Goal: Task Accomplishment & Management: Use online tool/utility

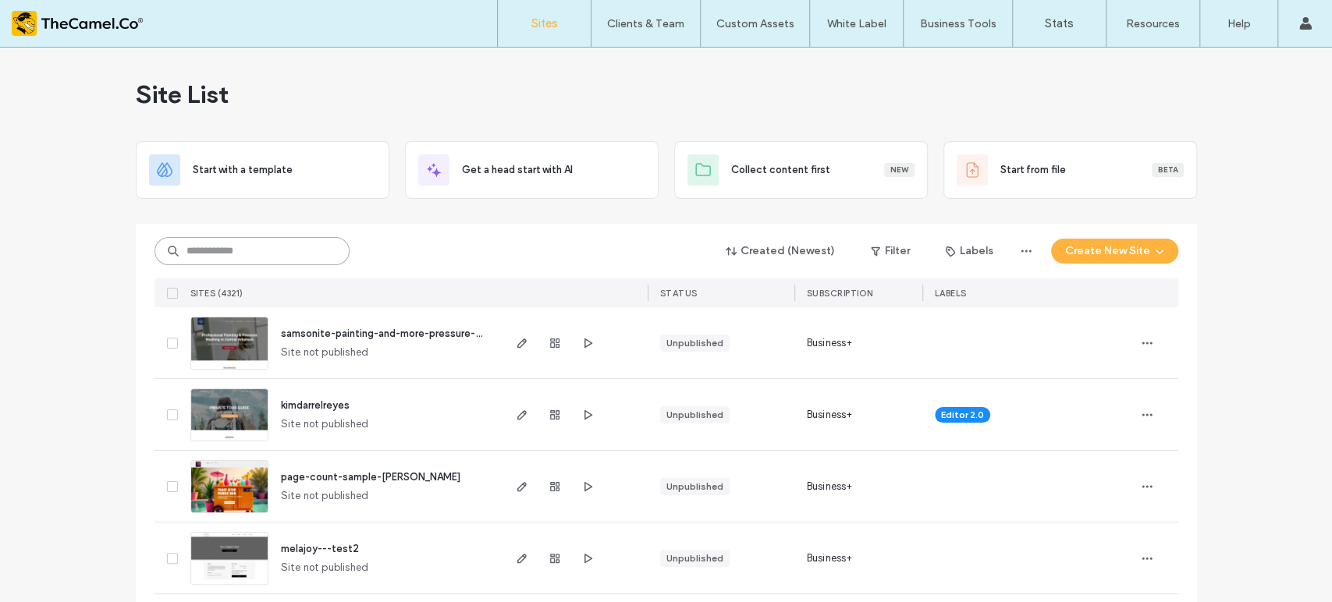
click at [225, 258] on input at bounding box center [251, 251] width 195 height 28
type input "*"
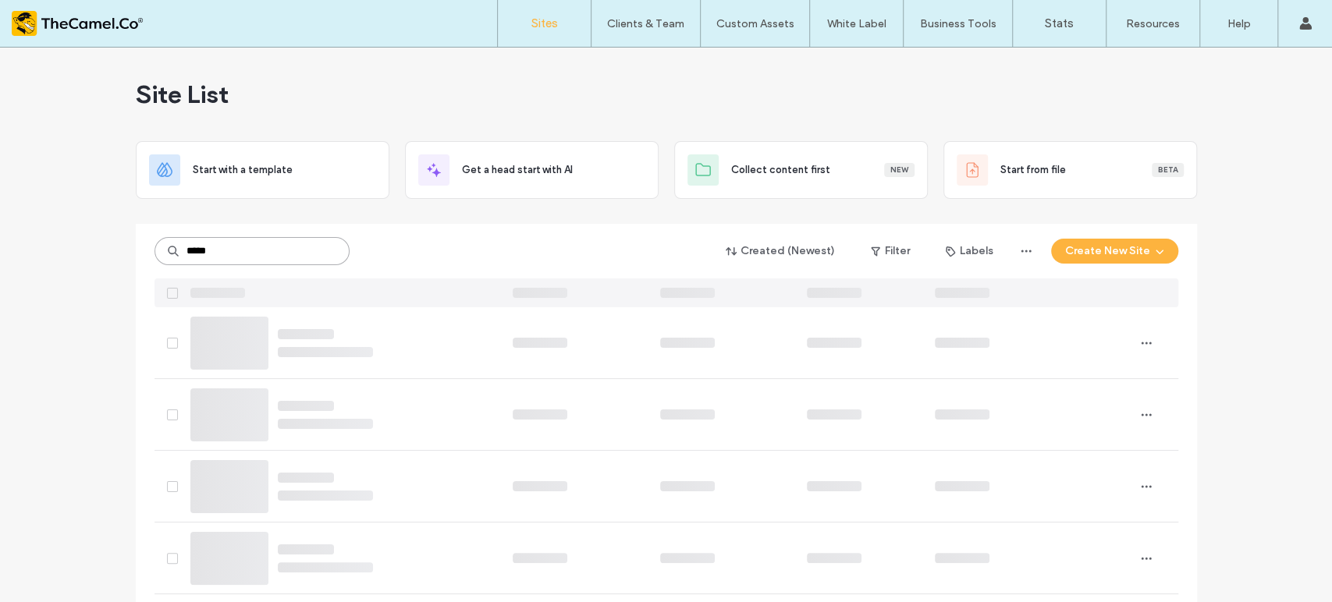
type input "*****"
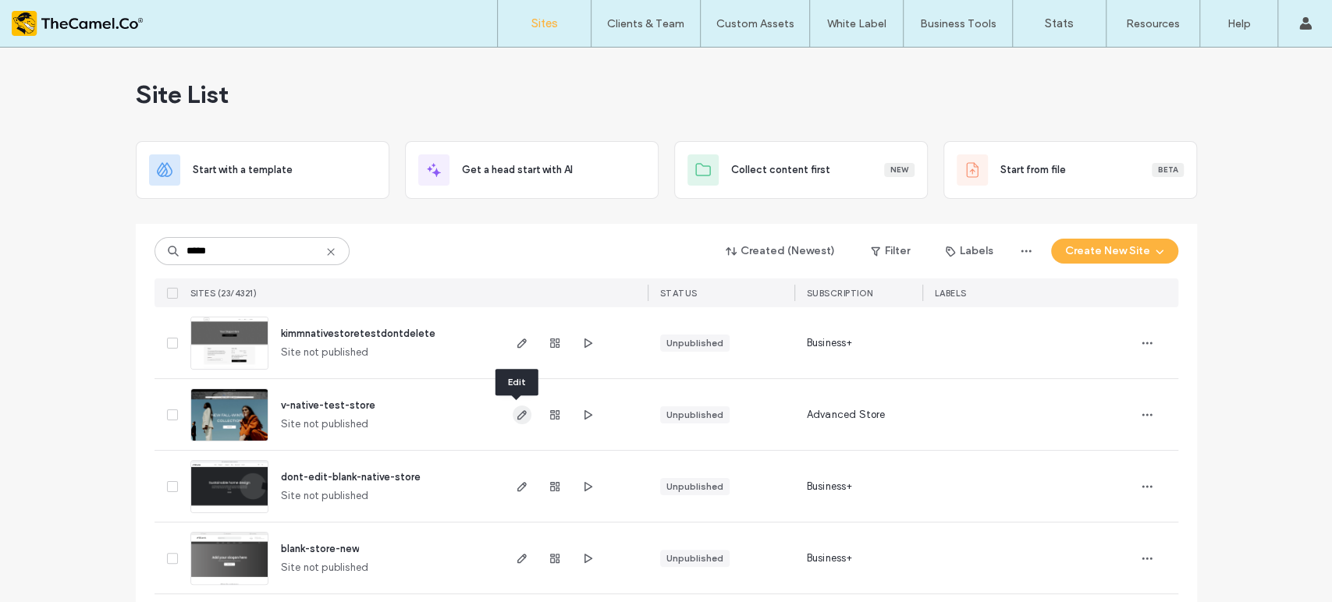
click at [516, 416] on icon "button" at bounding box center [522, 415] width 12 height 12
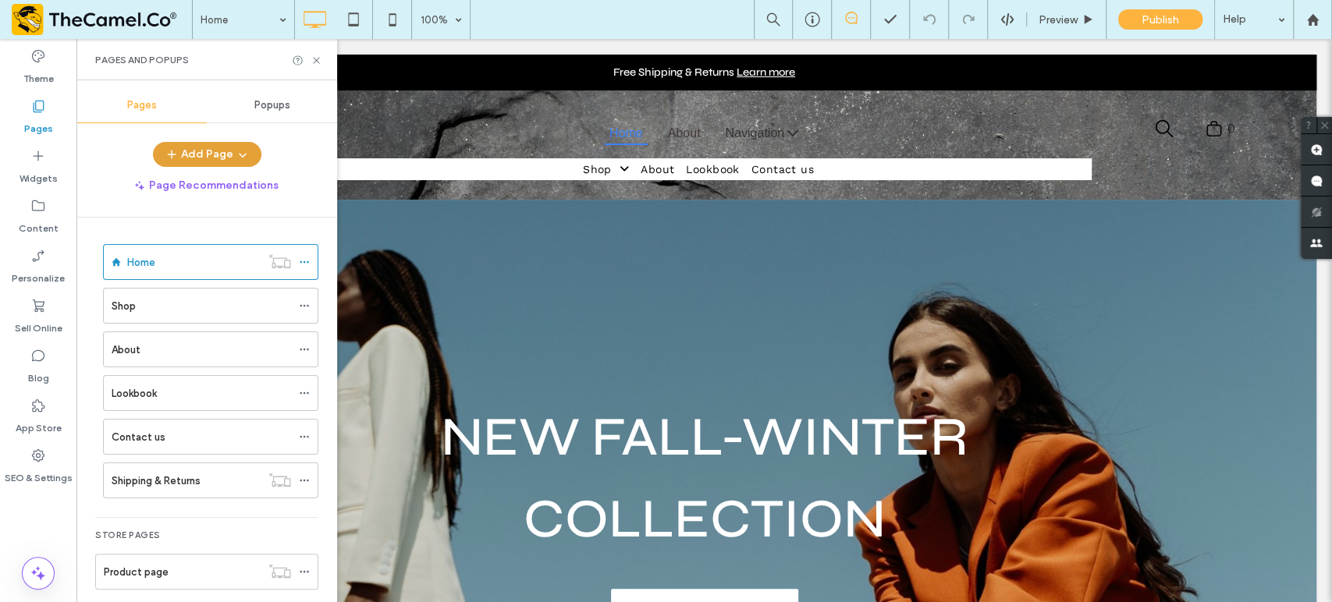
click at [218, 151] on button "Add Page" at bounding box center [207, 154] width 108 height 25
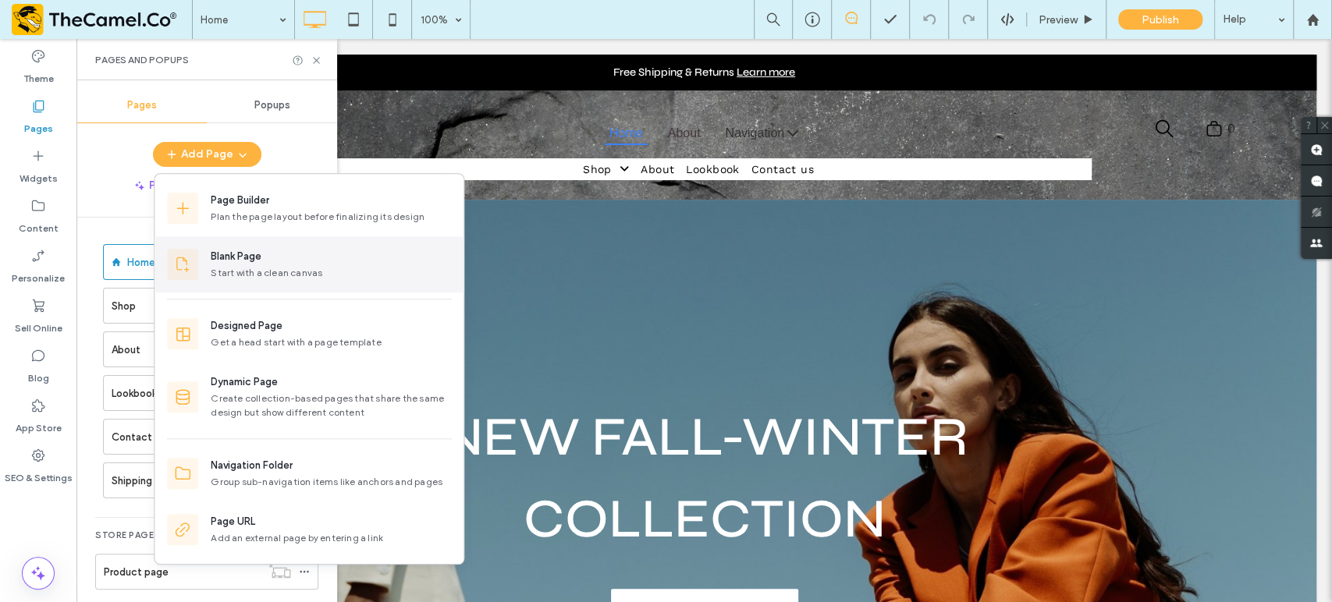
click at [225, 255] on div "Blank Page" at bounding box center [236, 257] width 51 height 16
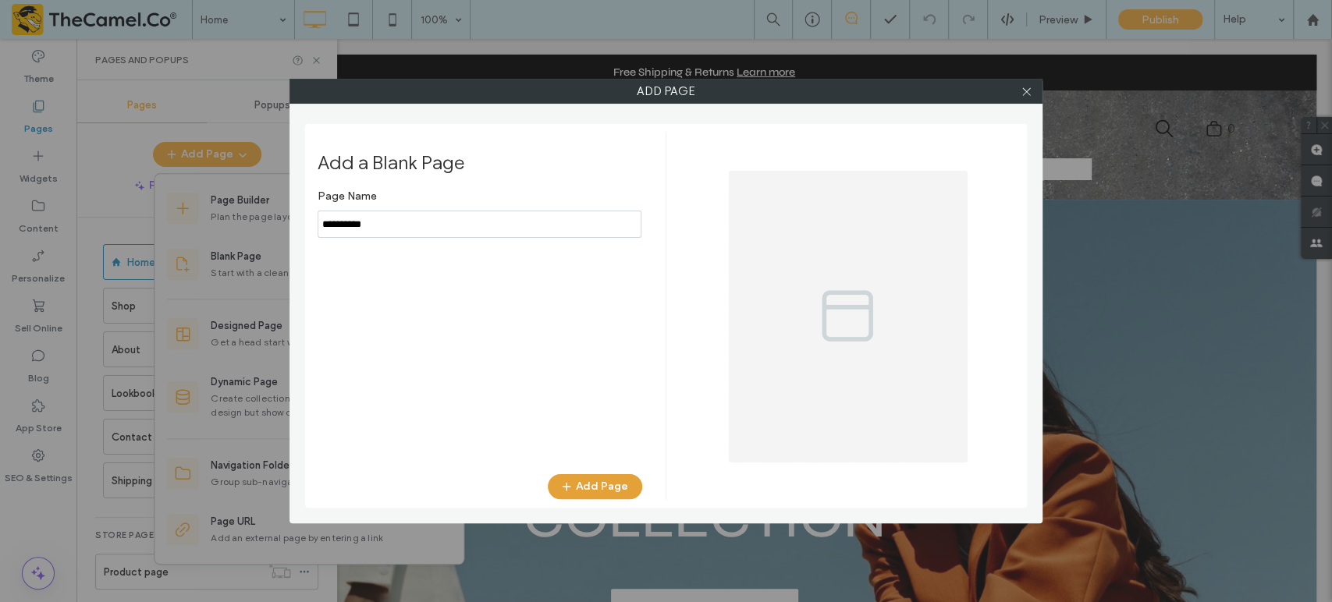
type input "**********"
click at [601, 494] on button "Add Page" at bounding box center [595, 486] width 94 height 25
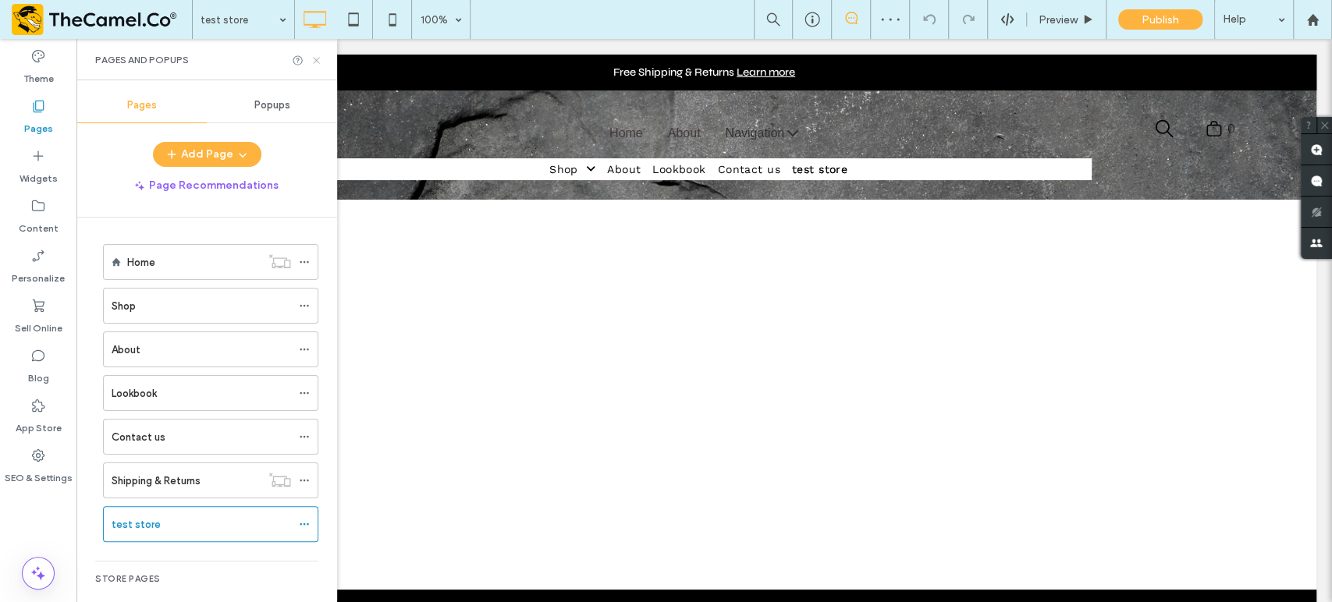
click at [321, 59] on icon at bounding box center [316, 61] width 12 height 12
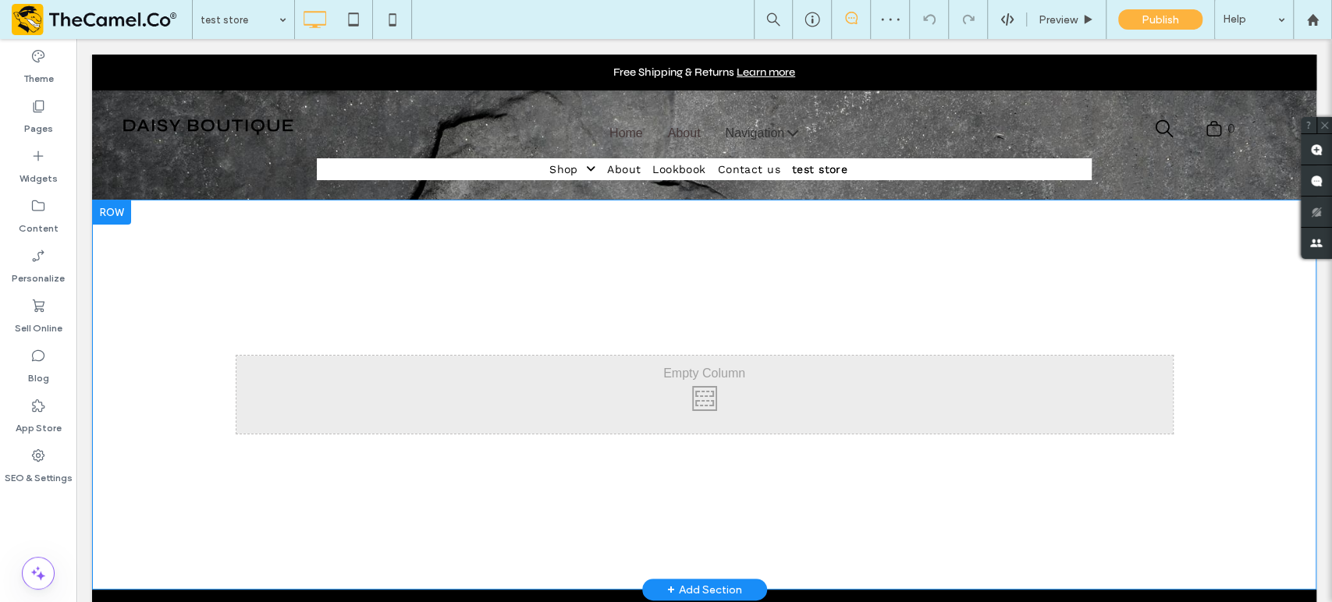
click at [124, 215] on div at bounding box center [111, 212] width 39 height 25
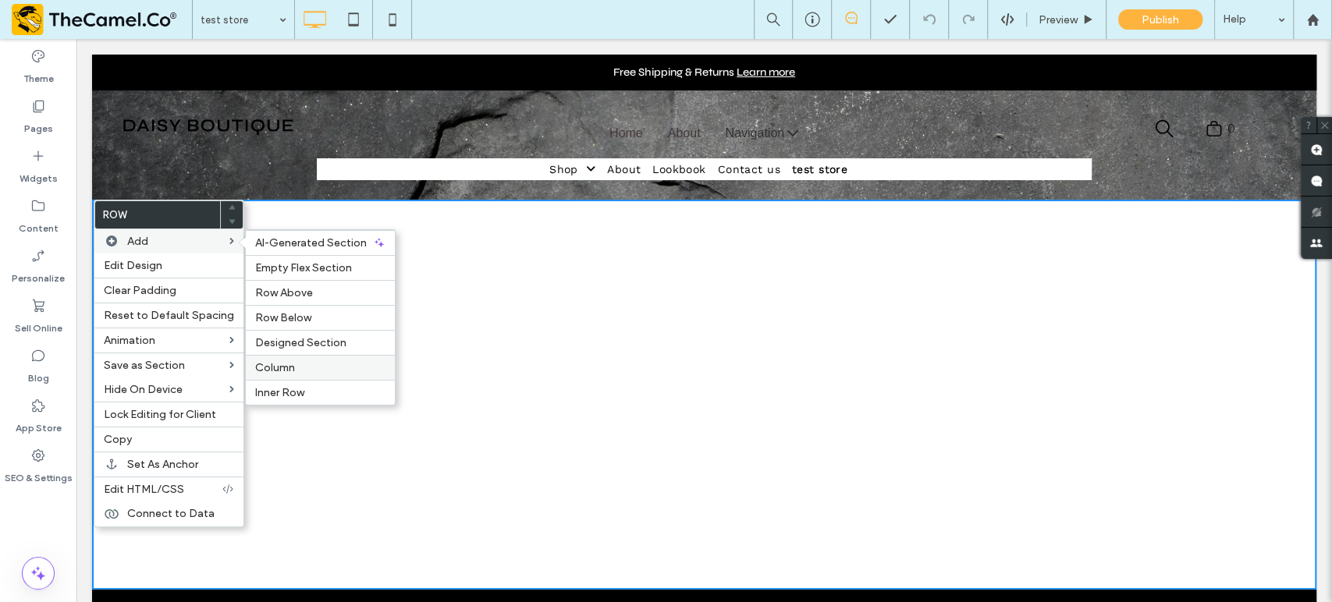
drag, startPoint x: 197, startPoint y: 337, endPoint x: 273, endPoint y: 376, distance: 85.8
click at [273, 376] on div "Column" at bounding box center [320, 367] width 149 height 25
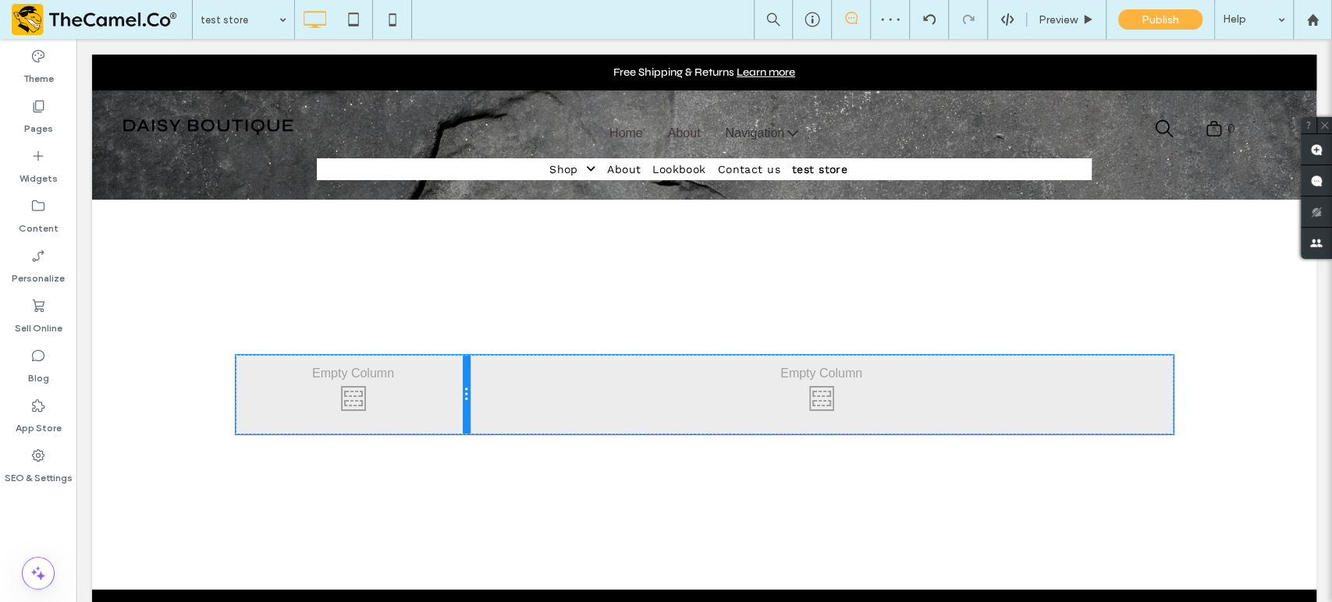
drag, startPoint x: 697, startPoint y: 390, endPoint x: 484, endPoint y: 385, distance: 213.0
click at [484, 385] on div "Click To Paste Click To Paste Click To Paste" at bounding box center [704, 395] width 936 height 78
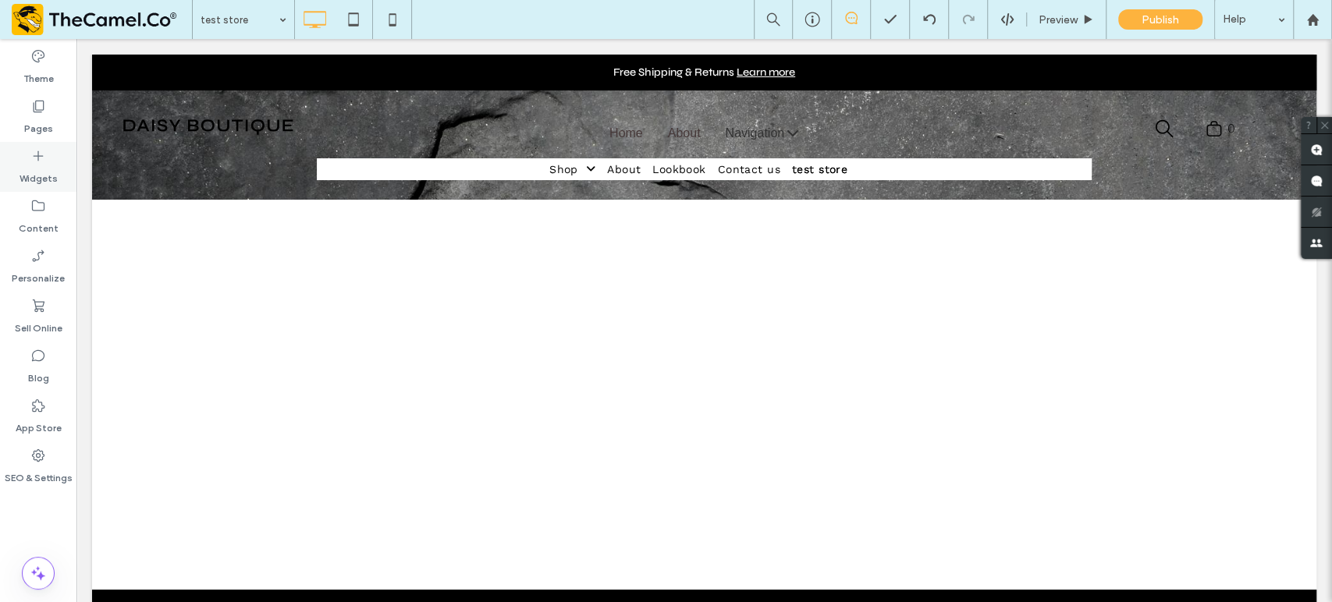
drag, startPoint x: 40, startPoint y: 166, endPoint x: 73, endPoint y: 158, distance: 34.4
click at [41, 165] on label "Widgets" at bounding box center [39, 175] width 38 height 22
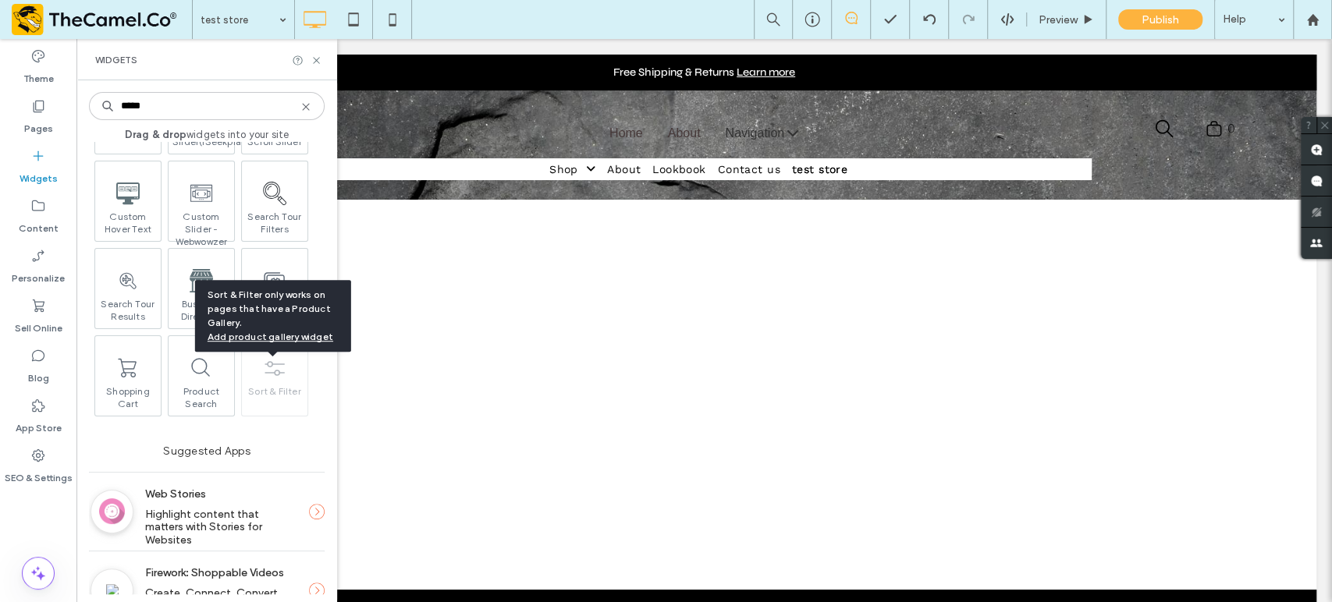
scroll to position [65, 0]
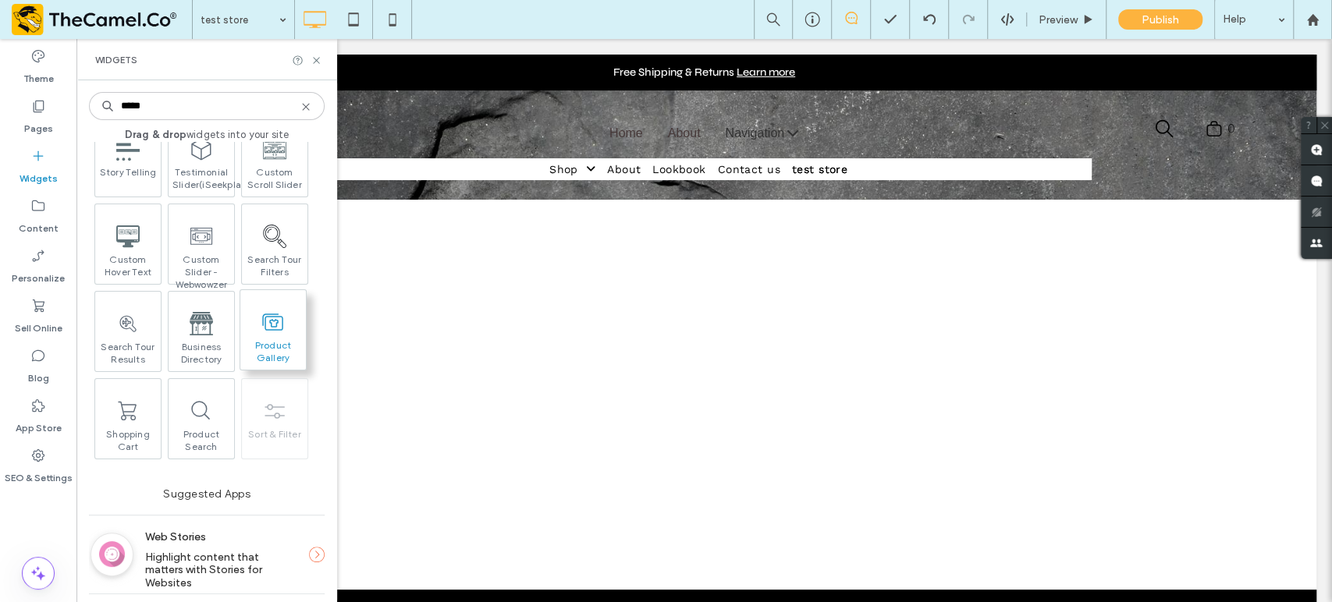
type input "*****"
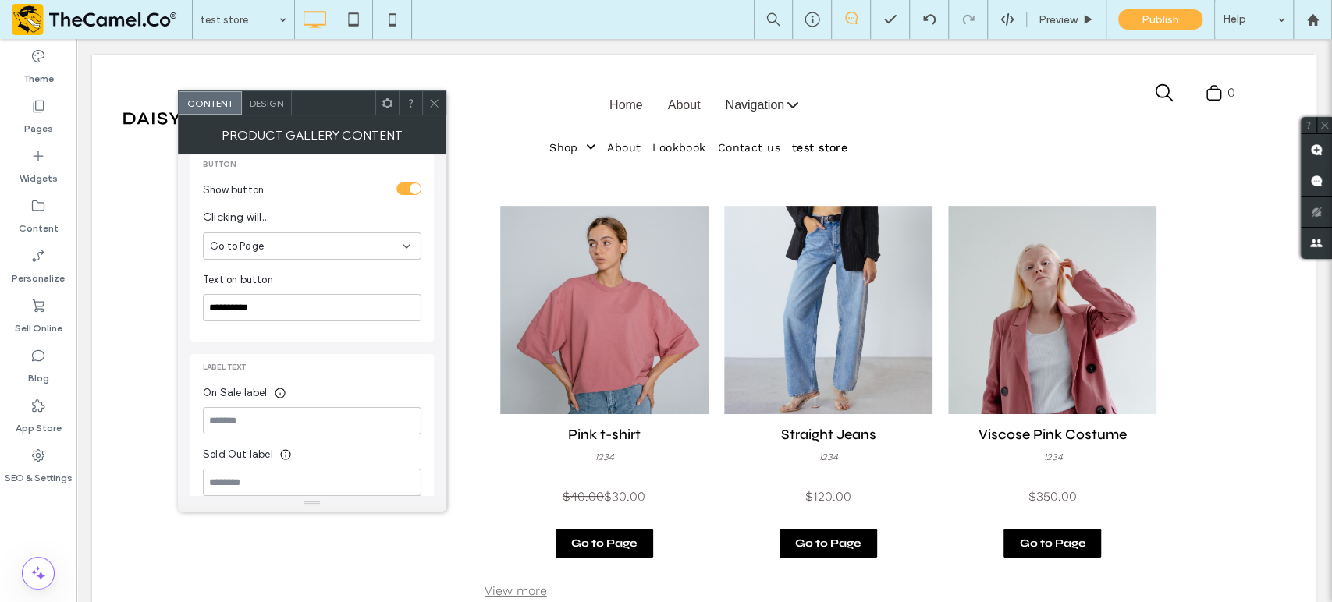
scroll to position [648, 0]
click at [39, 172] on label "Widgets" at bounding box center [39, 175] width 38 height 22
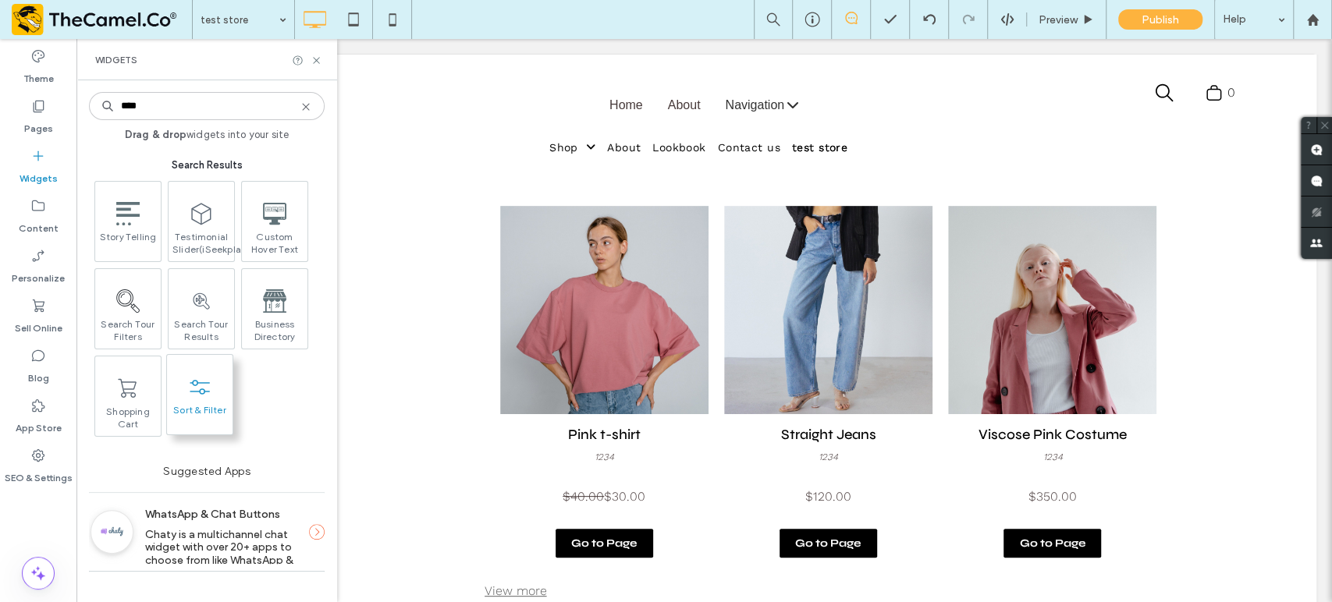
type input "****"
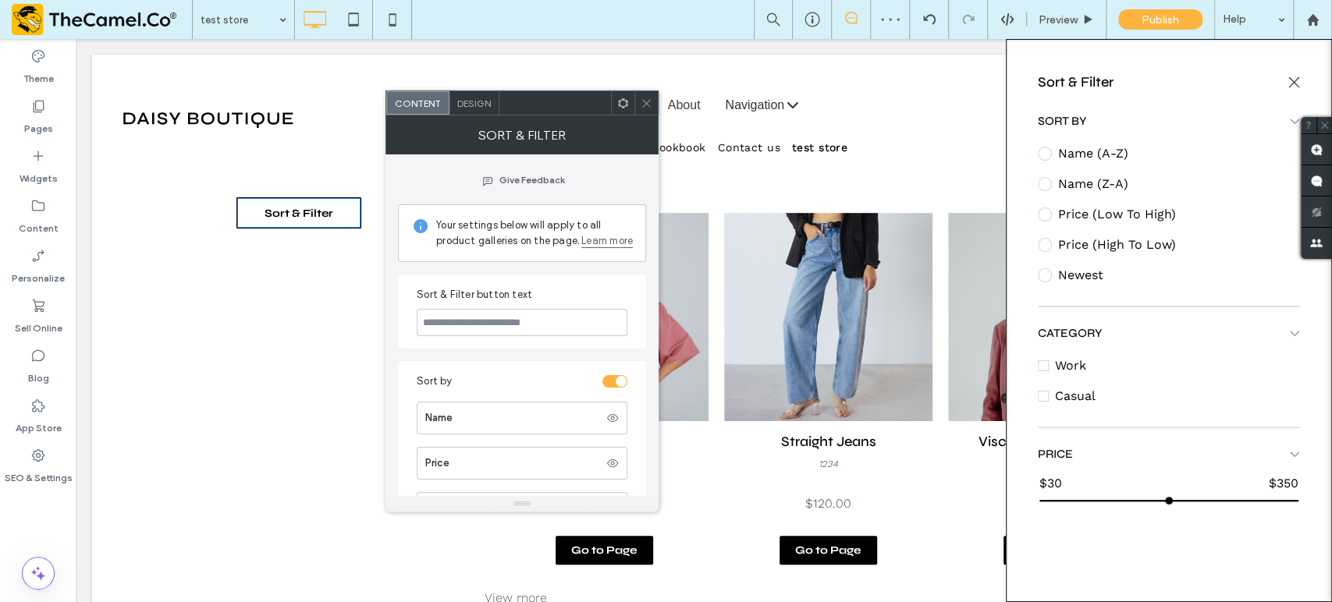
scroll to position [164, 0]
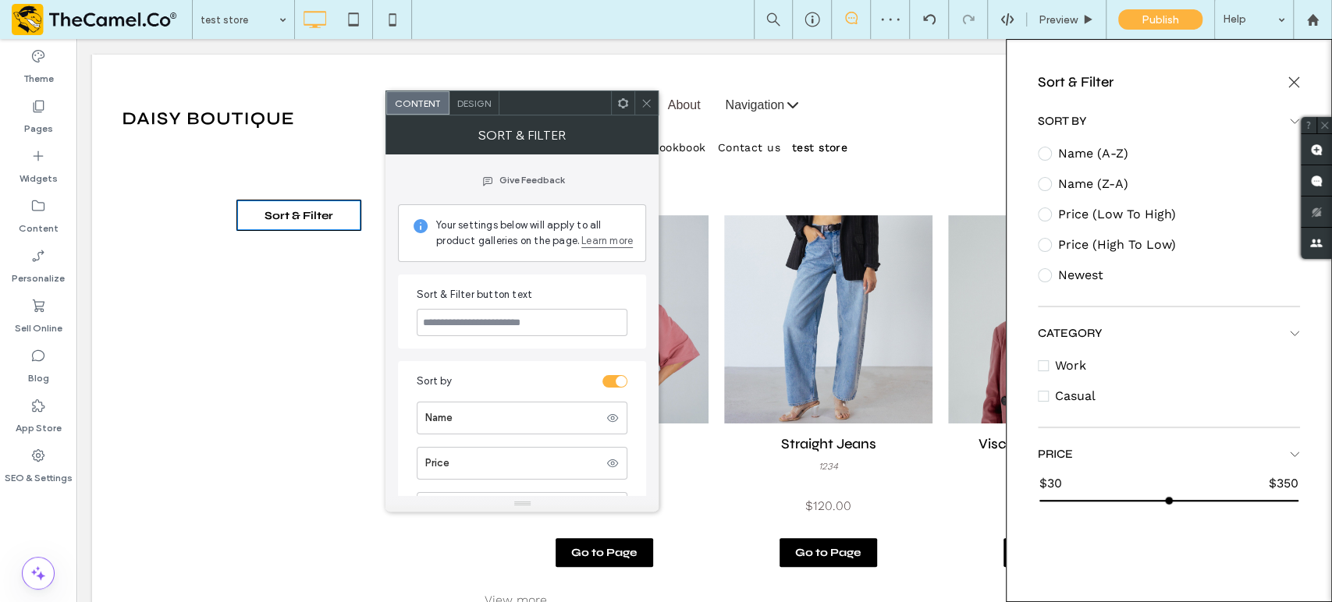
click at [649, 100] on icon at bounding box center [646, 104] width 12 height 12
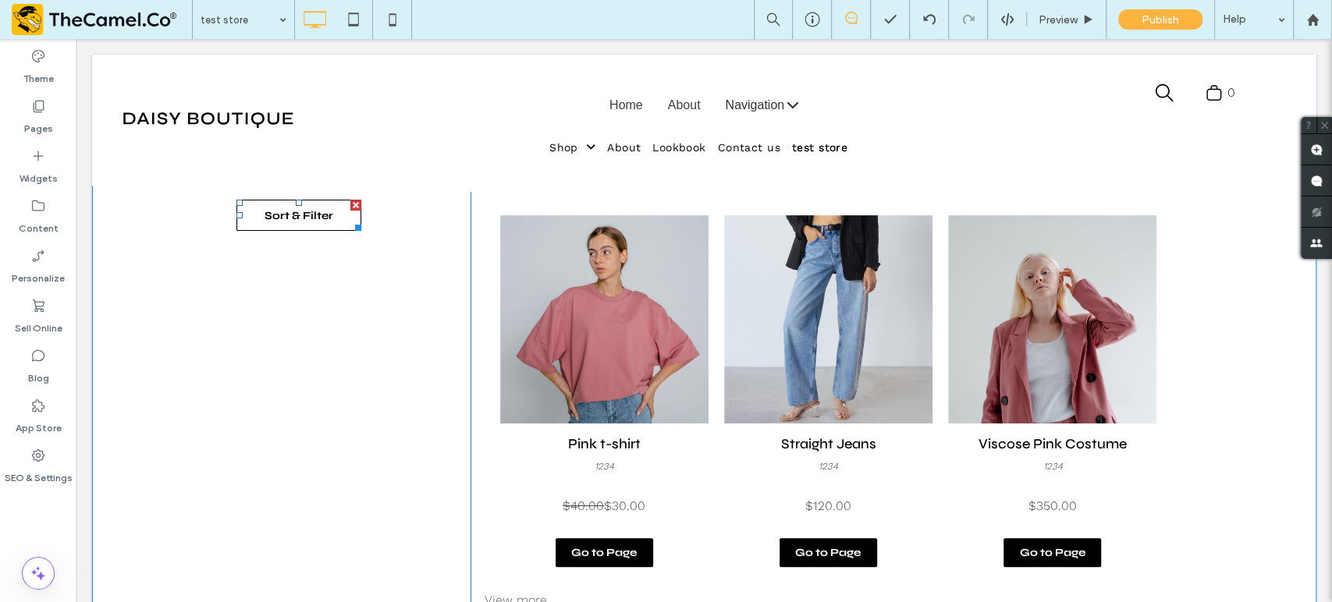
click at [289, 211] on span "Sort & Filter" at bounding box center [298, 216] width 101 height 38
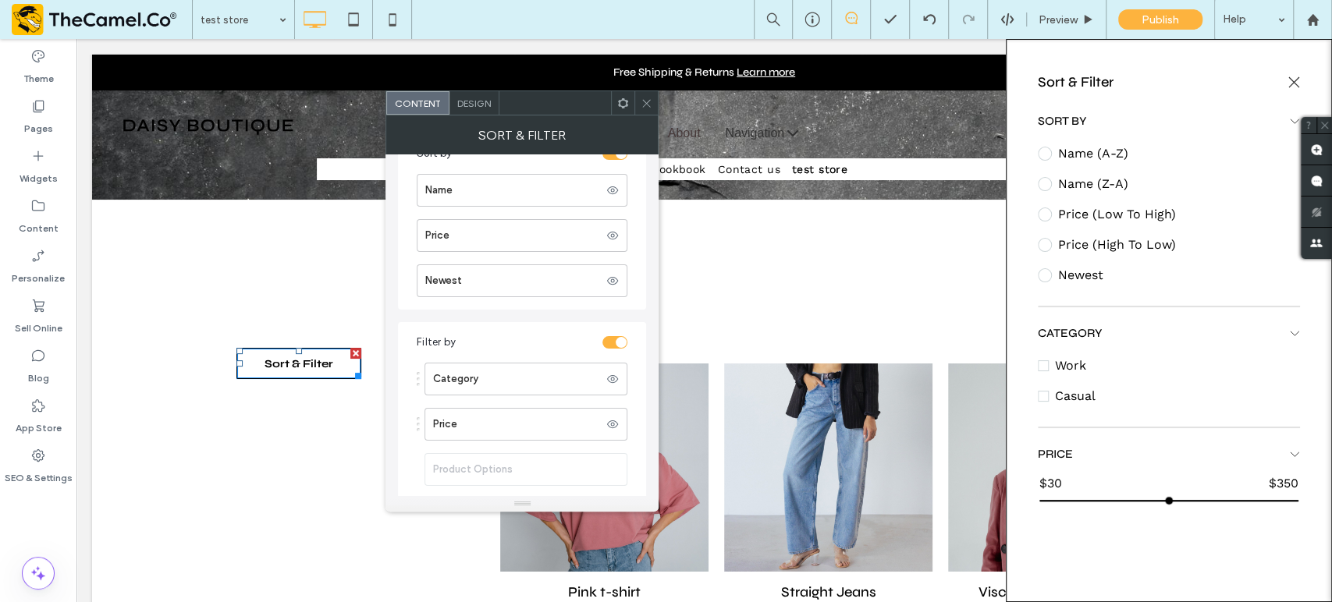
scroll to position [0, 0]
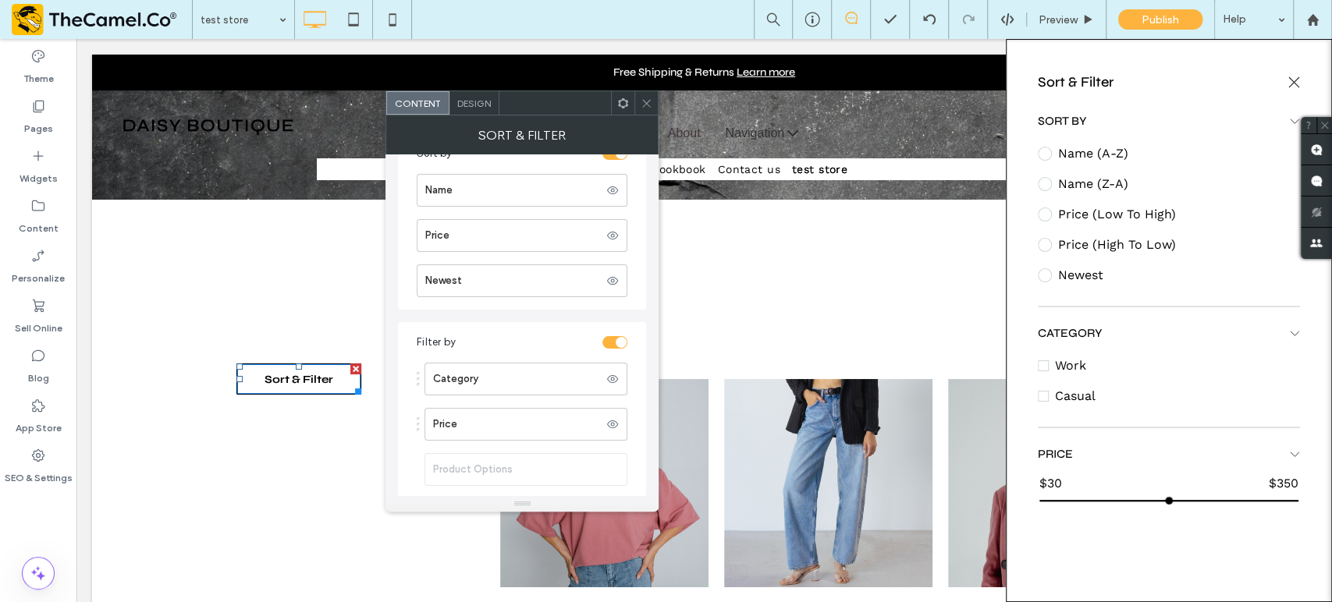
click at [1281, 89] on span at bounding box center [1293, 82] width 27 height 27
drag, startPoint x: 1277, startPoint y: 80, endPoint x: 1173, endPoint y: 83, distance: 103.8
click at [1288, 80] on icon at bounding box center [1294, 82] width 12 height 12
click at [650, 105] on icon at bounding box center [646, 104] width 12 height 12
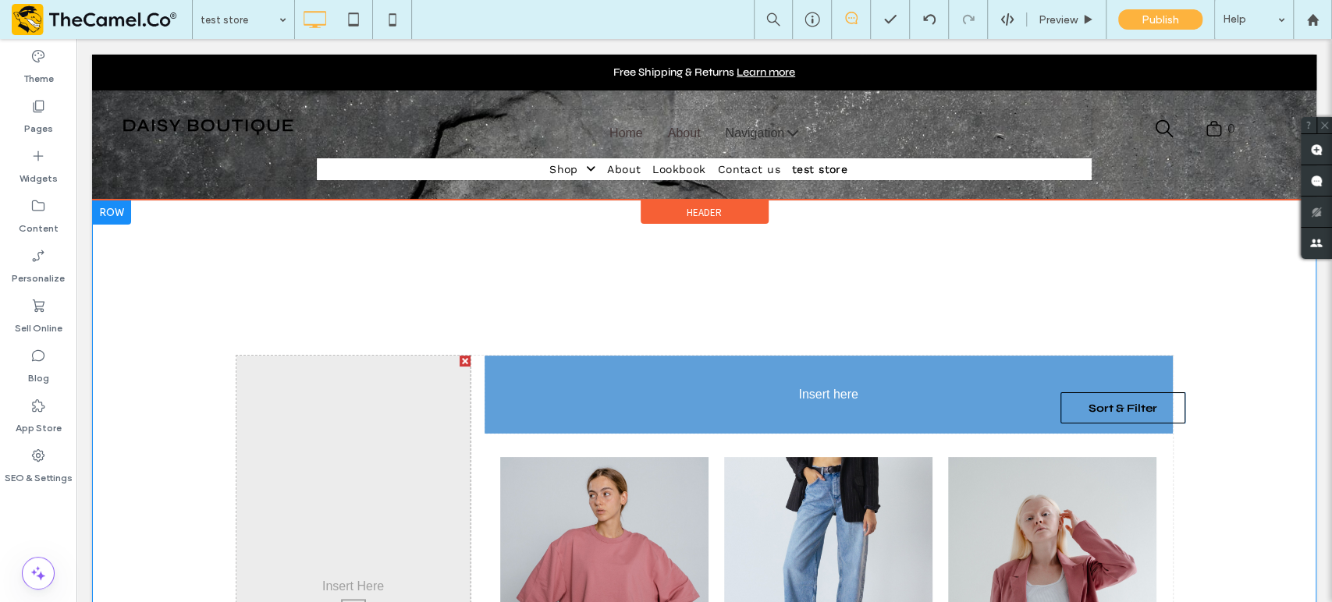
drag, startPoint x: 319, startPoint y: 374, endPoint x: 1141, endPoint y: 404, distance: 822.8
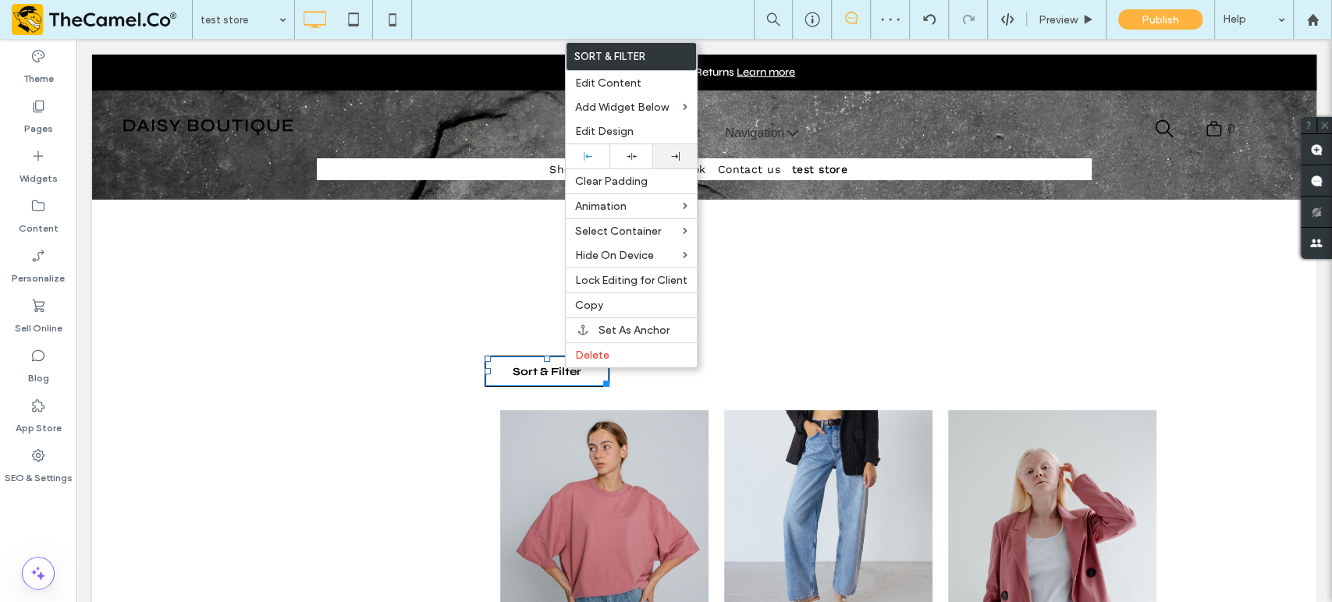
click at [676, 154] on icon at bounding box center [675, 156] width 9 height 9
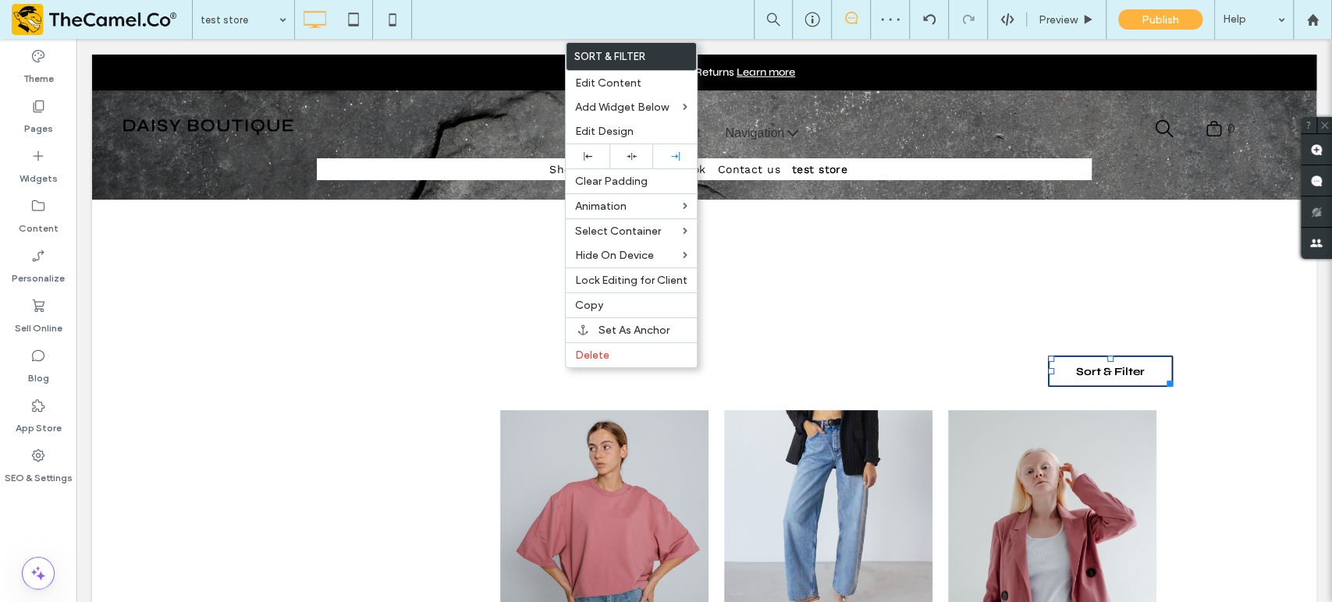
drag, startPoint x: 474, startPoint y: 372, endPoint x: 463, endPoint y: 378, distance: 12.6
click at [474, 373] on div "Click To Paste Click To Paste Sort & Filter Sort & Filter Pink t-shirt 1234 $40…" at bounding box center [821, 584] width 702 height 457
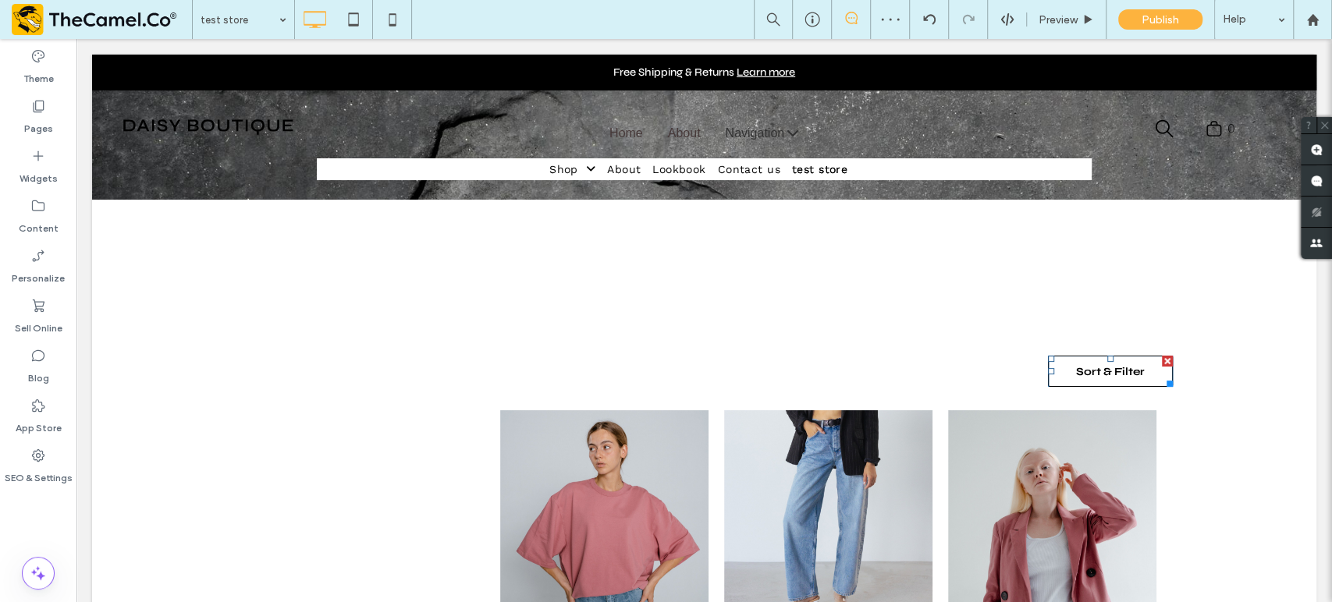
click at [460, 360] on div at bounding box center [465, 361] width 11 height 11
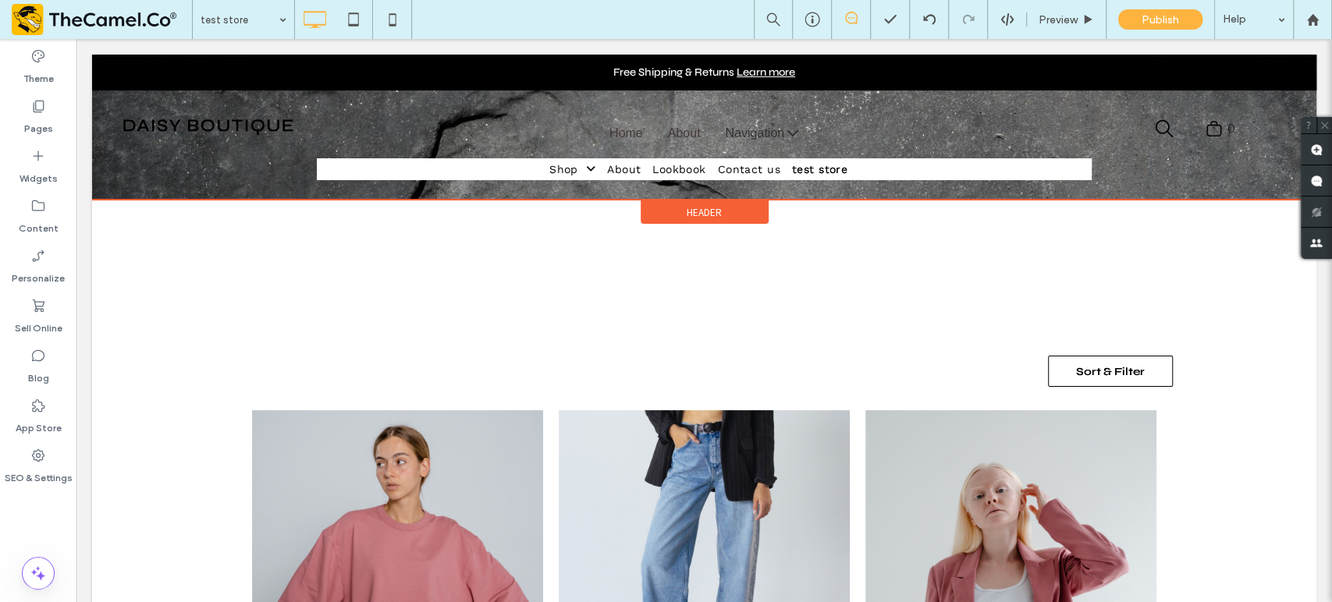
click at [706, 206] on span "Header" at bounding box center [704, 212] width 35 height 13
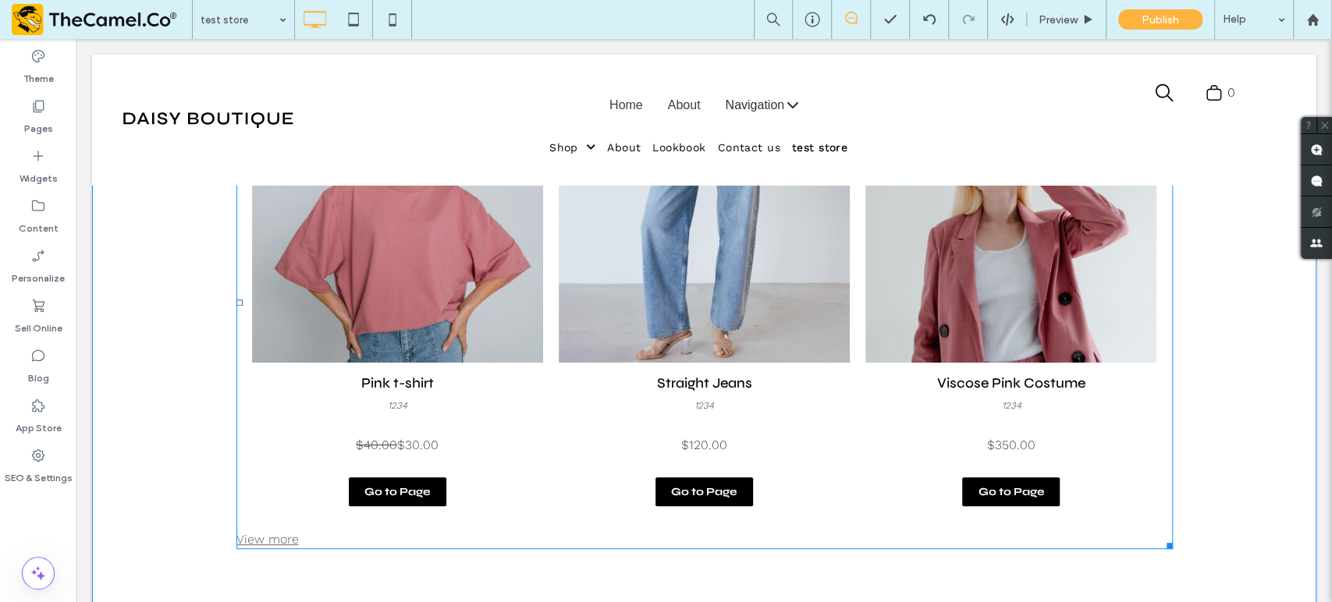
scroll to position [433, 0]
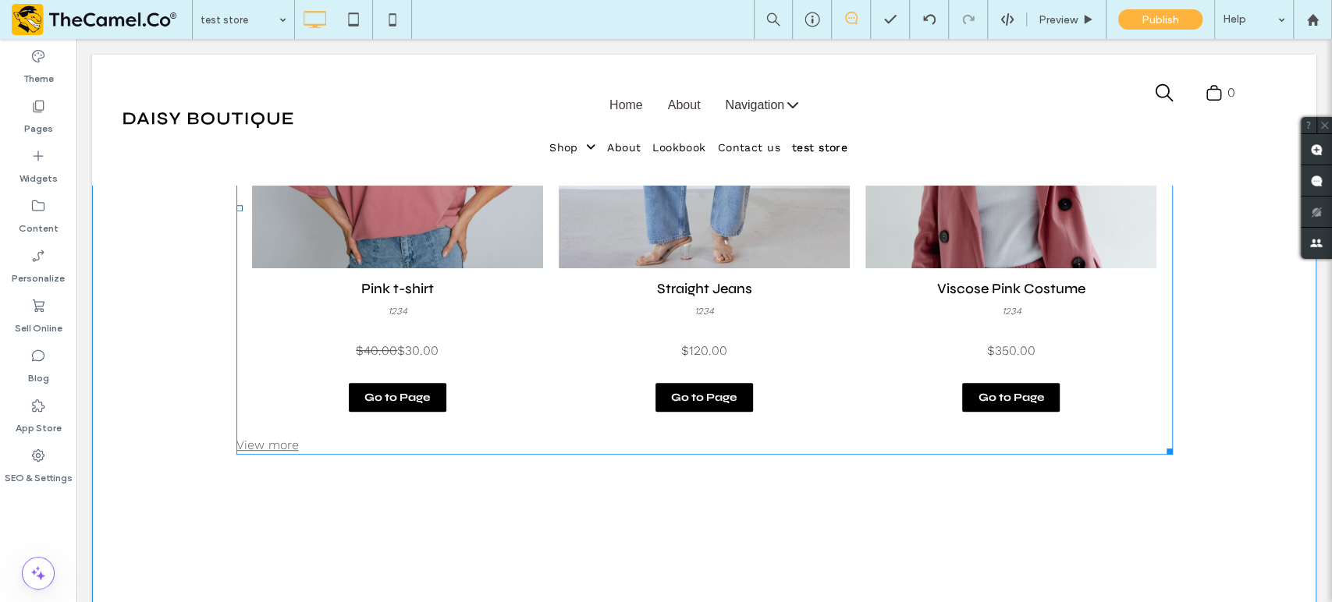
click at [656, 367] on link "Straight Jeans 1234 $120.00" at bounding box center [704, 321] width 268 height 107
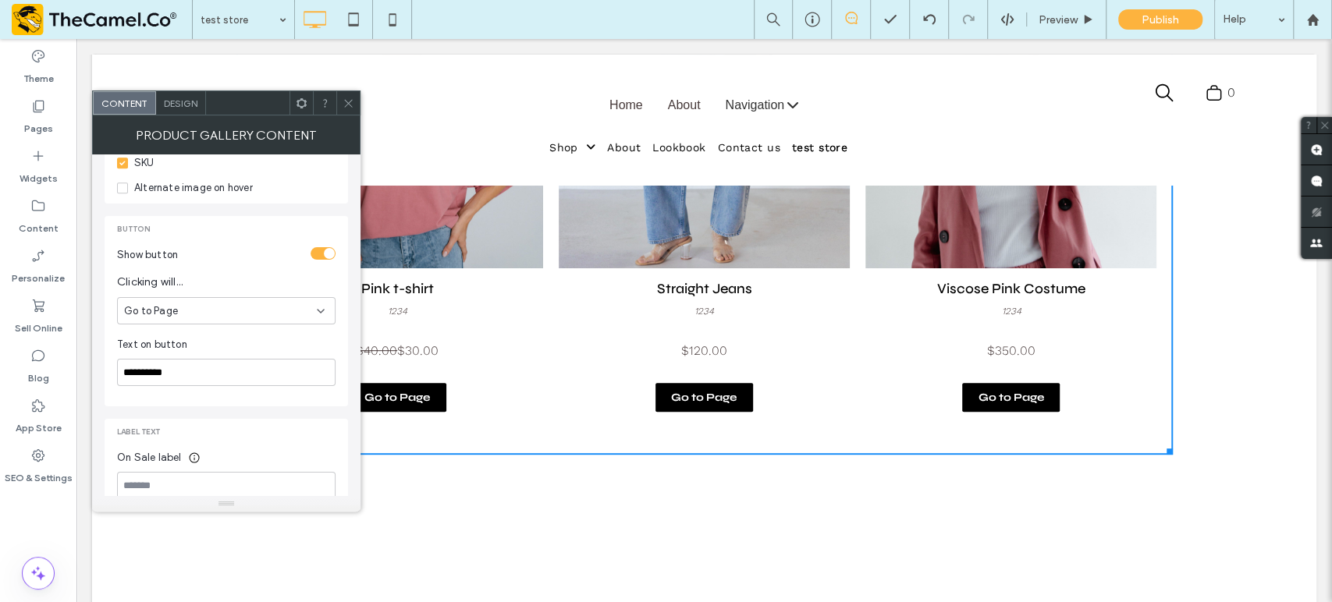
scroll to position [606, 0]
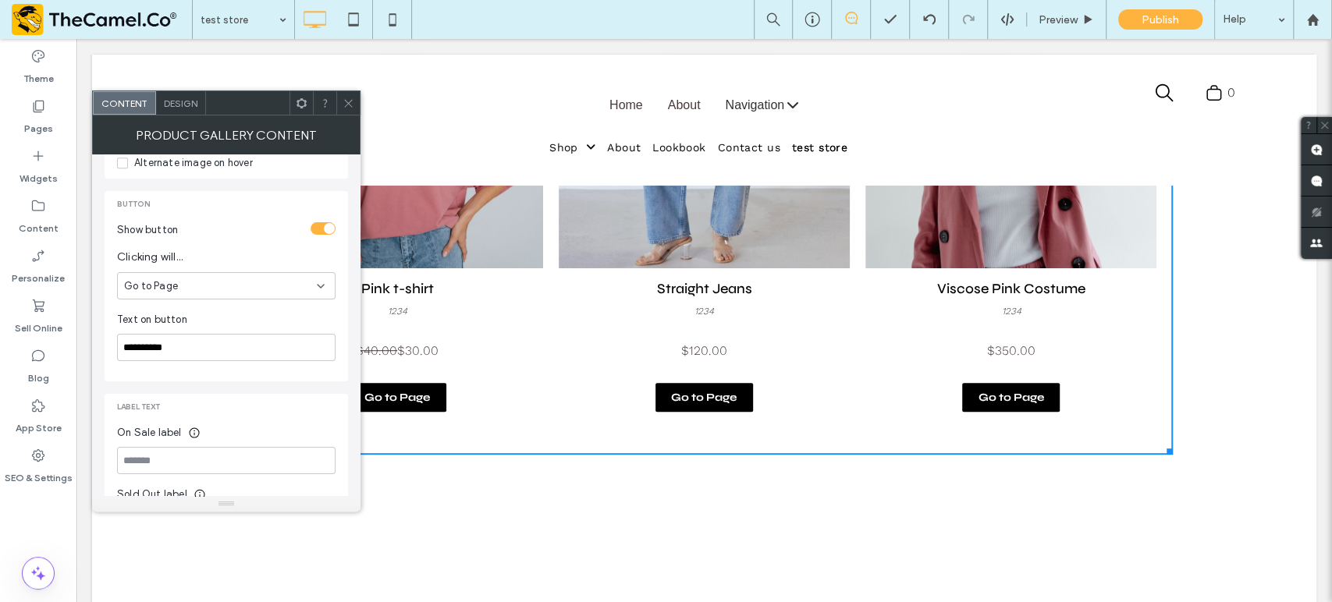
click at [177, 102] on span "Design" at bounding box center [181, 104] width 34 height 12
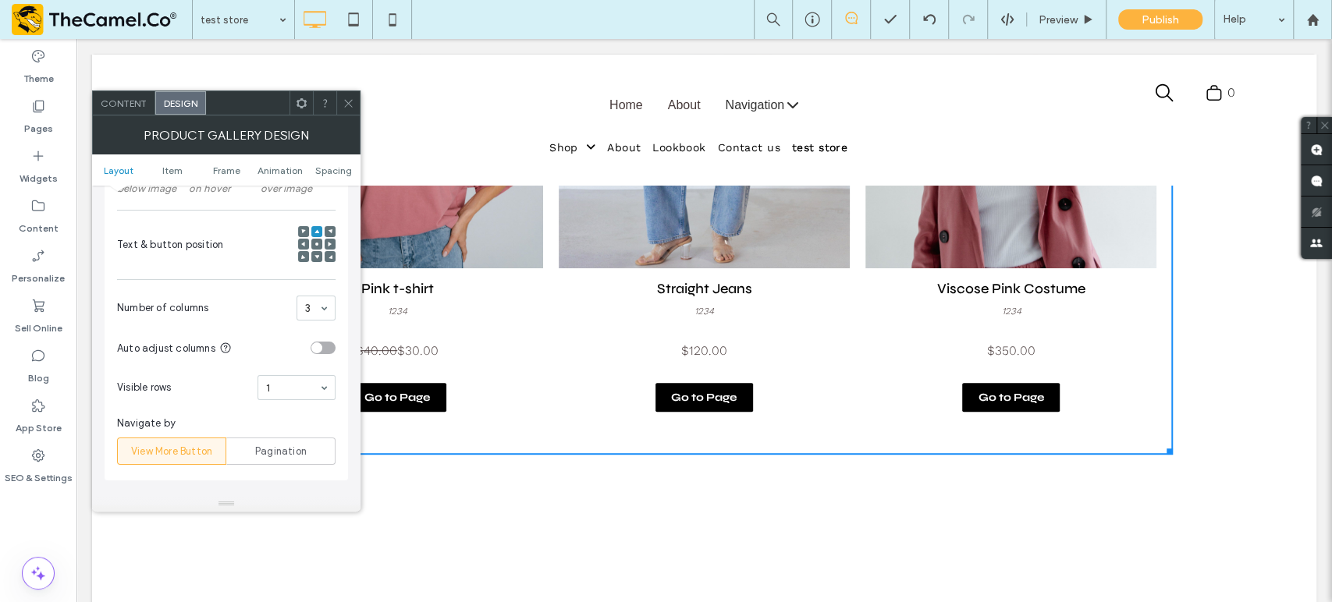
scroll to position [346, 0]
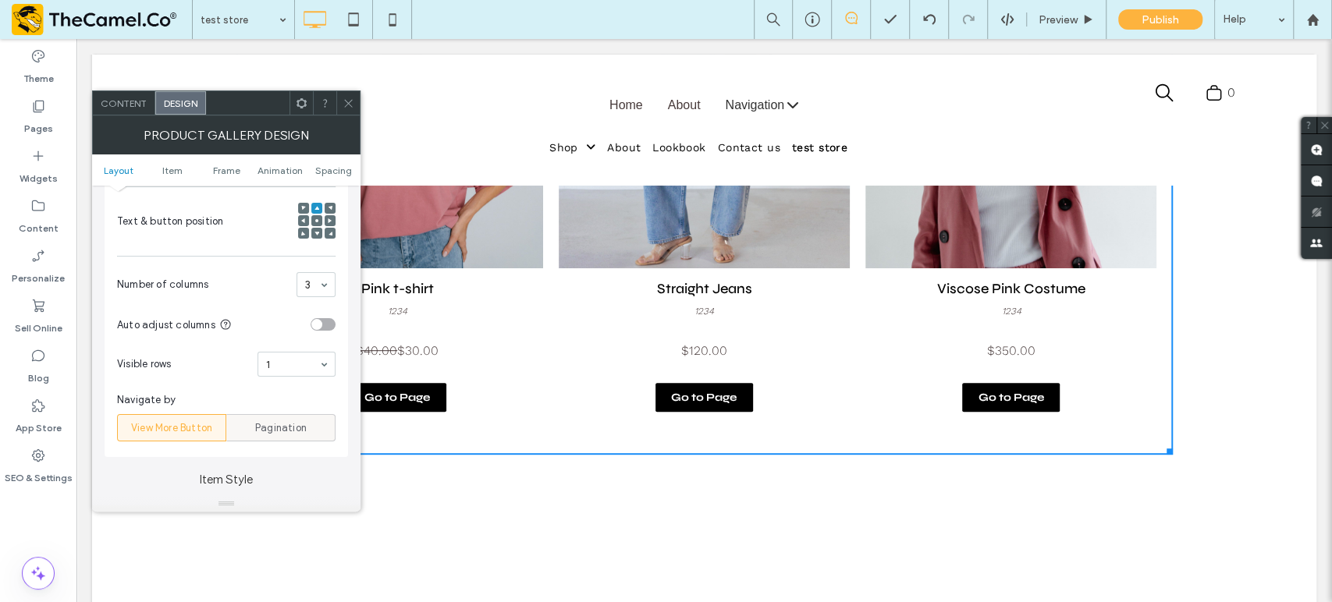
drag, startPoint x: 281, startPoint y: 425, endPoint x: 244, endPoint y: 423, distance: 36.7
click at [281, 427] on span "Pagination" at bounding box center [280, 428] width 51 height 16
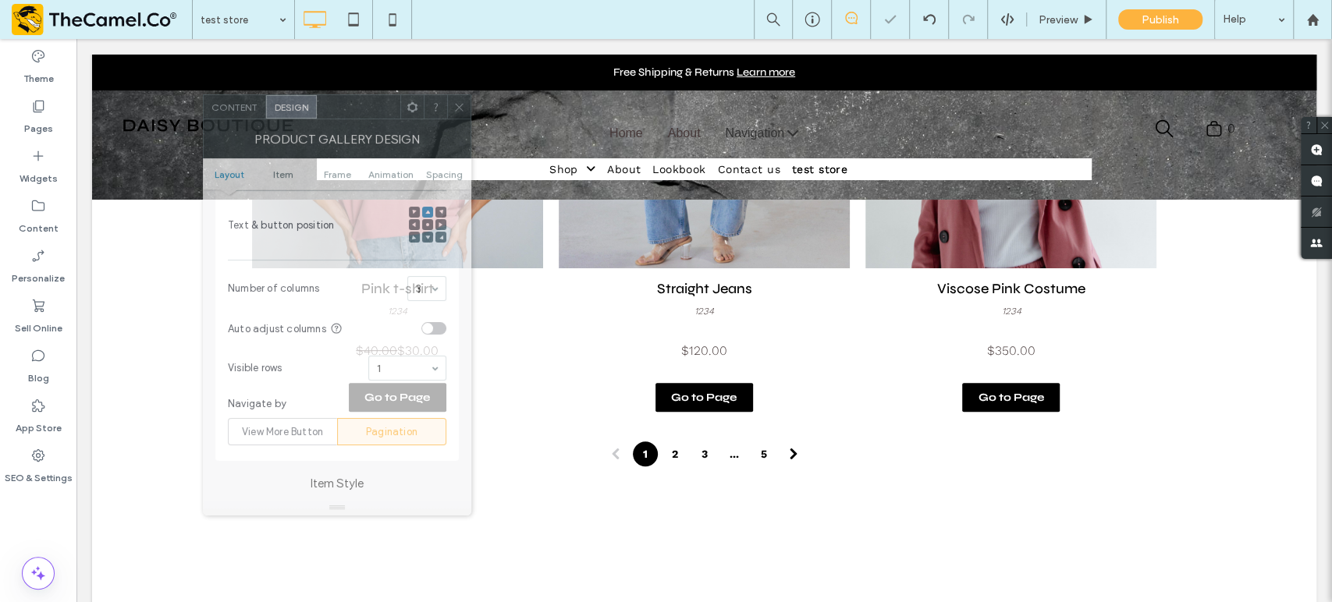
drag, startPoint x: 232, startPoint y: 112, endPoint x: 343, endPoint y: 115, distance: 111.6
click at [343, 115] on div at bounding box center [358, 106] width 83 height 23
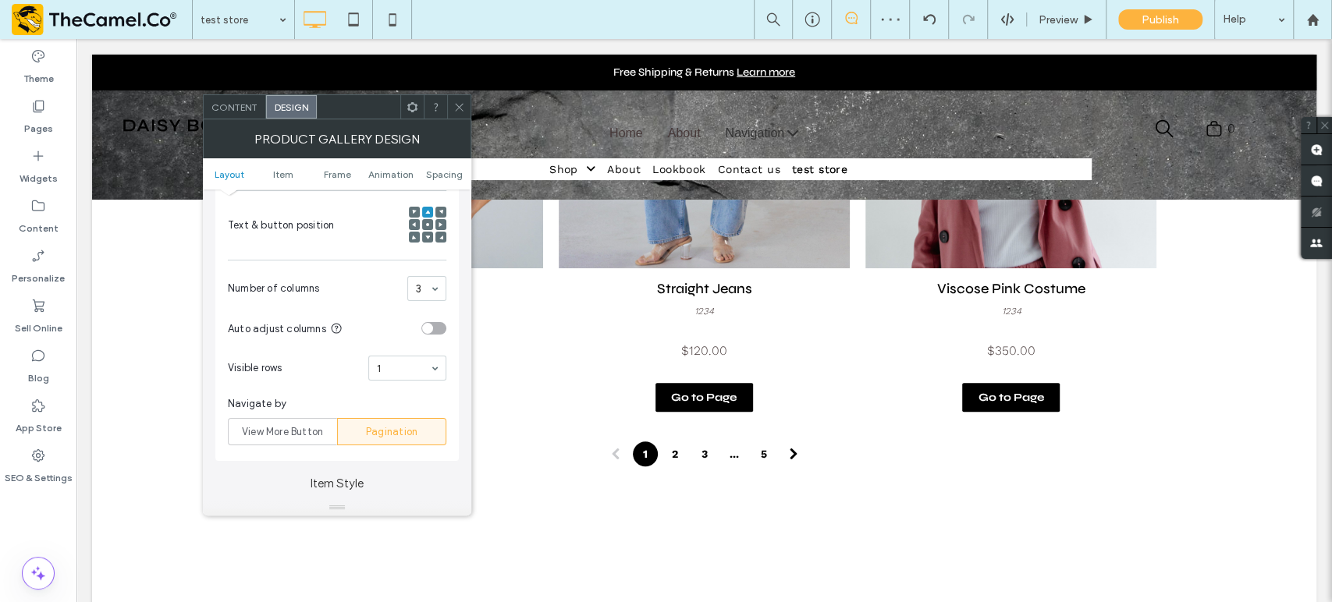
click at [456, 107] on icon at bounding box center [459, 107] width 12 height 12
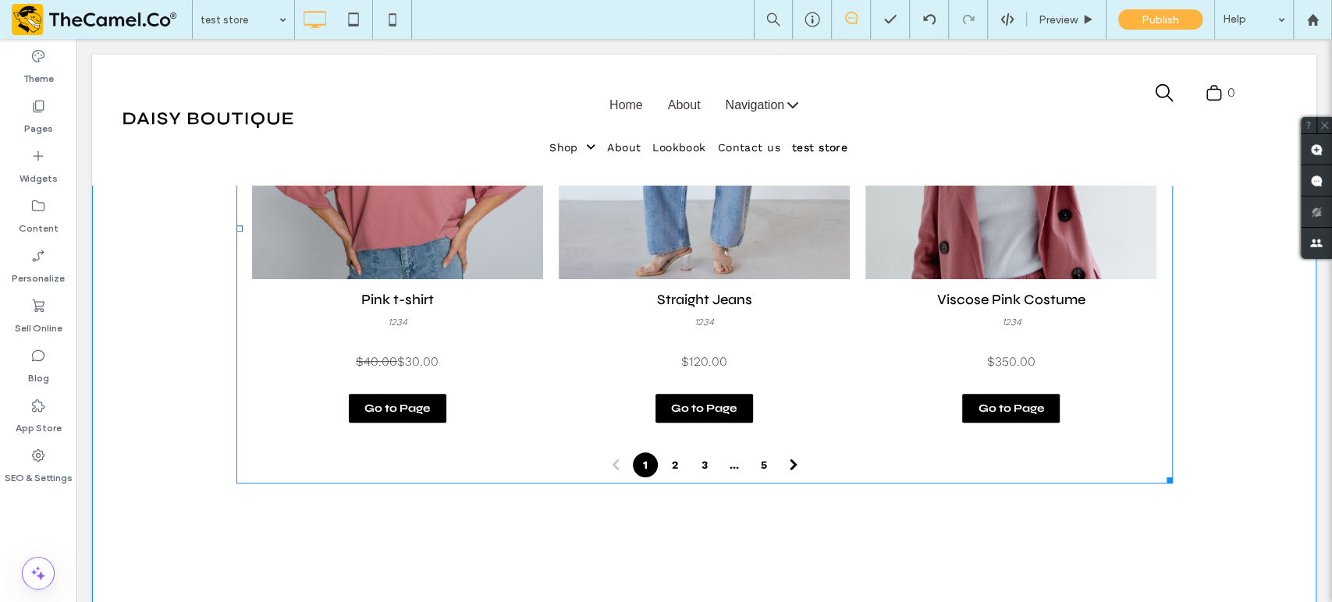
scroll to position [433, 0]
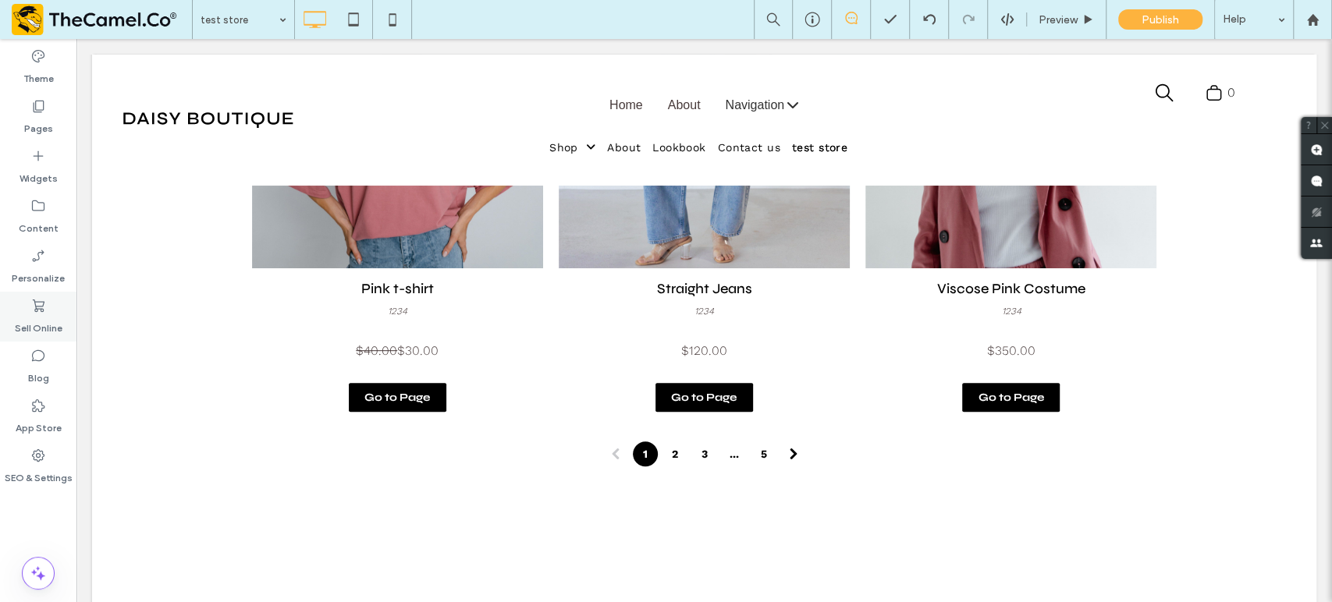
click at [46, 309] on div "Sell Online" at bounding box center [38, 317] width 76 height 50
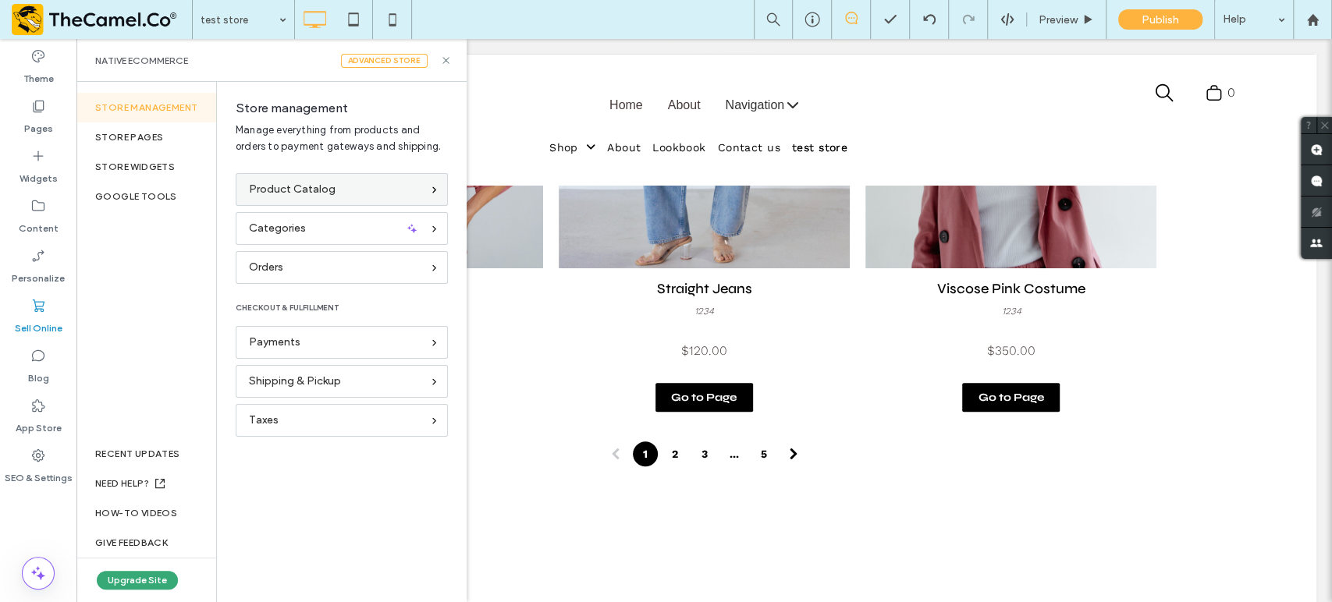
click at [388, 190] on div "Product Catalog" at bounding box center [335, 189] width 172 height 17
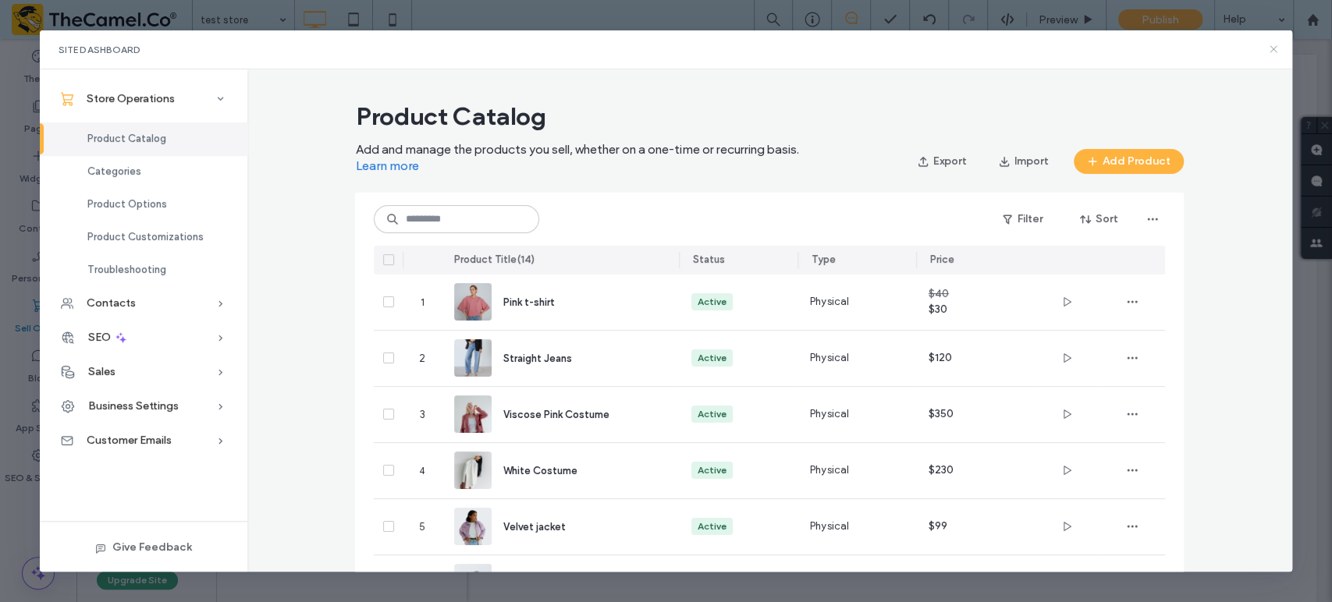
drag, startPoint x: 1276, startPoint y: 48, endPoint x: 1199, endPoint y: 9, distance: 85.8
click at [1276, 48] on icon at bounding box center [1273, 49] width 12 height 12
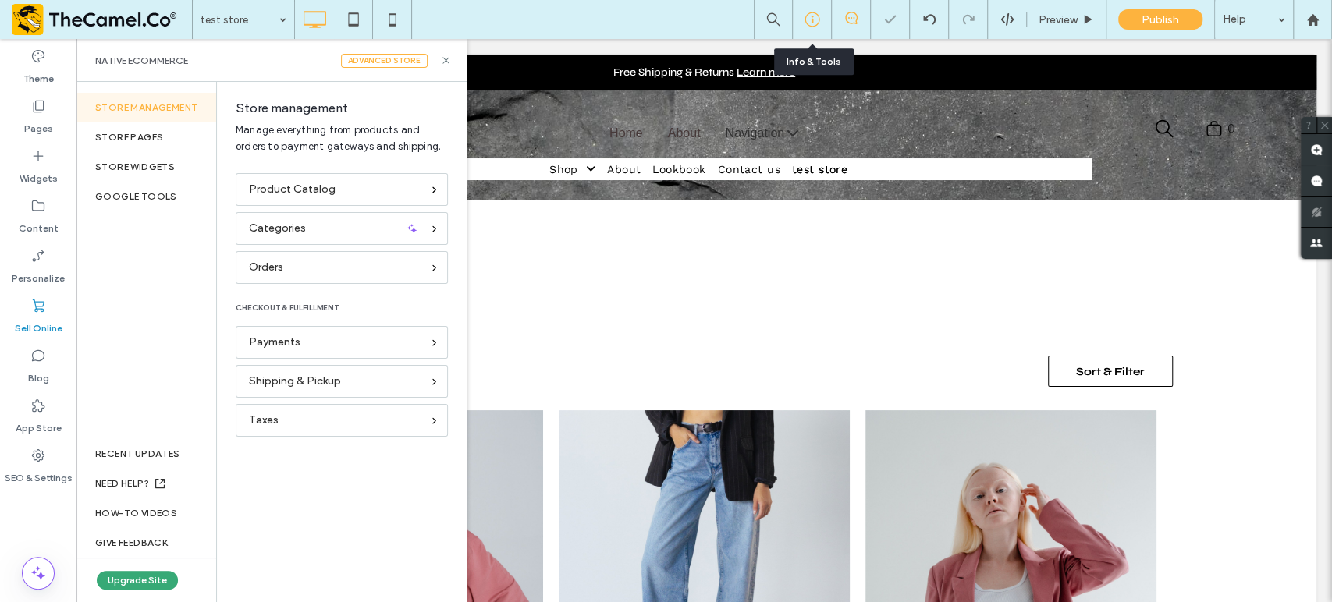
click at [811, 19] on use at bounding box center [811, 19] width 15 height 15
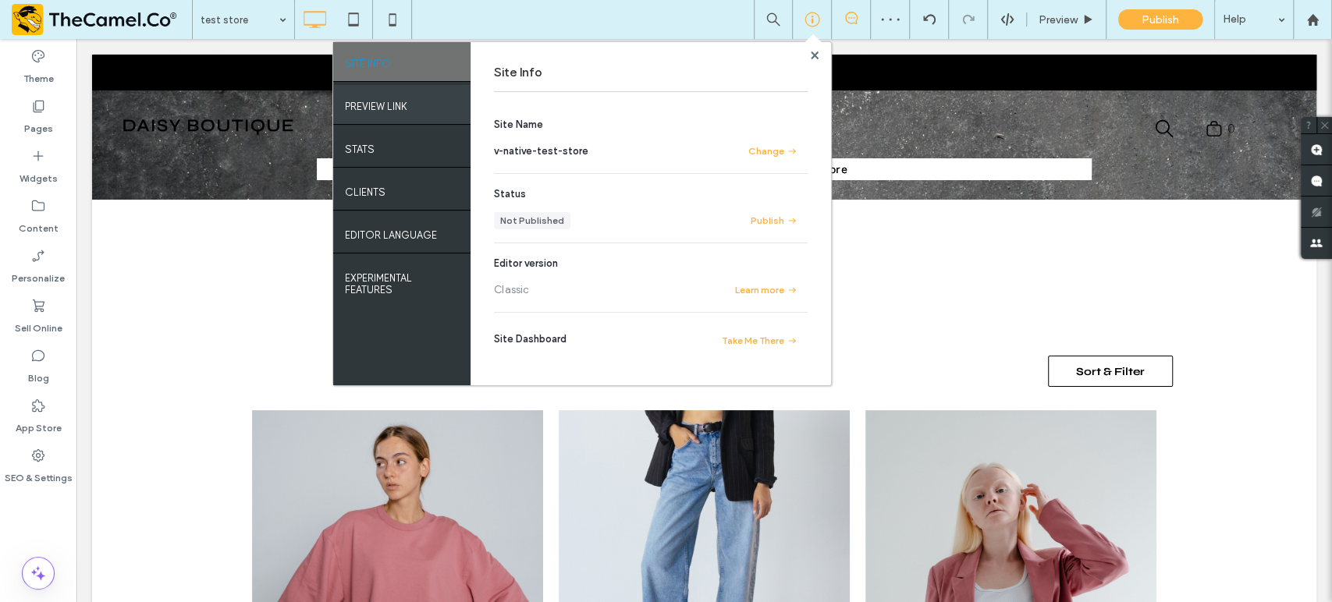
click at [360, 102] on label "PREVIEW LINK" at bounding box center [376, 103] width 62 height 20
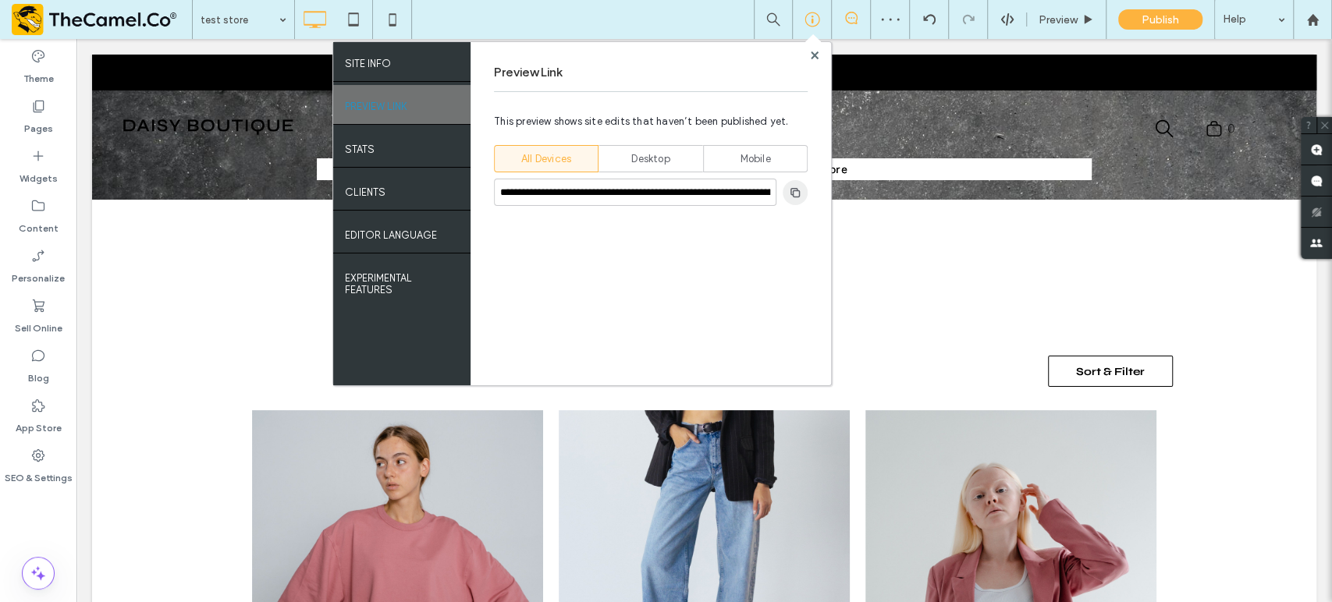
click at [794, 189] on use "button" at bounding box center [794, 191] width 9 height 9
click at [806, 55] on div "Preview Link" at bounding box center [651, 73] width 314 height 38
click at [815, 55] on use at bounding box center [814, 55] width 8 height 8
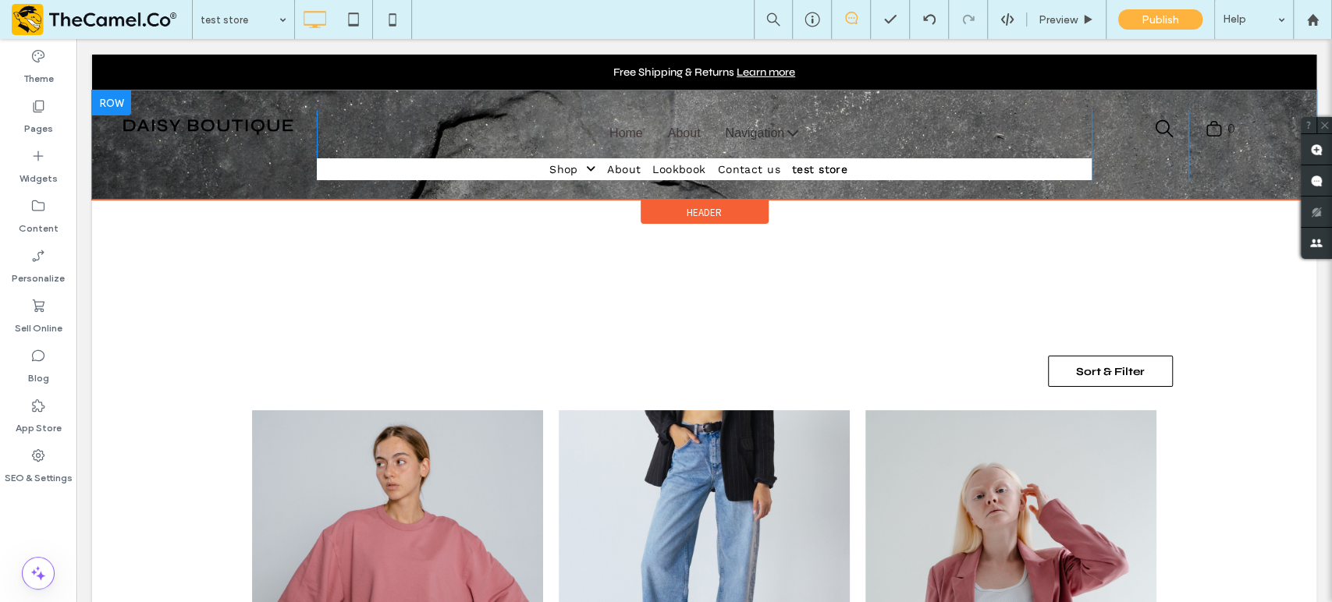
click at [108, 99] on div at bounding box center [111, 102] width 39 height 25
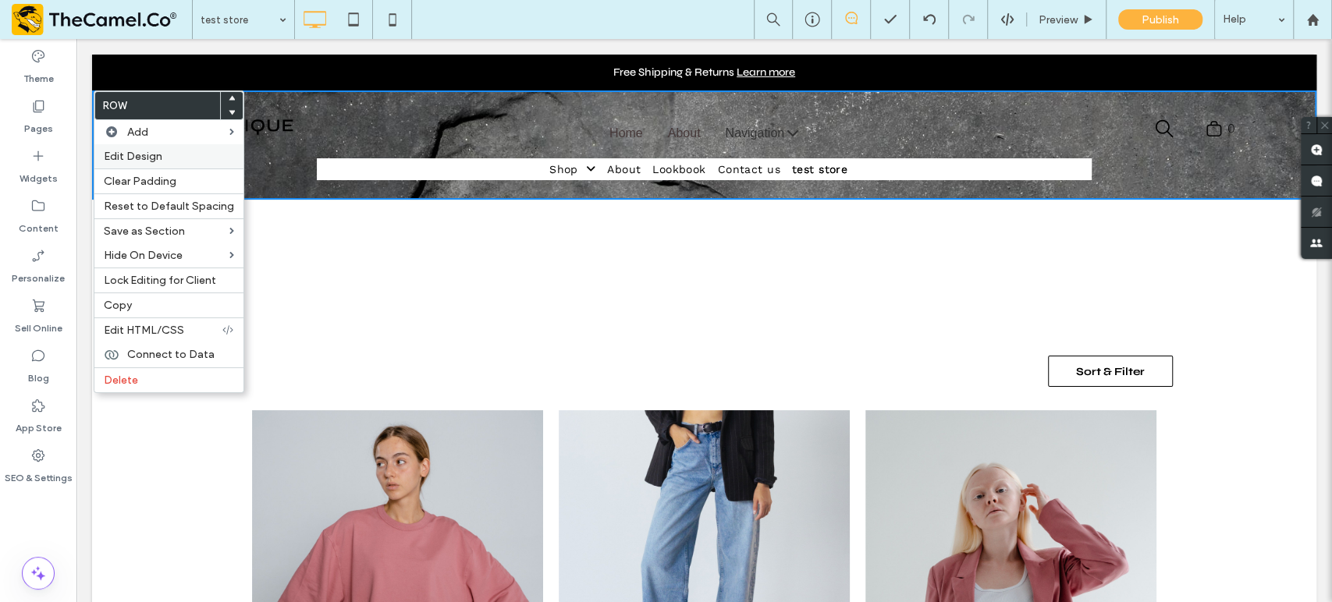
click at [150, 156] on span "Edit Design" at bounding box center [133, 156] width 59 height 13
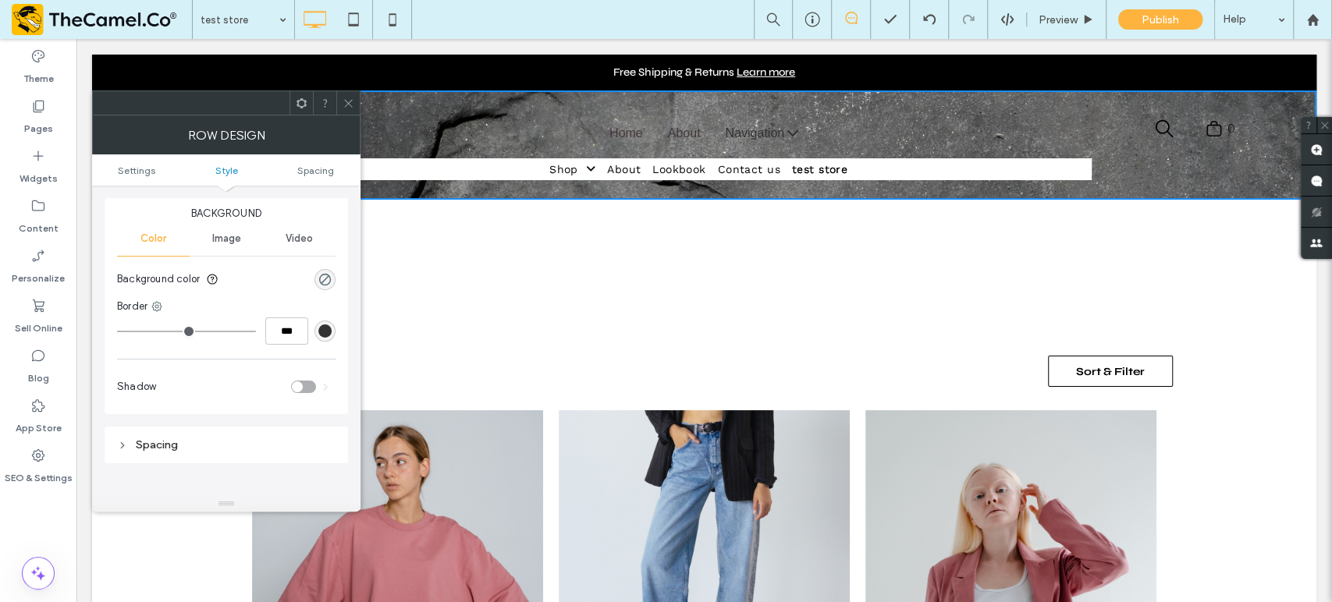
scroll to position [173, 0]
click at [240, 226] on span "Image" at bounding box center [225, 228] width 29 height 12
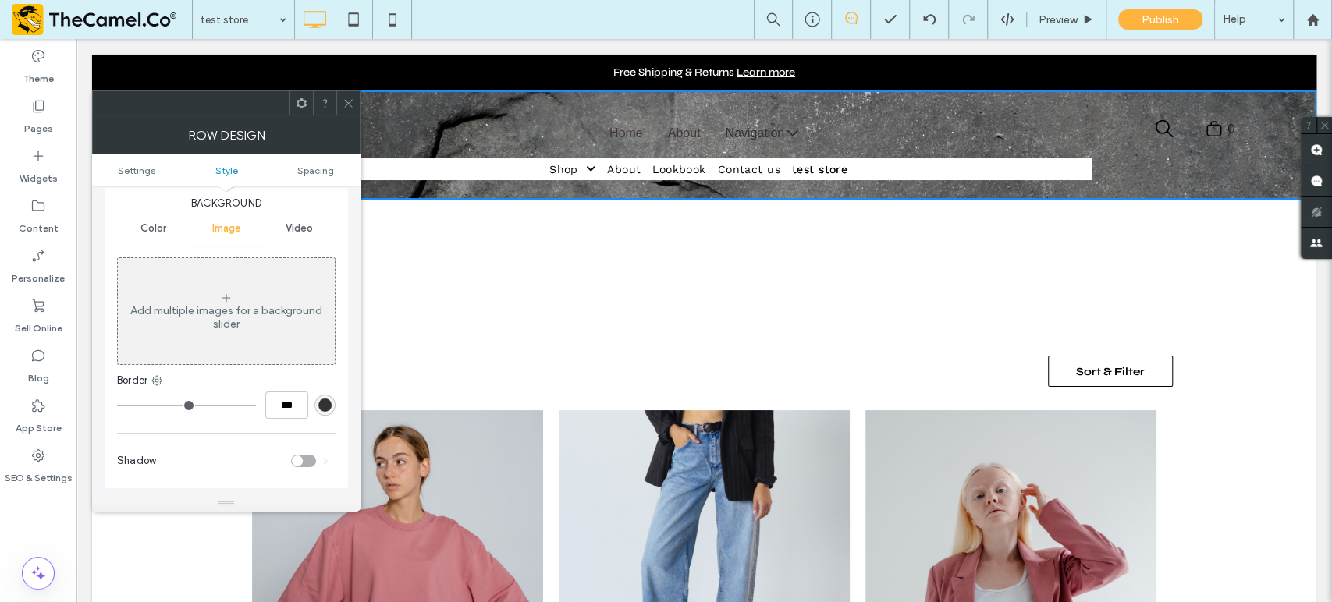
drag, startPoint x: 346, startPoint y: 105, endPoint x: 359, endPoint y: 105, distance: 12.5
click at [347, 105] on icon at bounding box center [348, 104] width 12 height 12
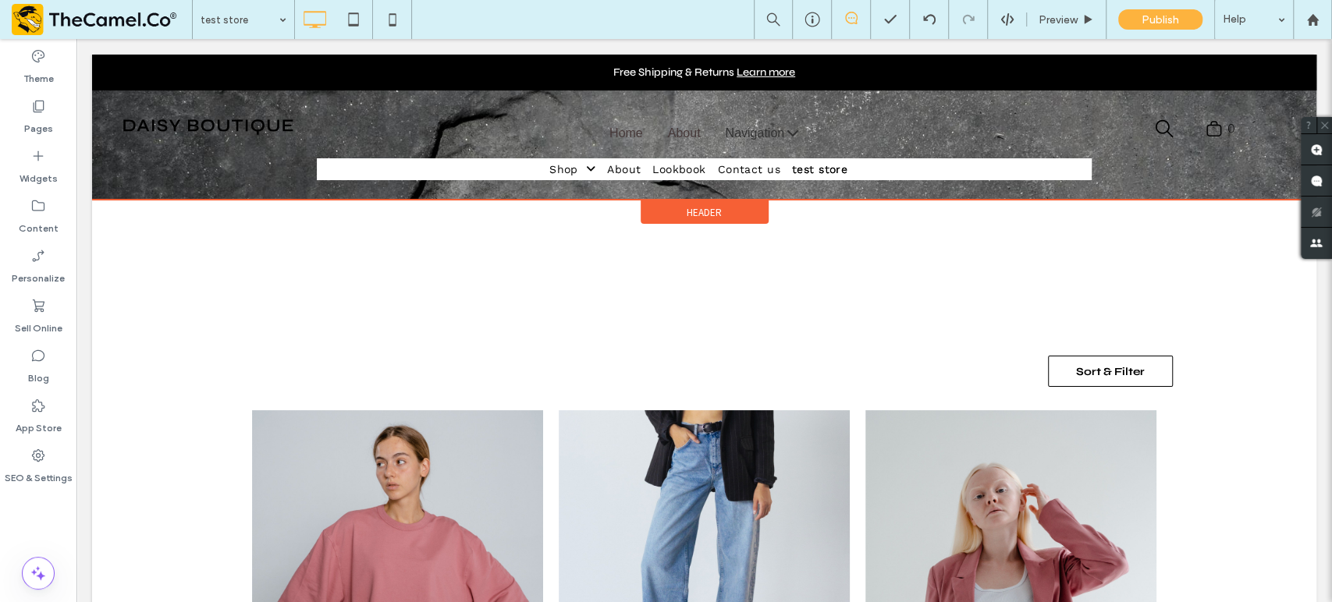
click at [719, 216] on div "Header" at bounding box center [704, 211] width 128 height 23
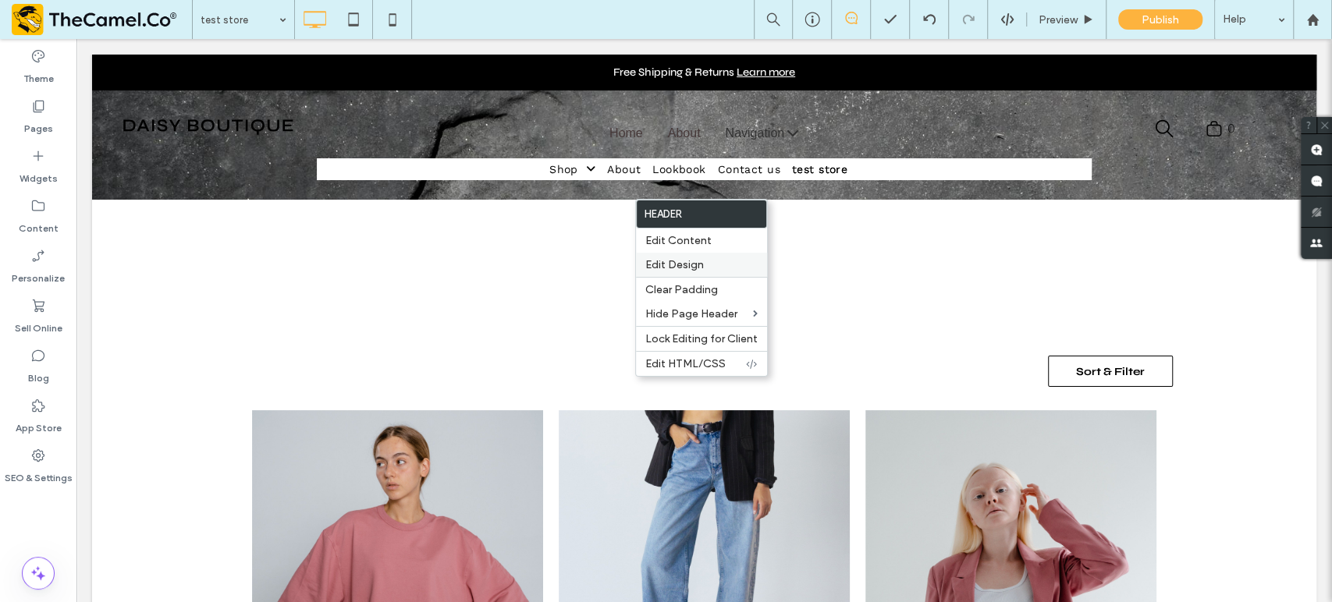
click at [691, 264] on span "Edit Design" at bounding box center [674, 264] width 59 height 13
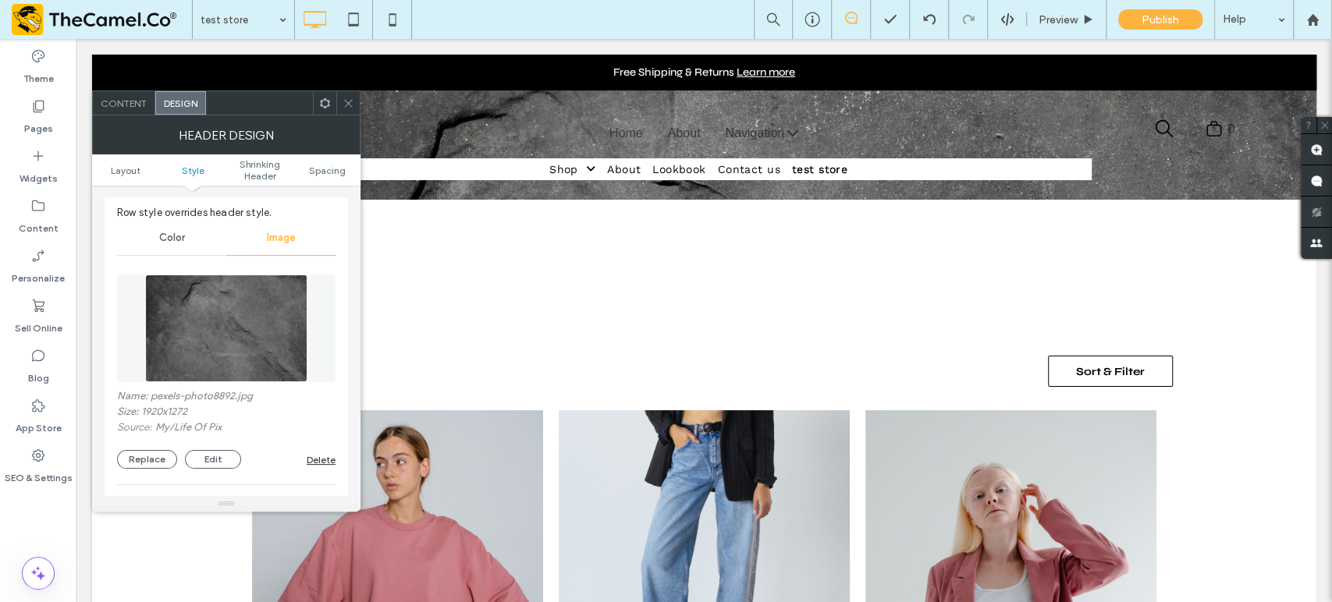
click at [320, 456] on div "Delete" at bounding box center [321, 460] width 29 height 12
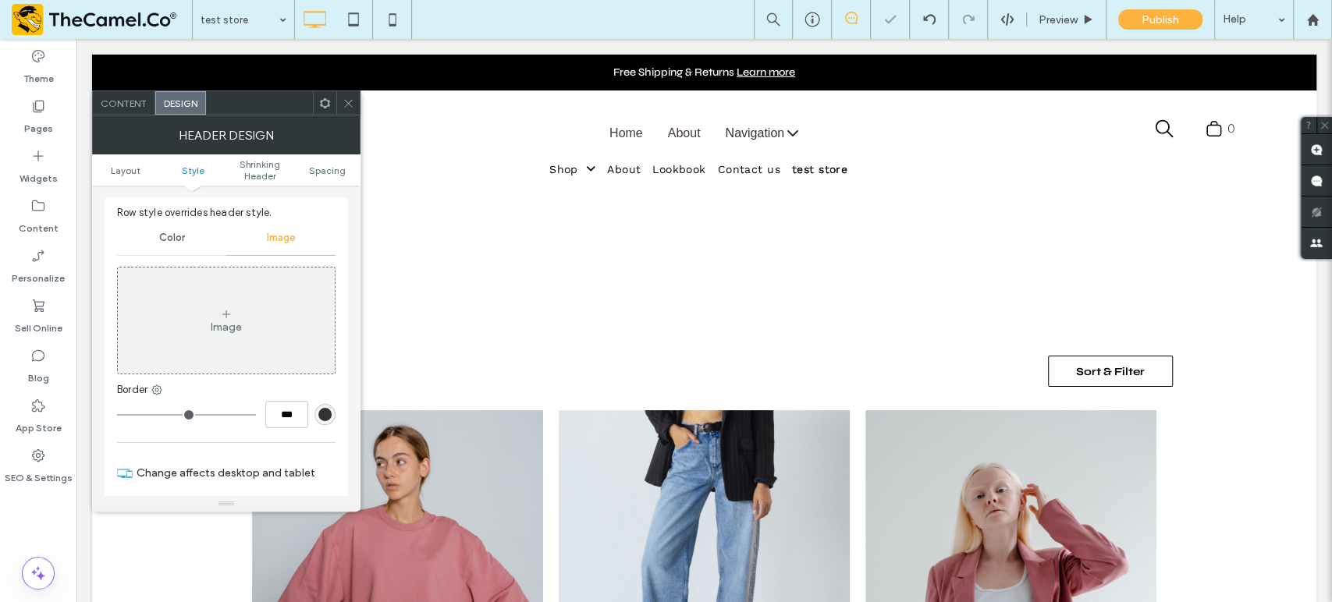
click at [357, 97] on div at bounding box center [347, 102] width 23 height 23
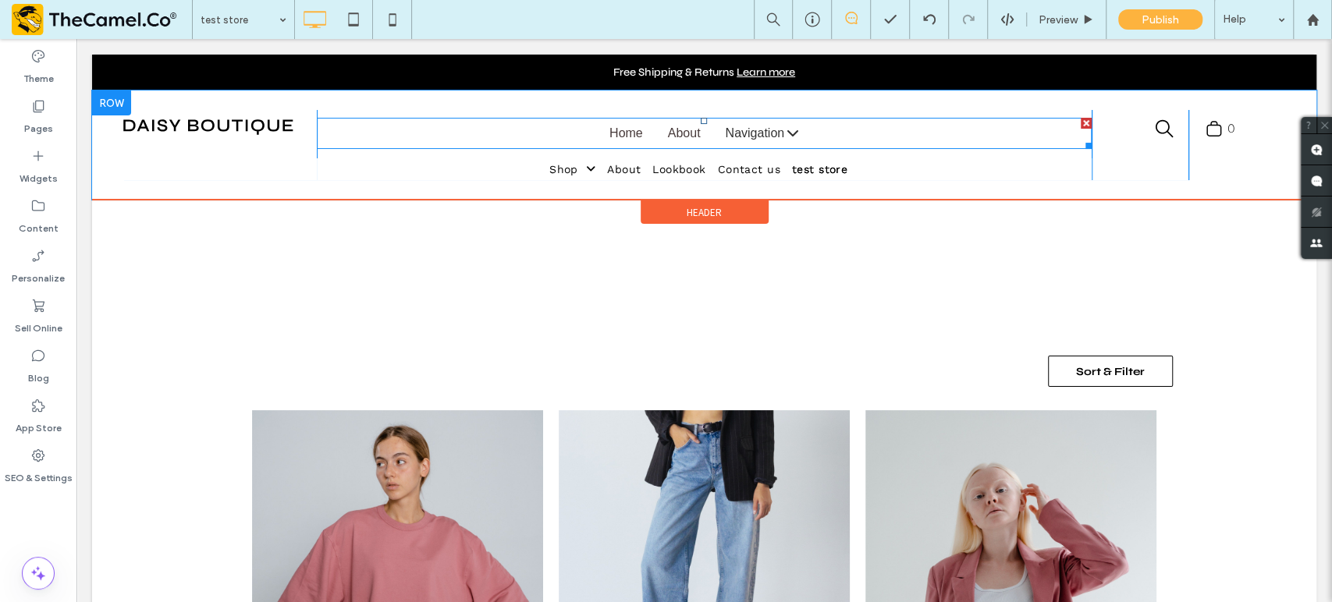
drag, startPoint x: 1073, startPoint y: 124, endPoint x: 1052, endPoint y: 182, distance: 61.5
click at [1080, 124] on div at bounding box center [1085, 123] width 11 height 11
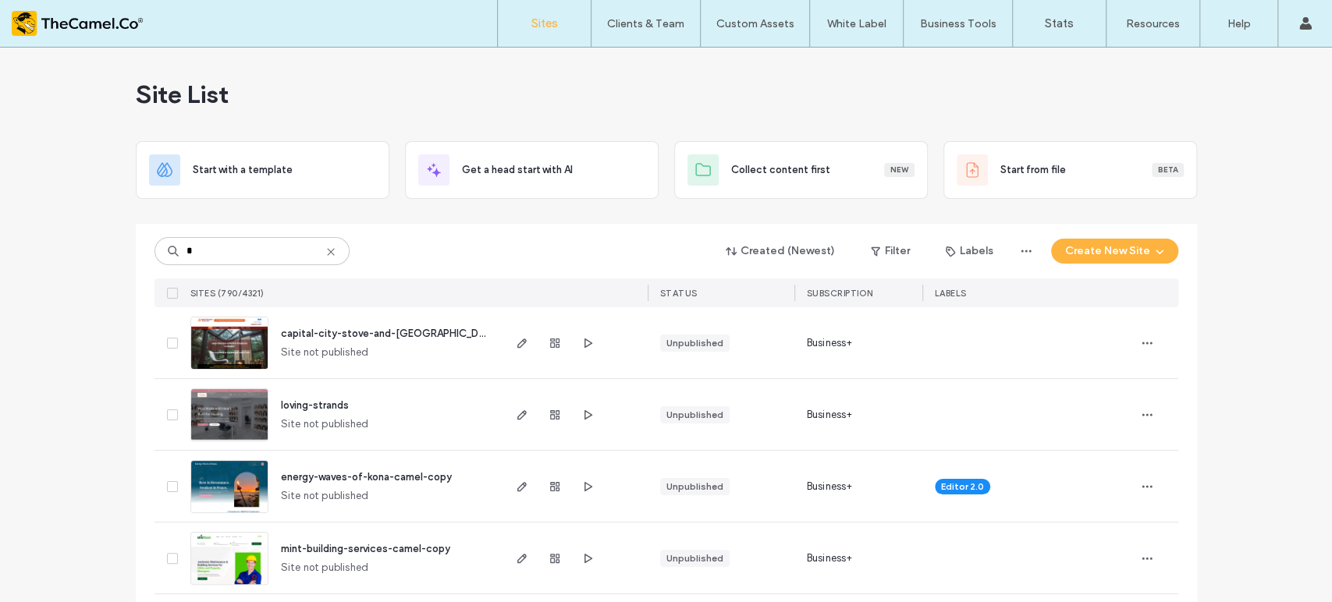
click at [254, 265] on div "* Created (Newest) Filter Labels Create New Site" at bounding box center [666, 251] width 1024 height 30
click at [247, 250] on input "*" at bounding box center [251, 251] width 195 height 28
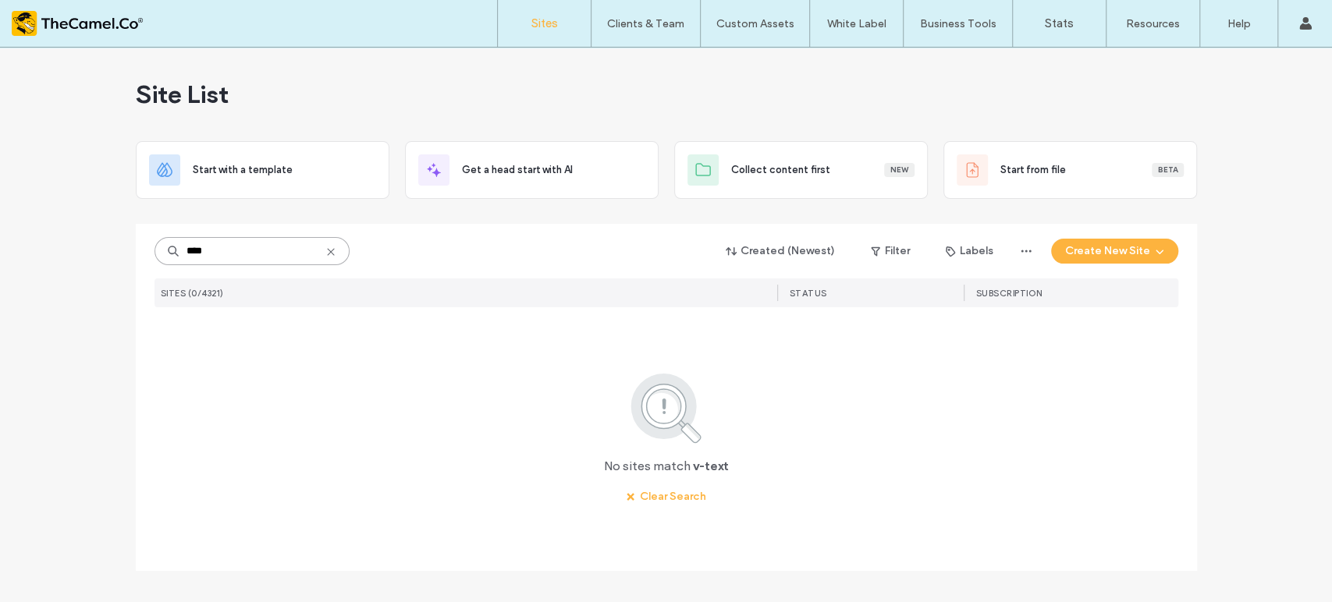
type input "****"
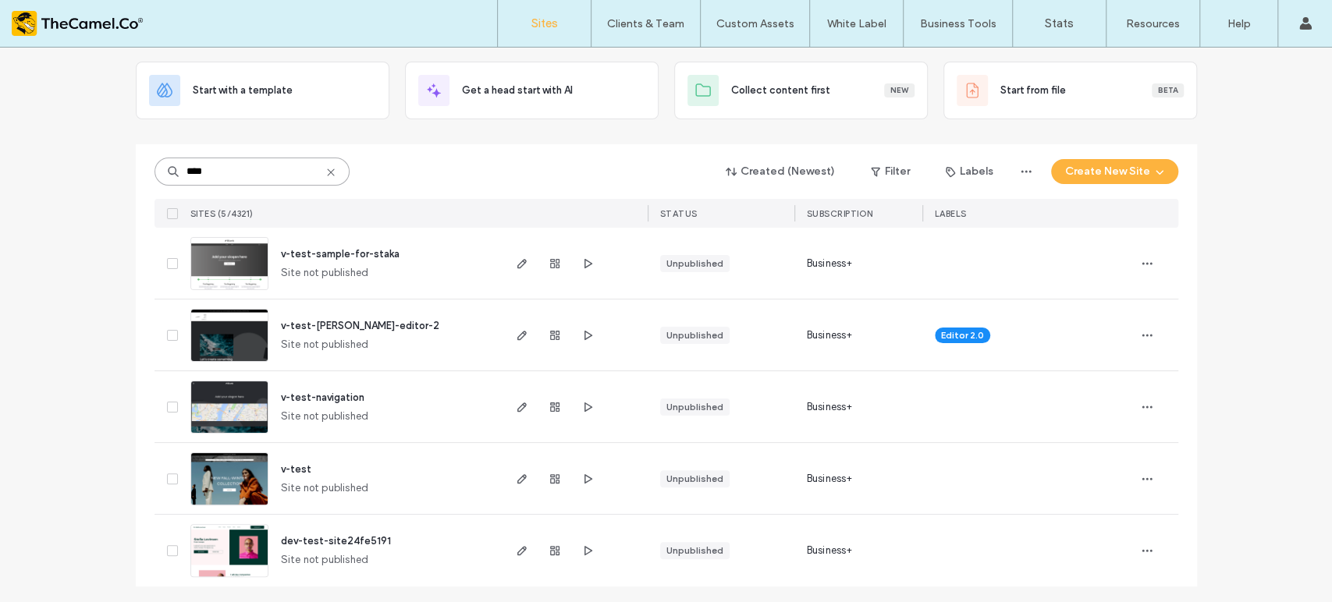
scroll to position [82, 0]
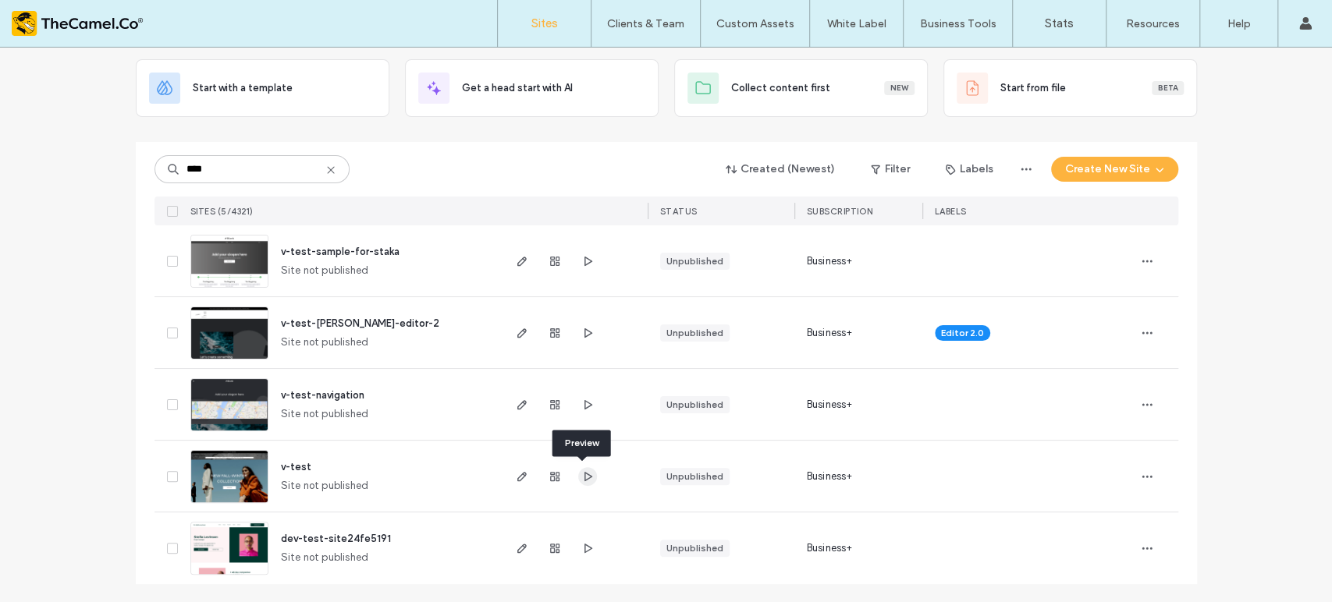
click at [584, 477] on icon "button" at bounding box center [587, 476] width 12 height 12
click at [516, 474] on icon "button" at bounding box center [522, 476] width 12 height 12
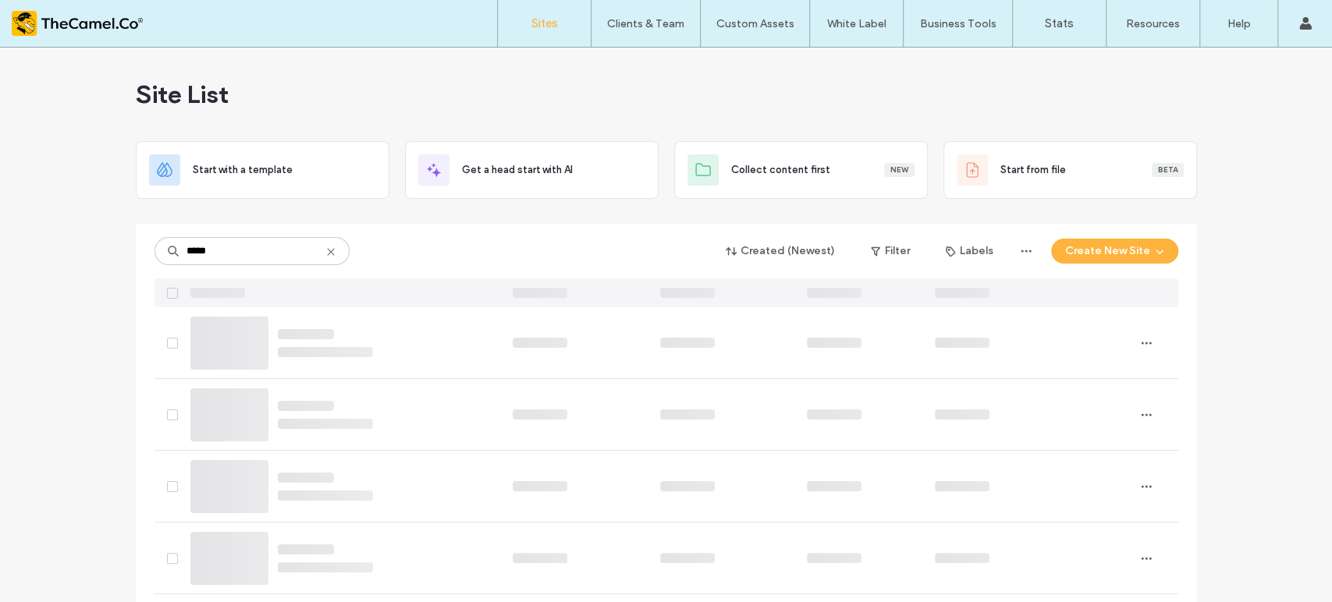
type input "*****"
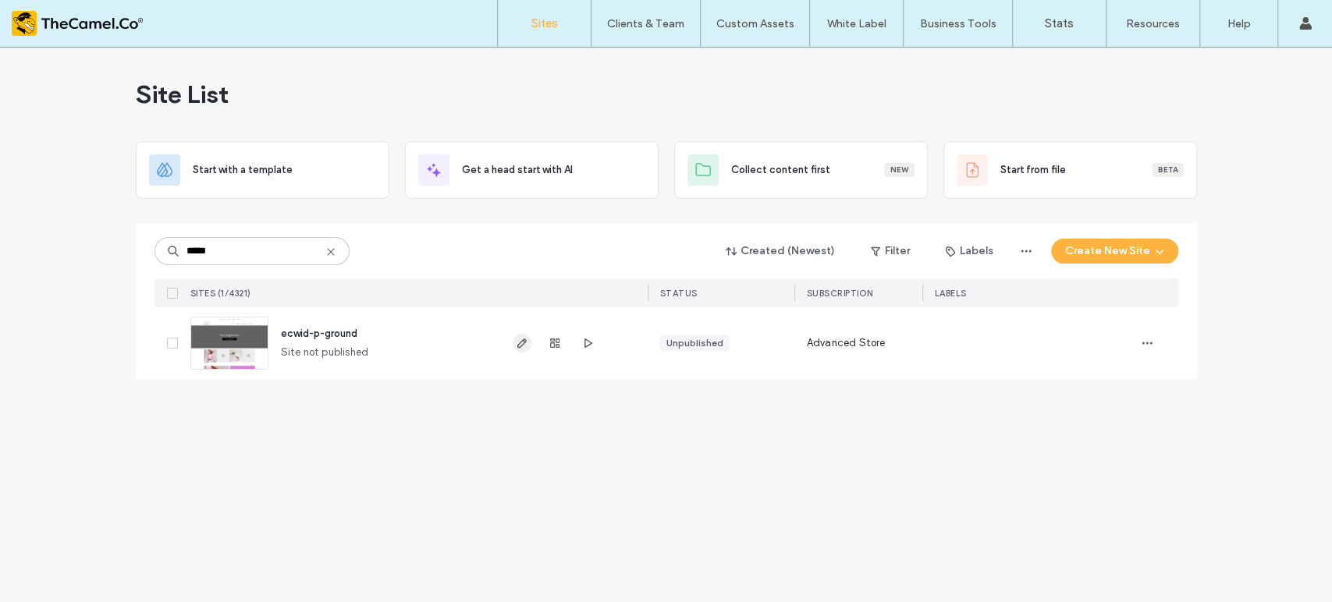
click at [518, 348] on icon "button" at bounding box center [522, 343] width 12 height 12
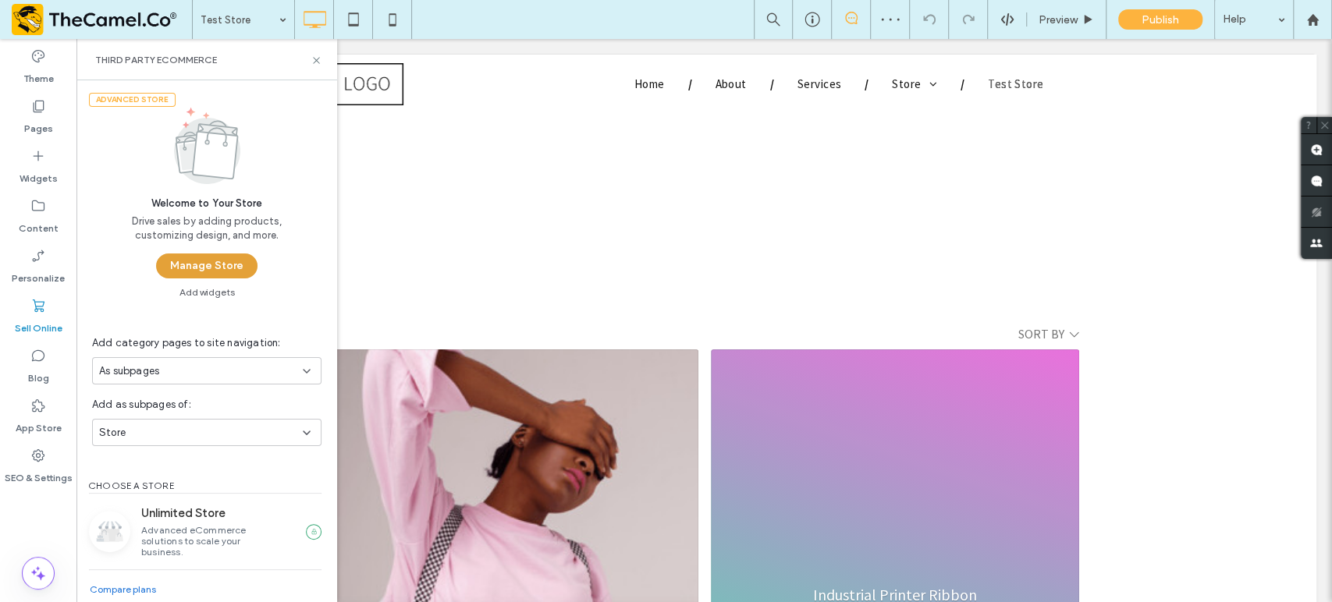
click at [211, 268] on button "Manage Store" at bounding box center [206, 266] width 101 height 25
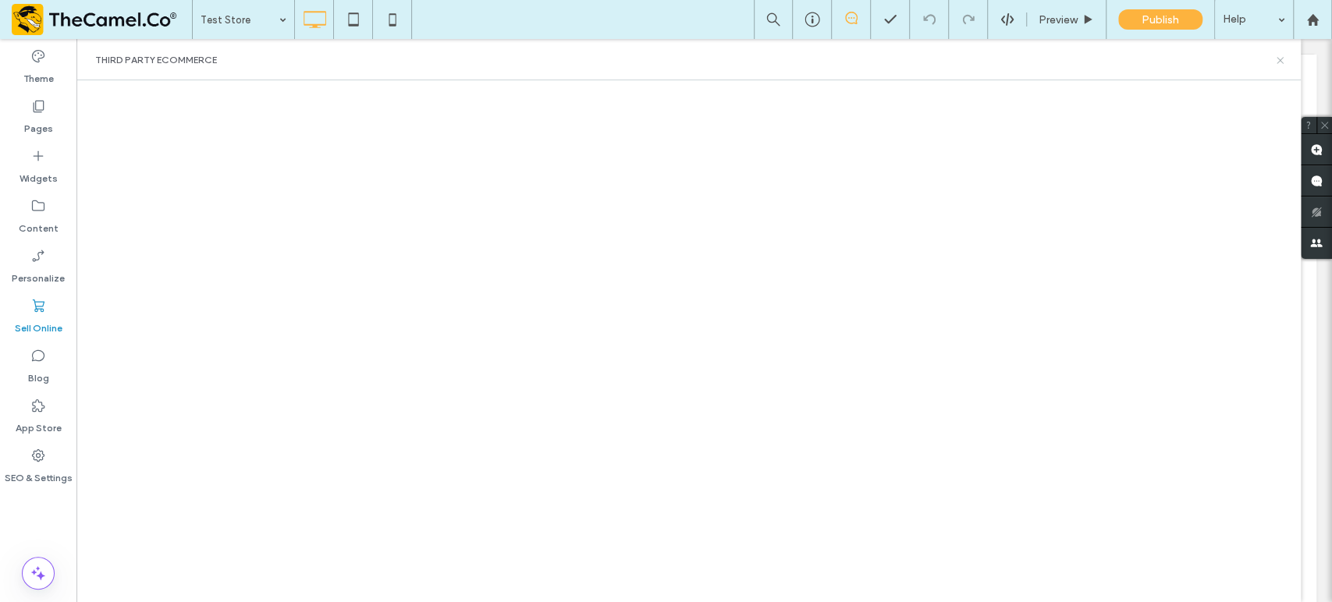
click at [1279, 61] on icon at bounding box center [1280, 61] width 12 height 12
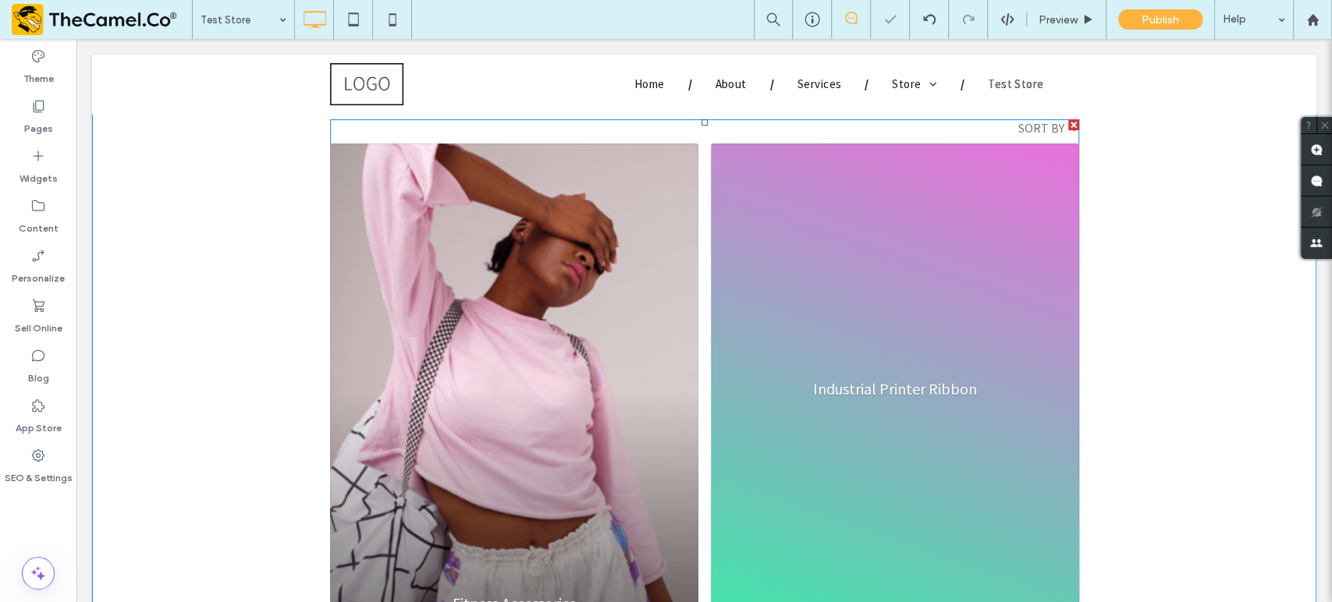
scroll to position [260, 0]
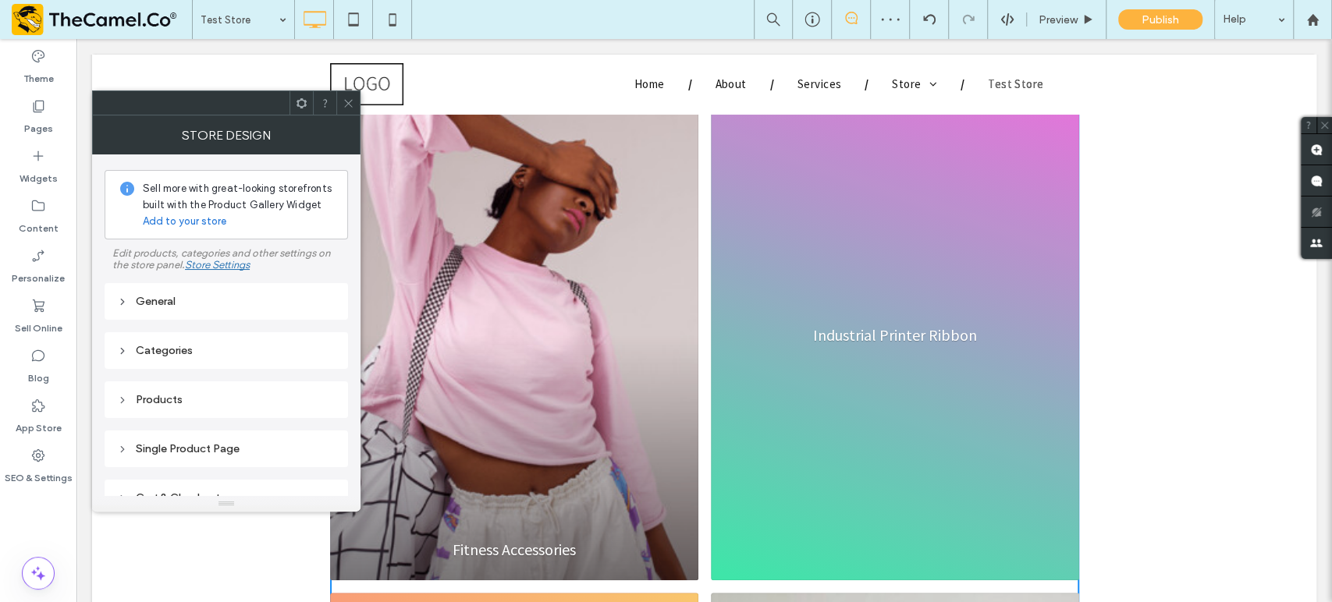
click at [208, 291] on div "General" at bounding box center [226, 301] width 243 height 37
click at [310, 314] on div "General" at bounding box center [226, 301] width 243 height 37
click at [225, 294] on div "General" at bounding box center [226, 301] width 218 height 21
drag, startPoint x: 310, startPoint y: 340, endPoint x: 307, endPoint y: 332, distance: 8.4
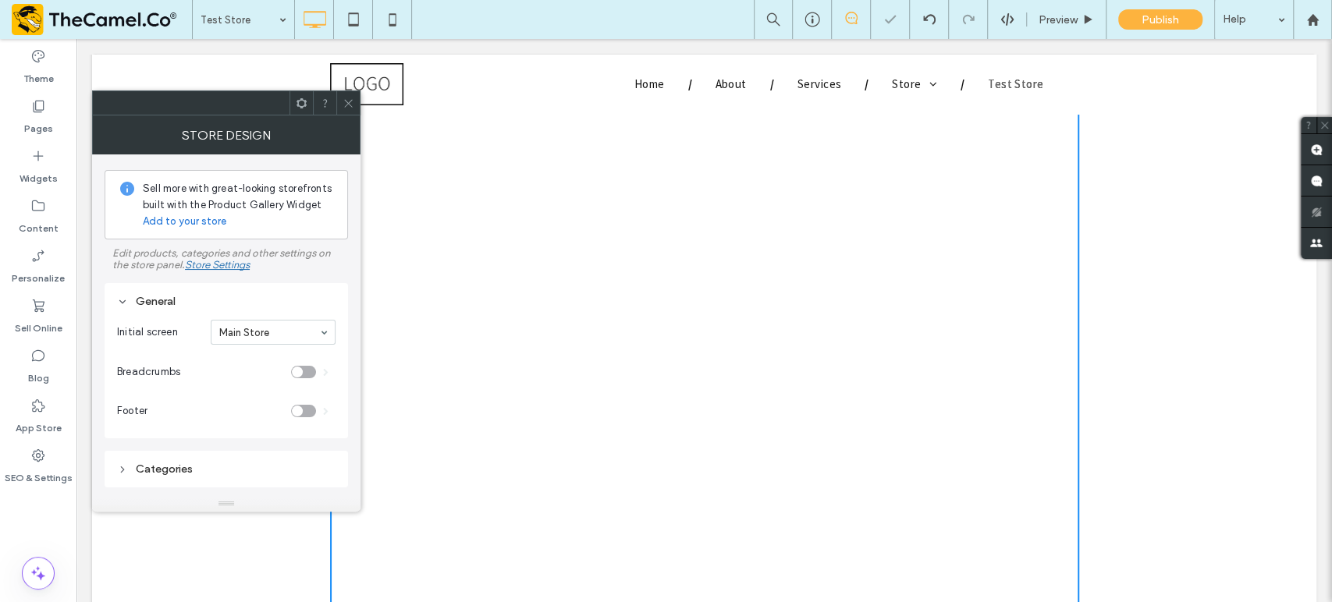
scroll to position [0, 0]
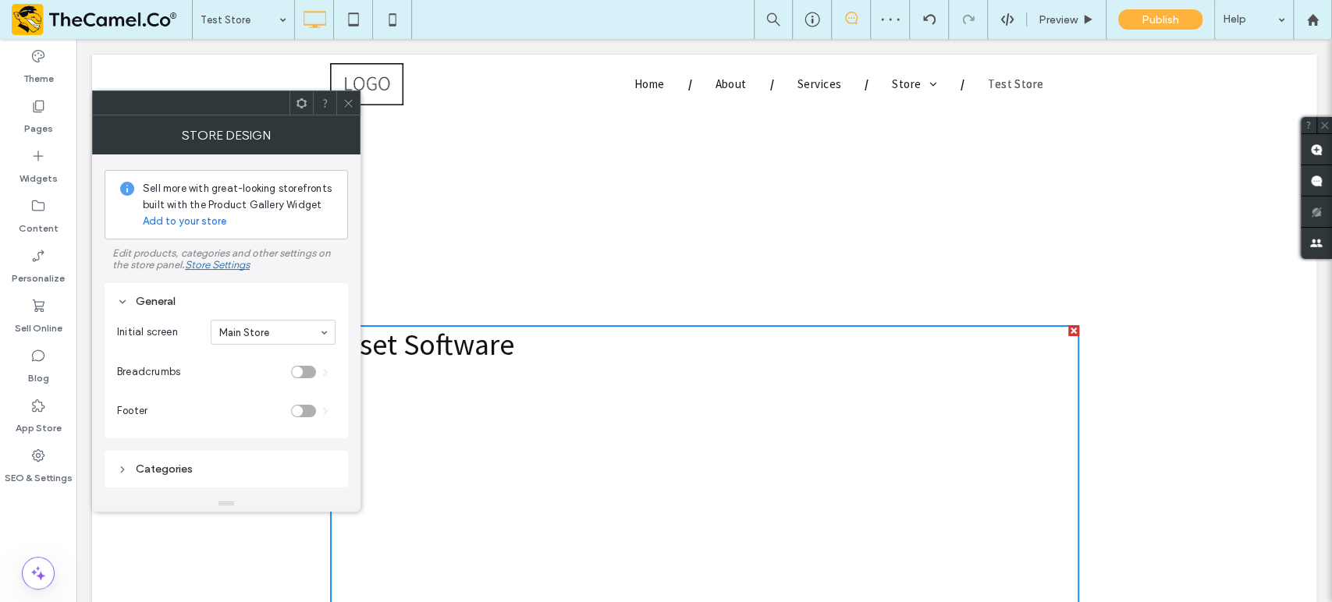
click at [348, 105] on icon at bounding box center [348, 104] width 12 height 12
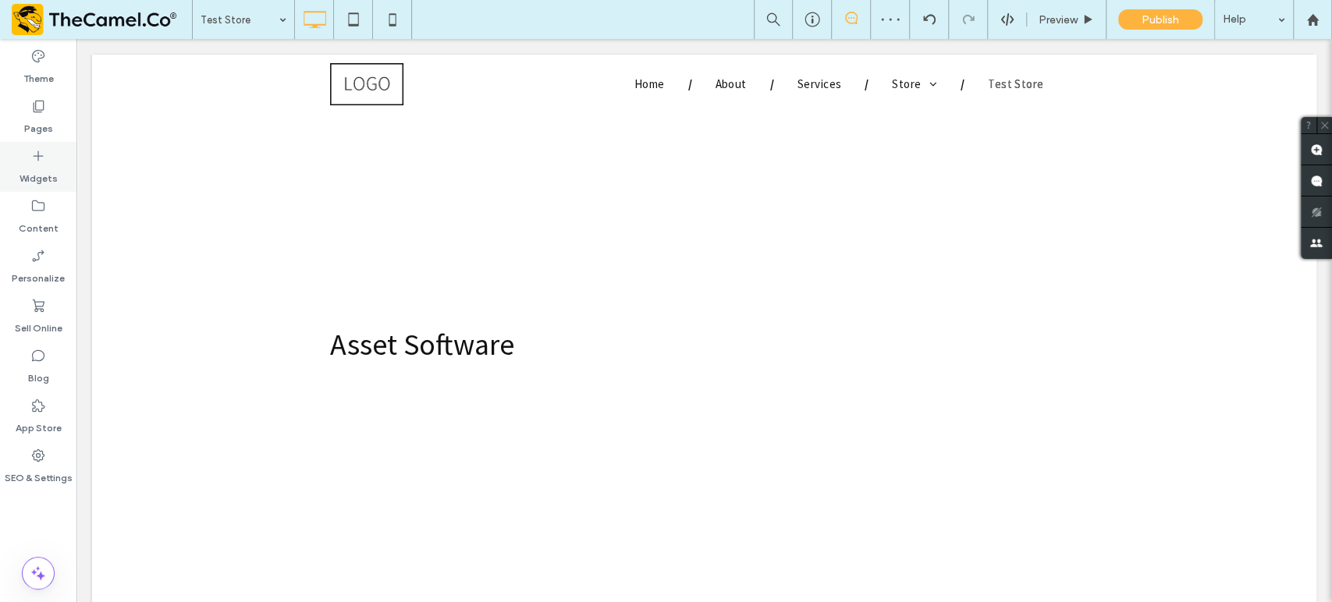
click at [50, 167] on label "Widgets" at bounding box center [39, 175] width 38 height 22
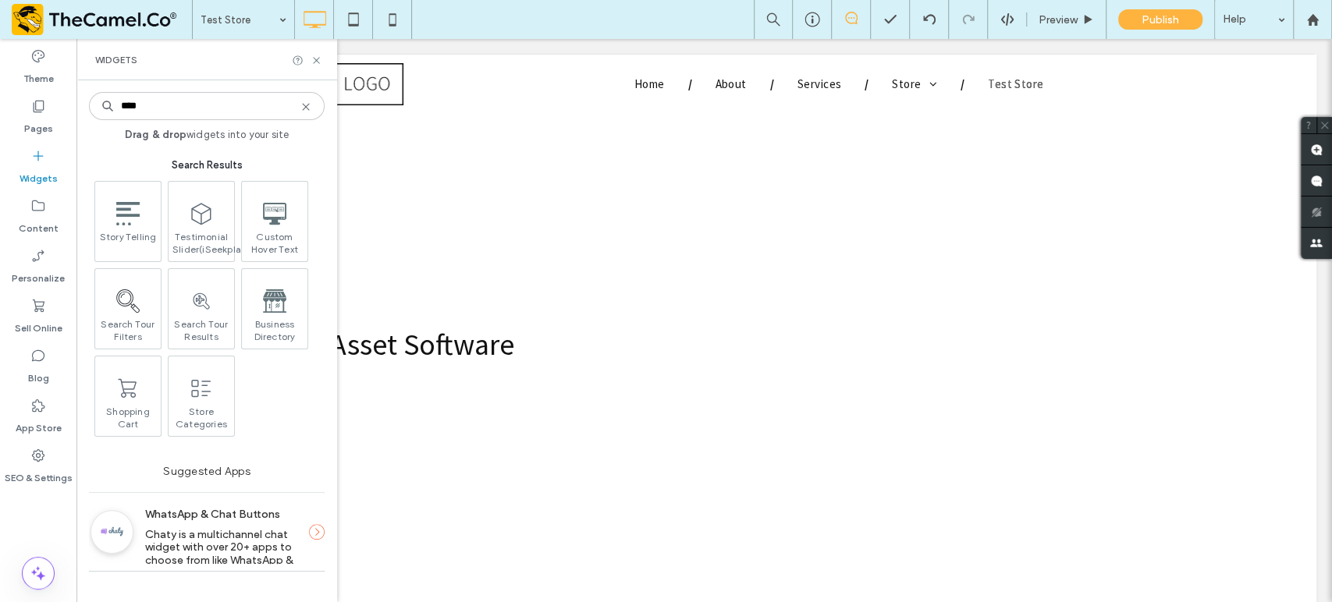
type input "****"
click at [299, 52] on div "Widgets" at bounding box center [206, 59] width 261 height 41
drag, startPoint x: 306, startPoint y: 109, endPoint x: 265, endPoint y: 100, distance: 41.6
click at [306, 109] on icon at bounding box center [306, 107] width 12 height 12
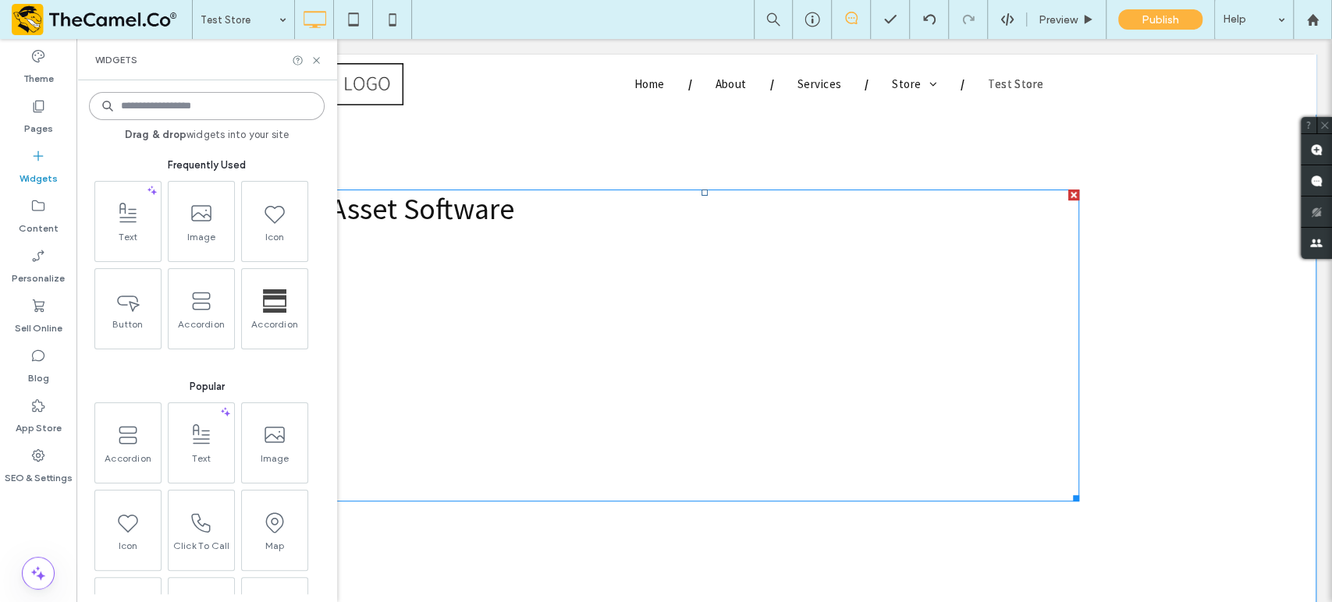
scroll to position [125, 0]
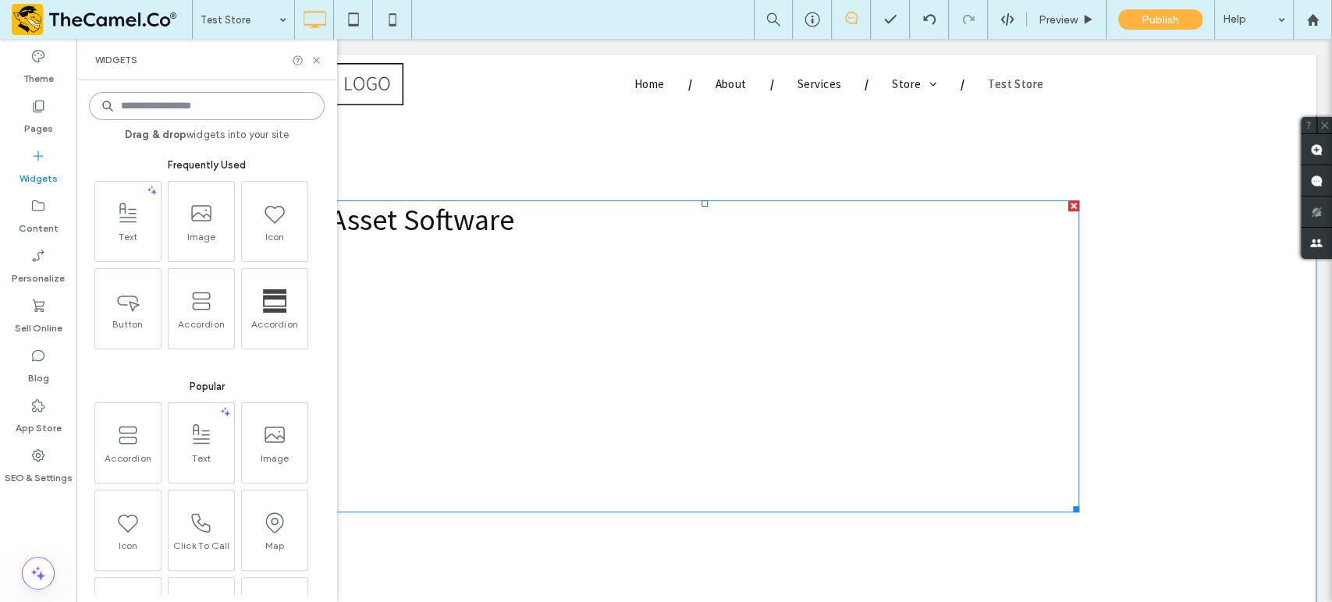
click at [483, 334] on span at bounding box center [704, 356] width 749 height 312
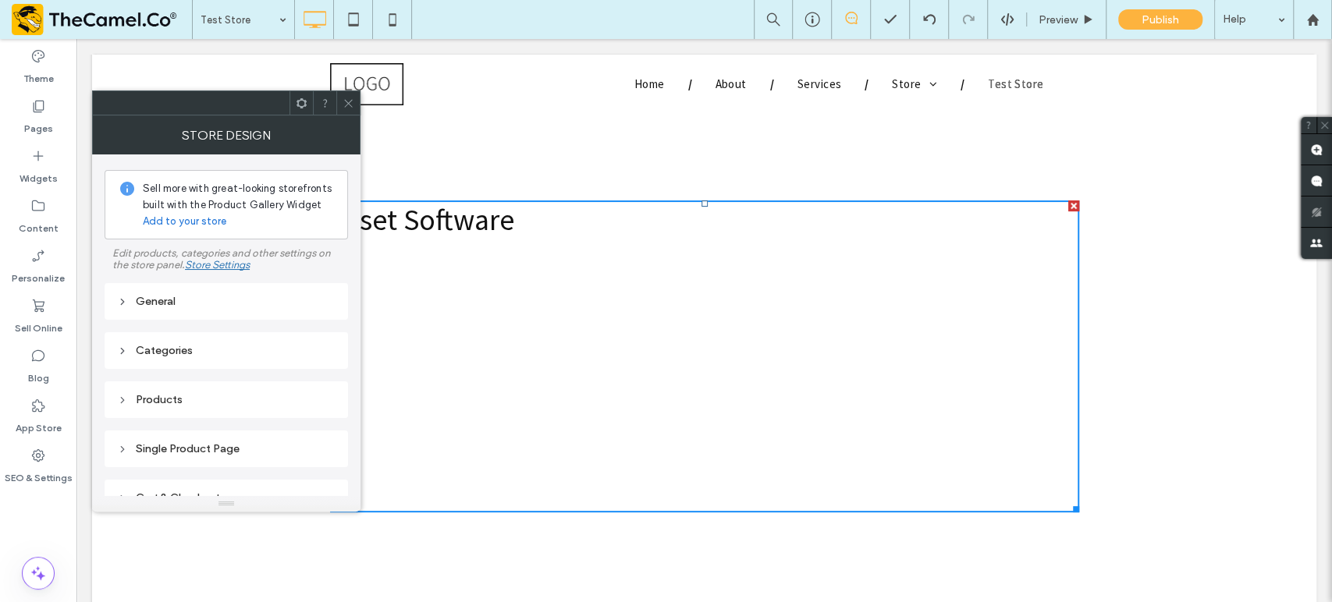
click at [209, 298] on div "General" at bounding box center [226, 301] width 218 height 13
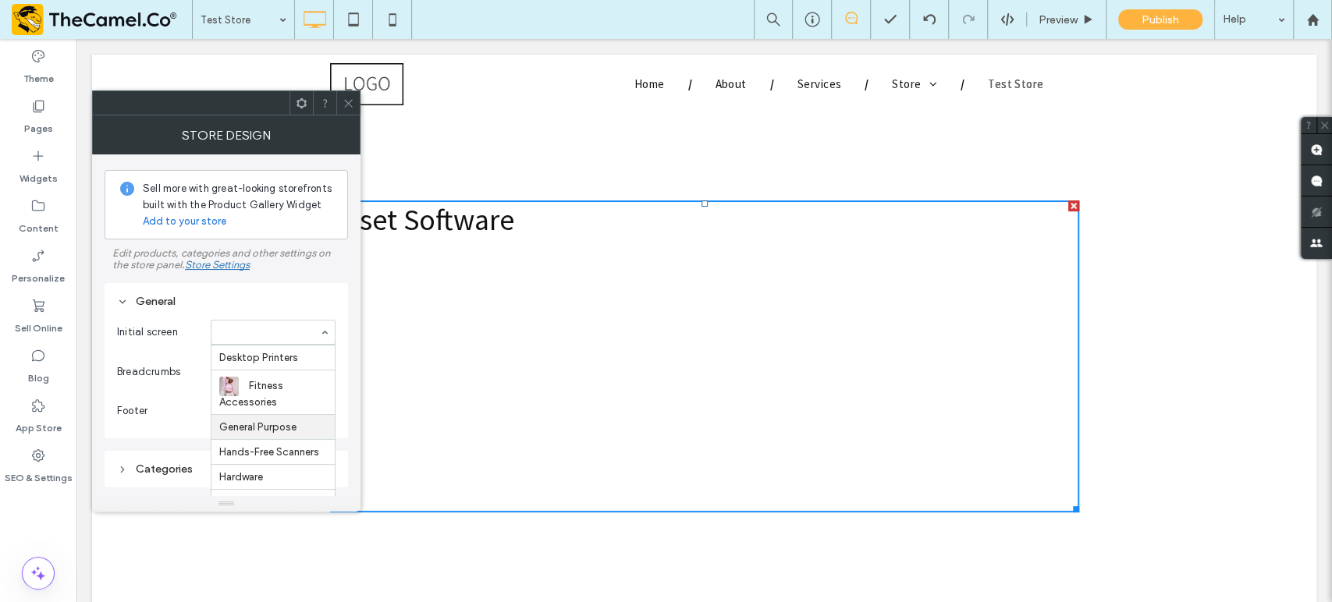
scroll to position [632, 0]
drag, startPoint x: 289, startPoint y: 437, endPoint x: 310, endPoint y: 442, distance: 21.8
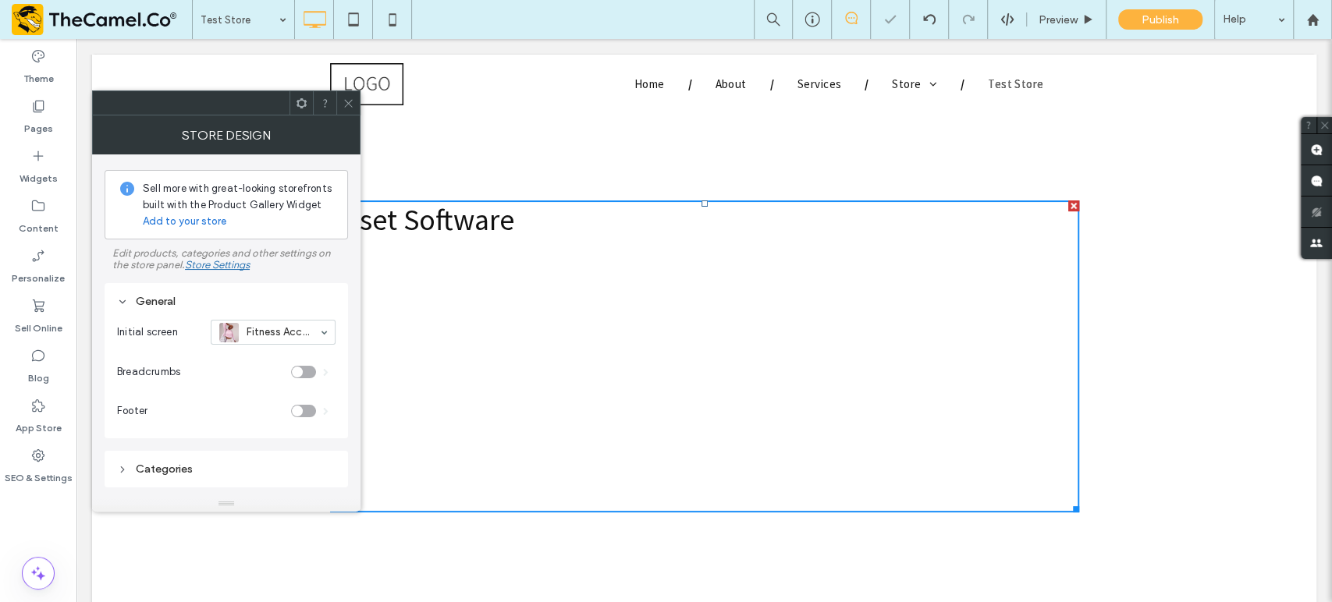
scroll to position [0, 0]
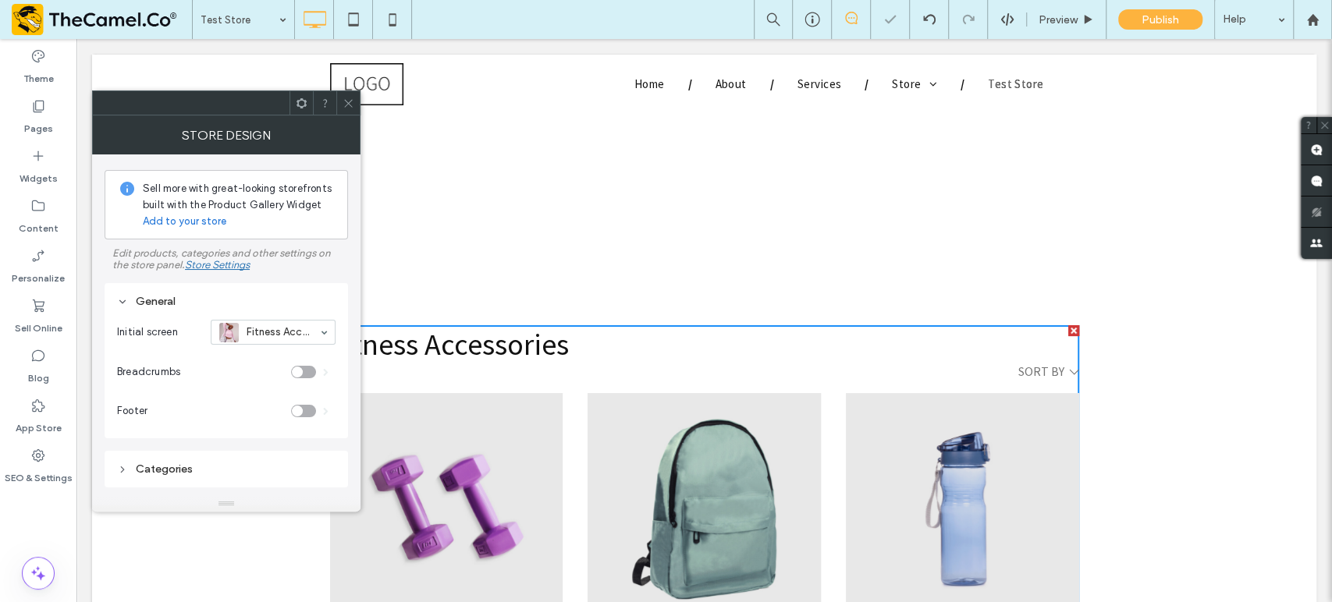
click at [343, 107] on icon at bounding box center [348, 104] width 12 height 12
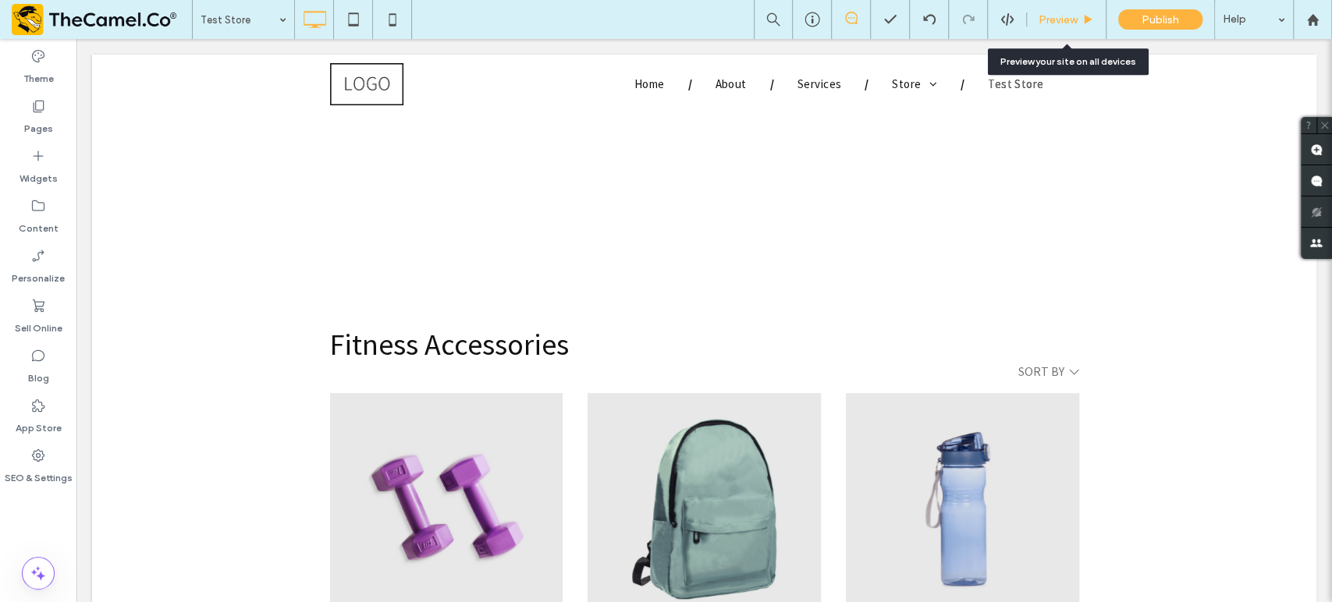
drag, startPoint x: 1049, startPoint y: 8, endPoint x: 1058, endPoint y: 33, distance: 26.4
click at [1050, 8] on div "Preview" at bounding box center [1067, 19] width 80 height 39
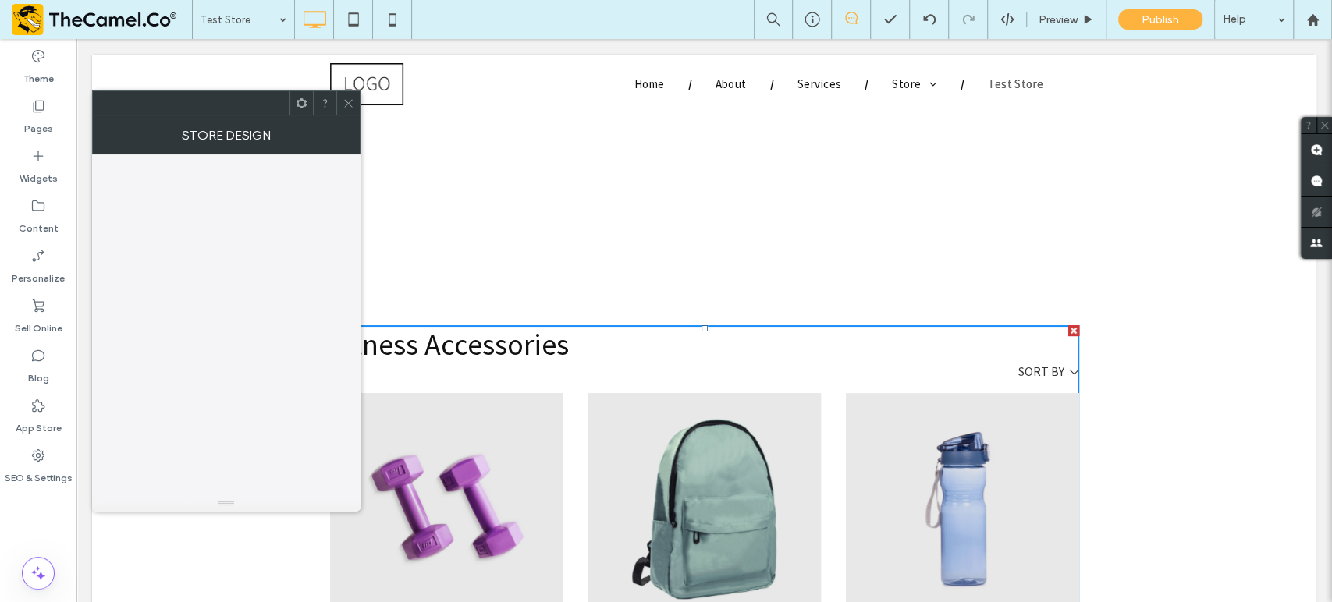
click at [1062, 369] on select "**********" at bounding box center [1047, 372] width 59 height 16
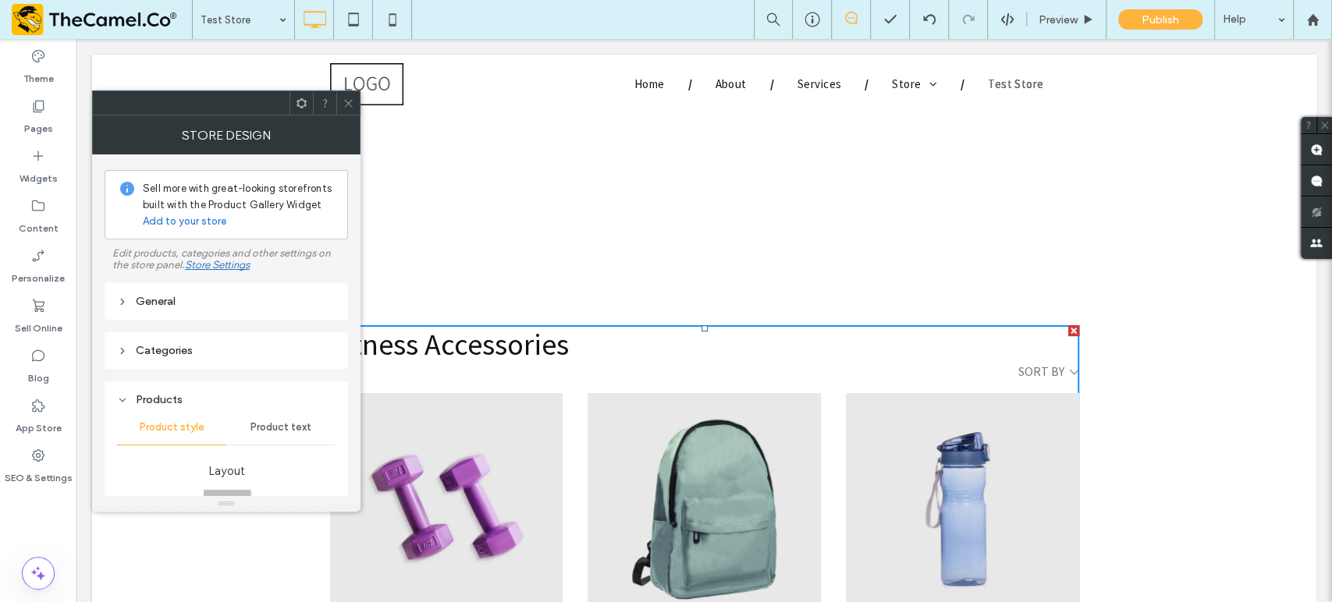
click at [347, 105] on icon at bounding box center [348, 104] width 12 height 12
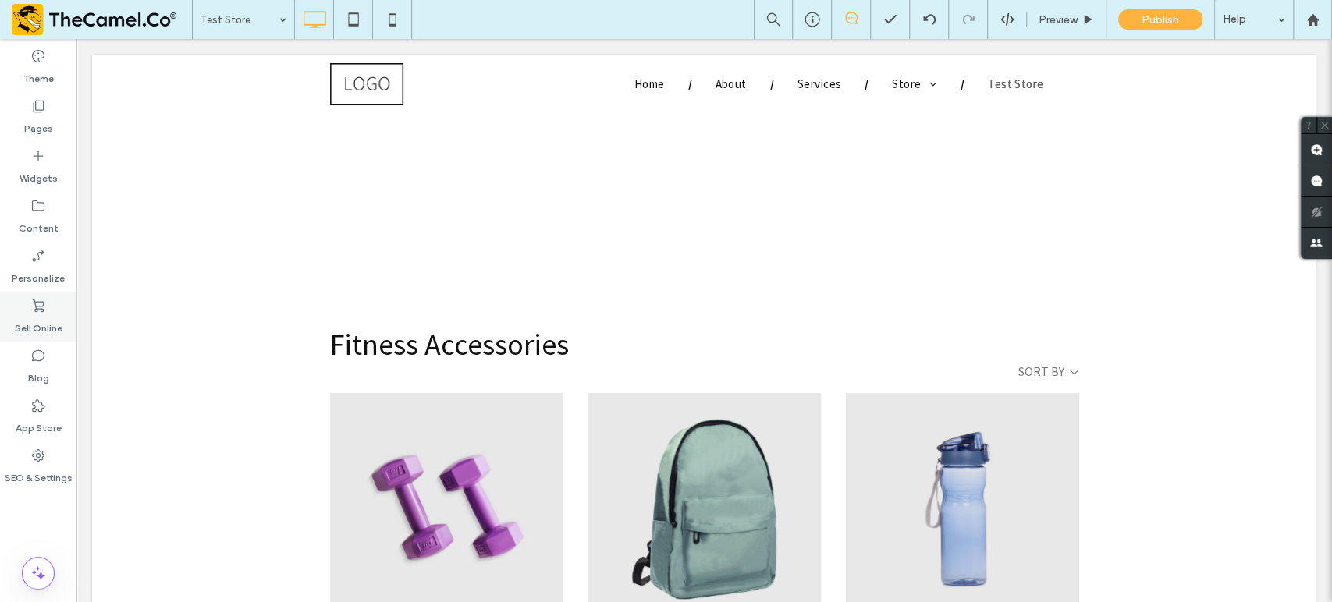
click at [52, 318] on label "Sell Online" at bounding box center [39, 325] width 48 height 22
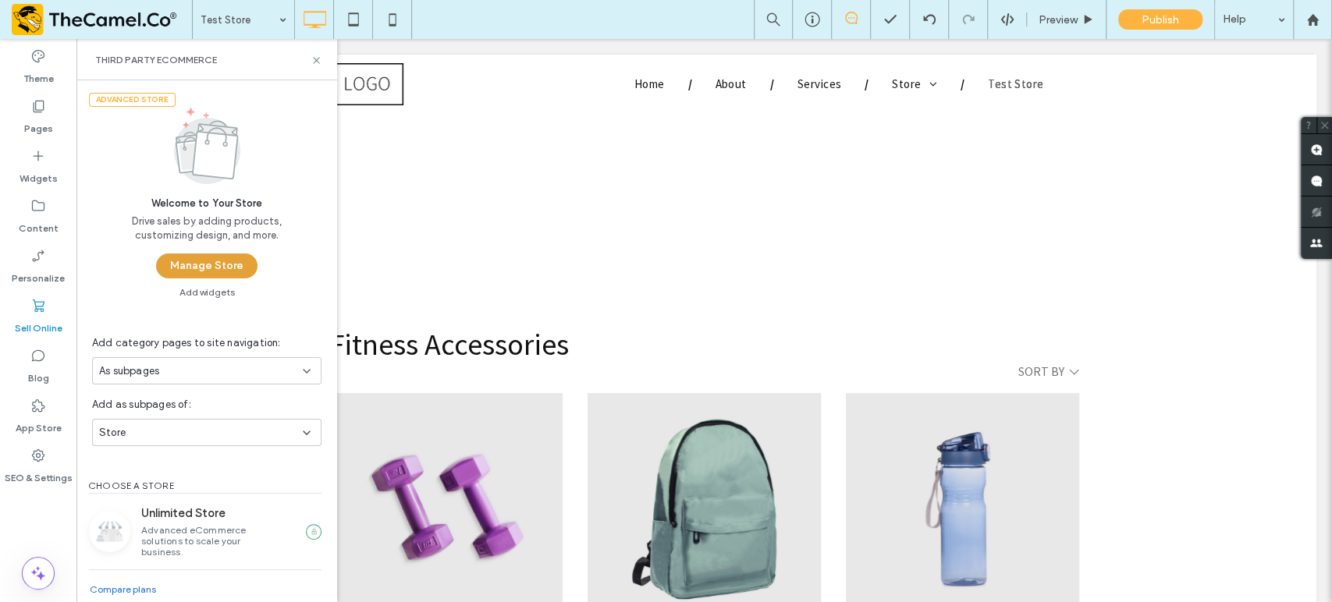
click at [234, 268] on button "Manage Store" at bounding box center [206, 266] width 101 height 25
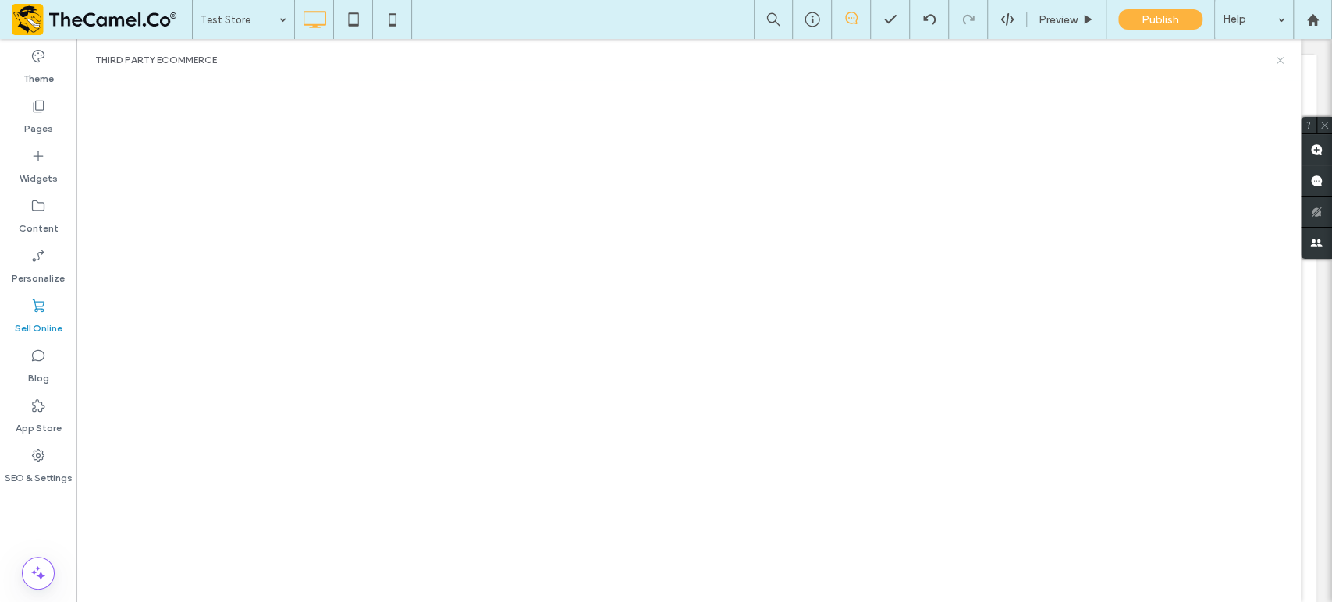
click at [1279, 63] on icon at bounding box center [1280, 61] width 12 height 12
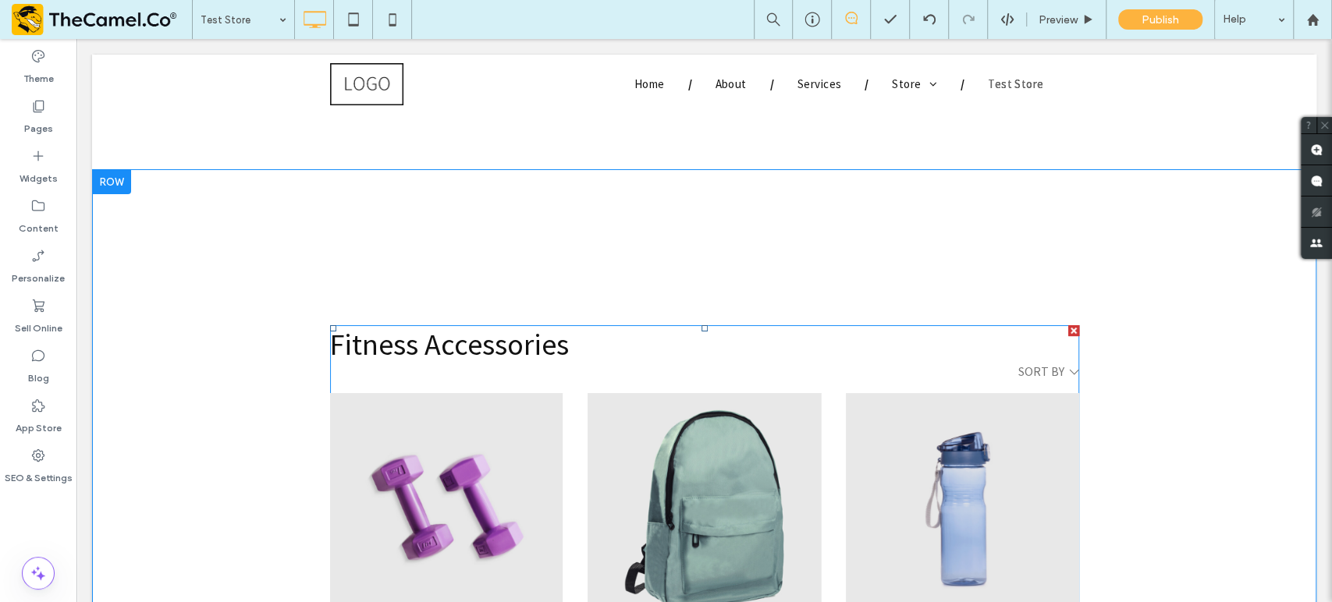
scroll to position [433, 0]
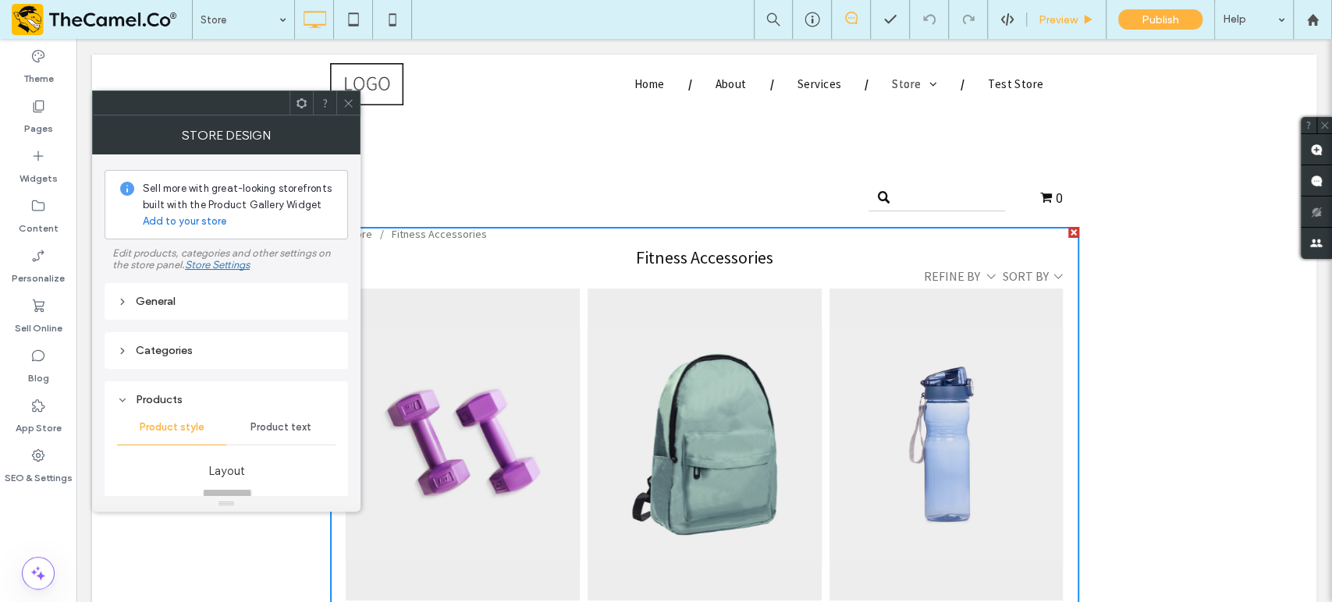
click at [1050, 20] on span "Preview" at bounding box center [1057, 19] width 39 height 13
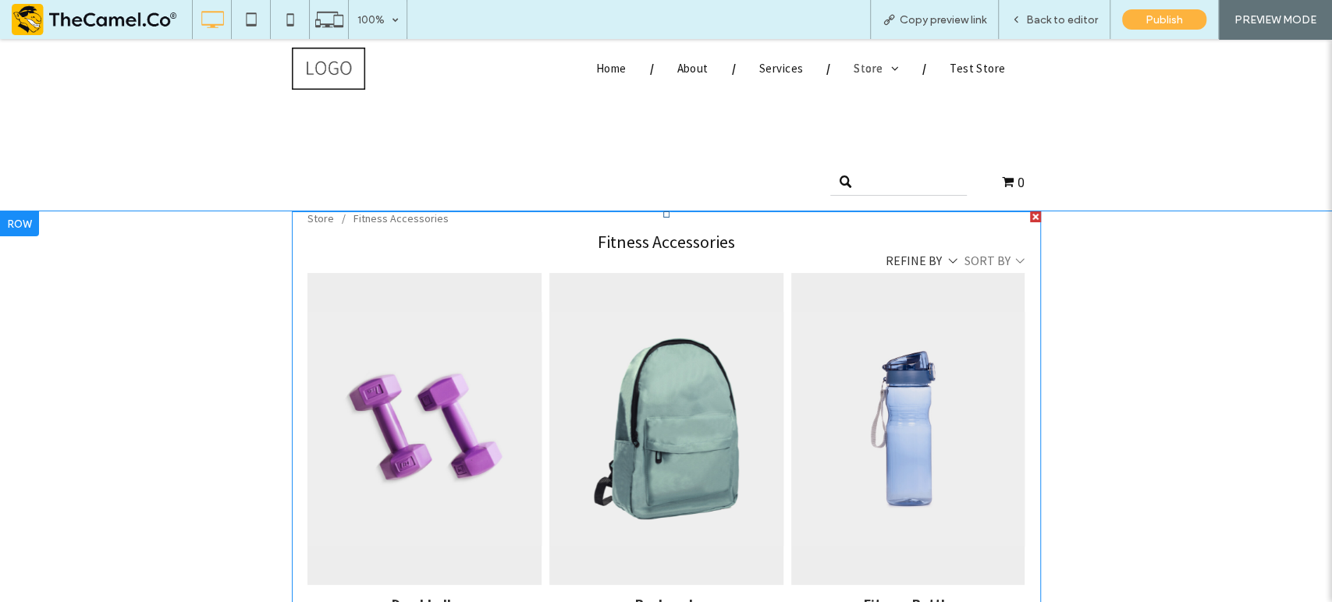
drag, startPoint x: 957, startPoint y: 261, endPoint x: 948, endPoint y: 260, distance: 9.4
click at [949, 260] on div "**********" at bounding box center [666, 261] width 718 height 18
click at [949, 260] on div "Refine by" at bounding box center [921, 261] width 73 height 16
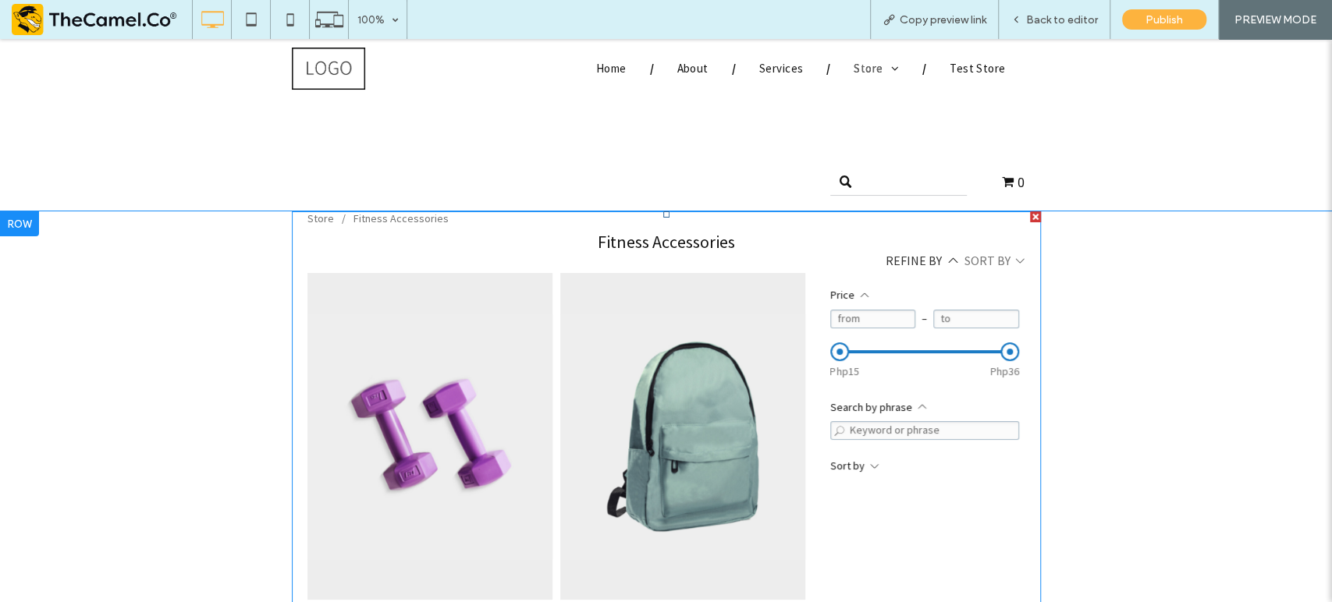
click at [948, 260] on div "Refine by" at bounding box center [921, 261] width 73 height 16
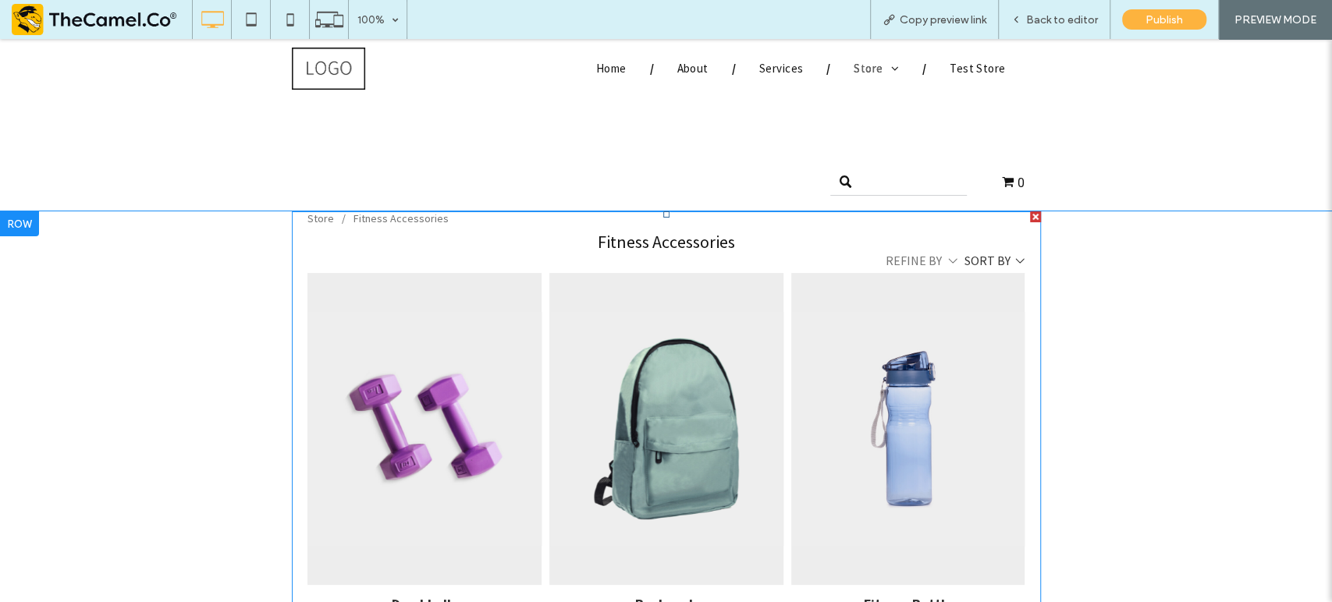
click at [1013, 258] on select "**********" at bounding box center [993, 261] width 59 height 16
click at [1014, 264] on select "**********" at bounding box center [993, 261] width 59 height 16
click at [1015, 262] on select "**********" at bounding box center [993, 261] width 59 height 16
click at [946, 257] on div "Refine by" at bounding box center [921, 261] width 73 height 16
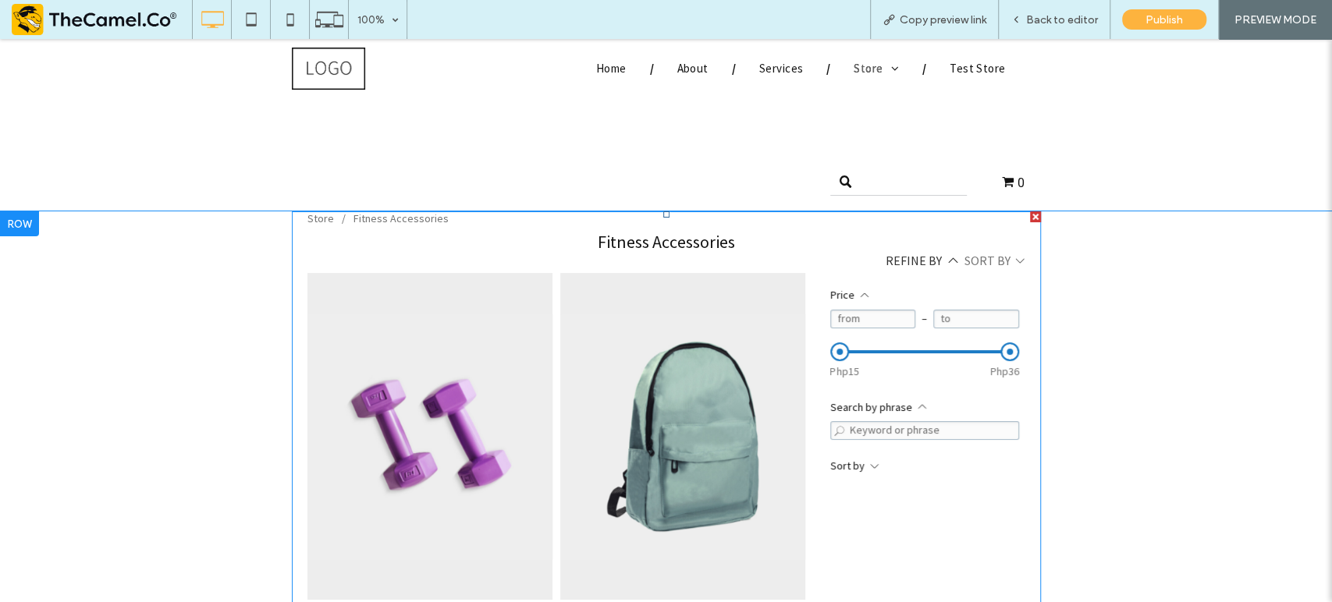
click at [949, 261] on div "Refine by" at bounding box center [921, 261] width 73 height 16
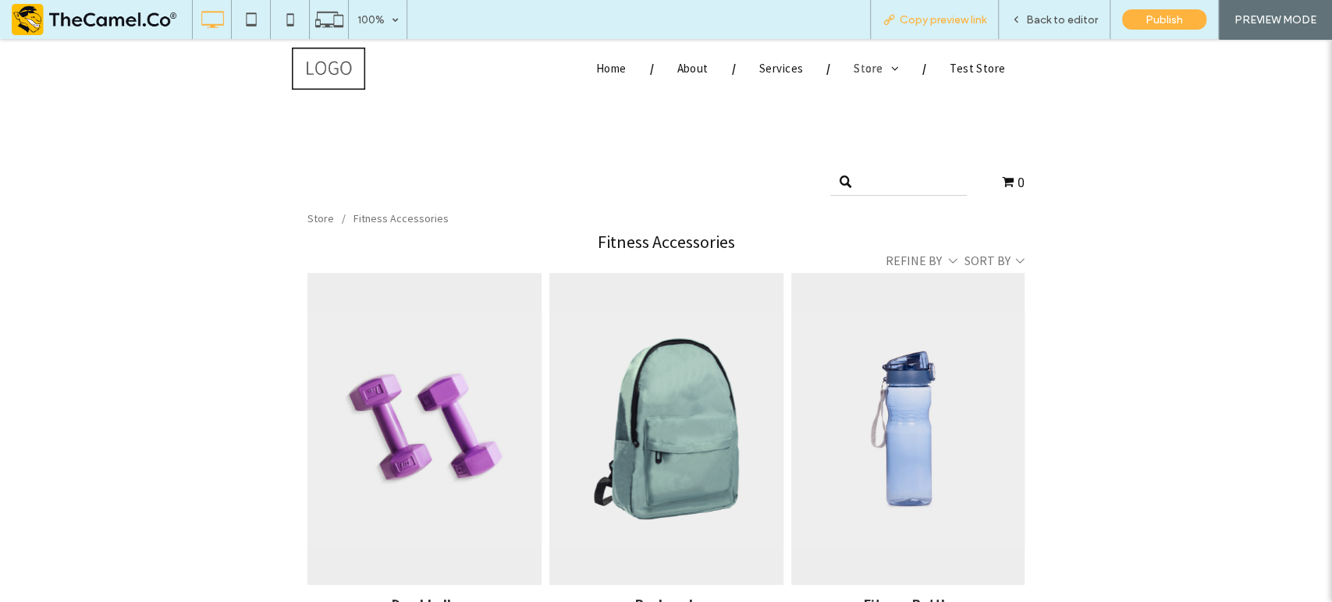
drag, startPoint x: 1066, startPoint y: 27, endPoint x: 980, endPoint y: 20, distance: 86.8
click at [1064, 26] on div "Back to editor" at bounding box center [1055, 19] width 112 height 39
click at [1037, 13] on span "Back to editor" at bounding box center [1062, 19] width 72 height 13
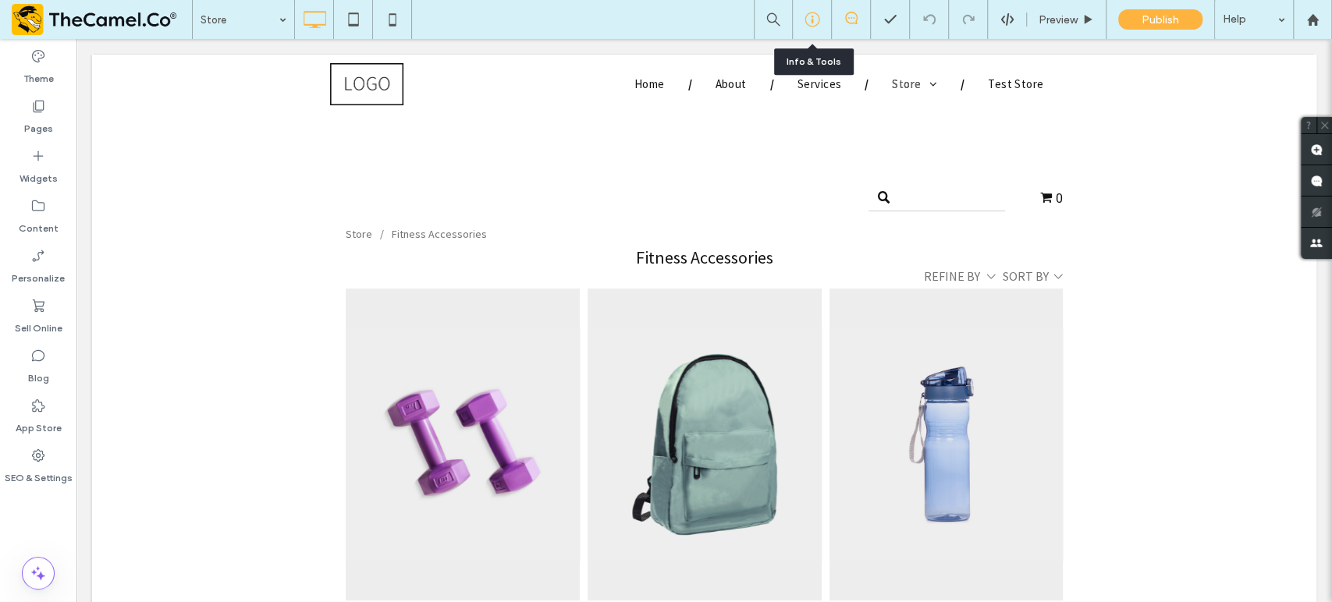
click at [808, 13] on use at bounding box center [811, 19] width 15 height 15
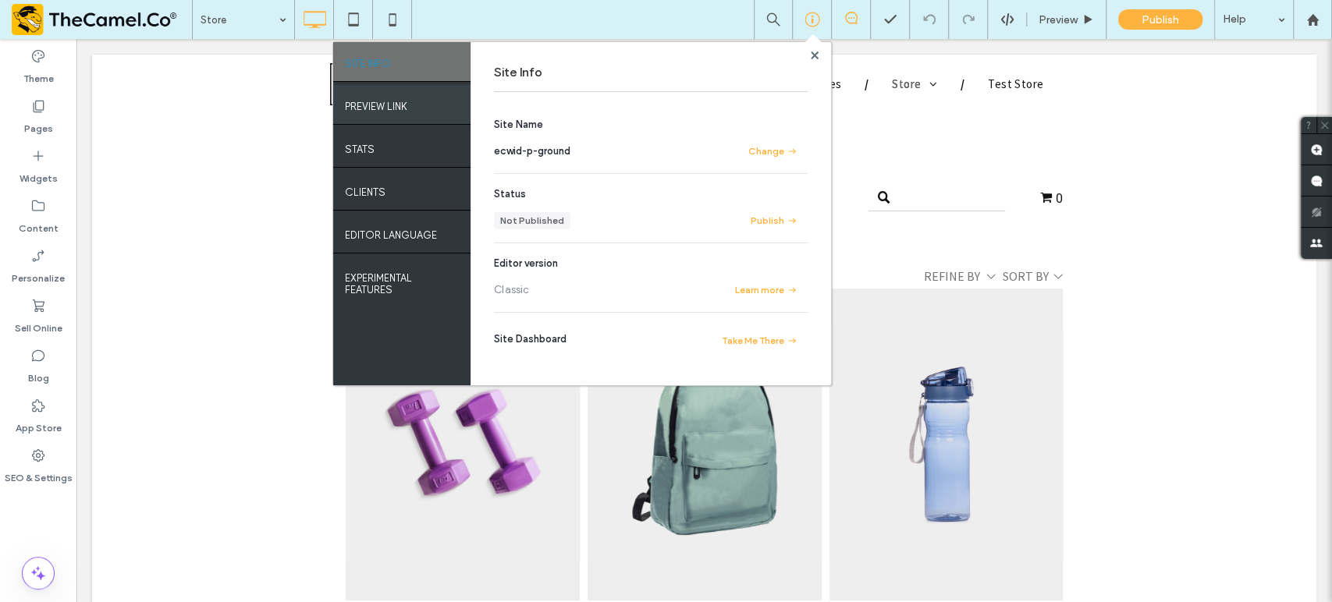
click at [399, 117] on div "PREVIEW LINK" at bounding box center [401, 104] width 137 height 39
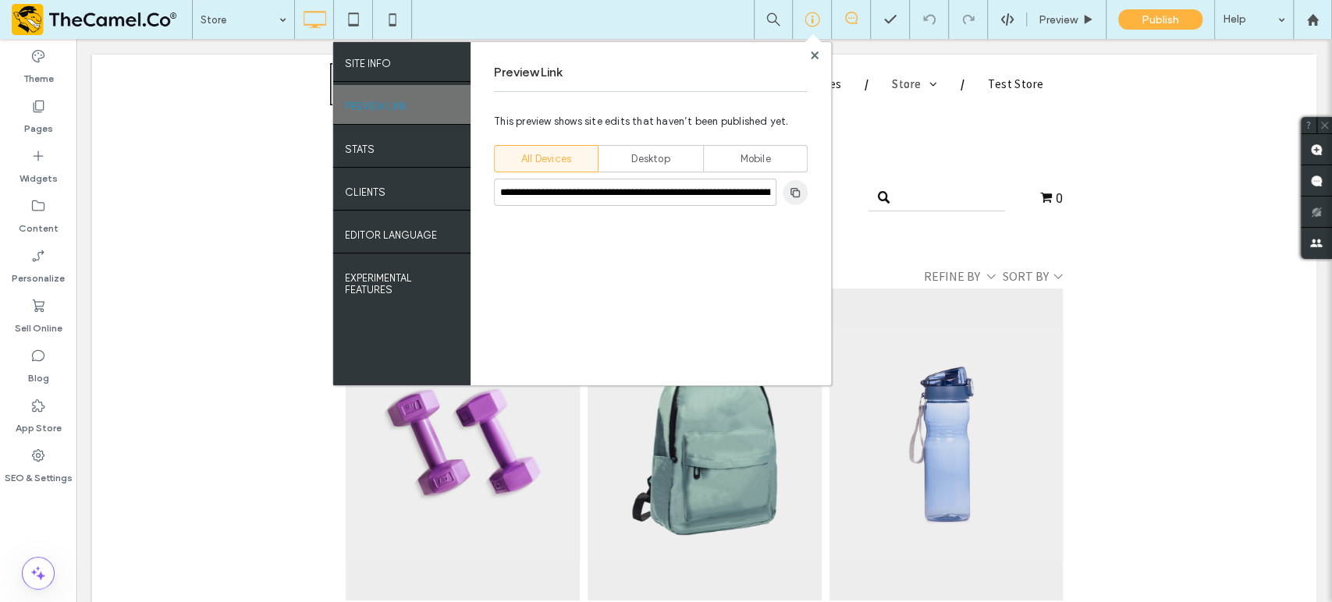
click at [797, 185] on span "button" at bounding box center [794, 192] width 25 height 25
click at [44, 303] on icon at bounding box center [38, 306] width 16 height 16
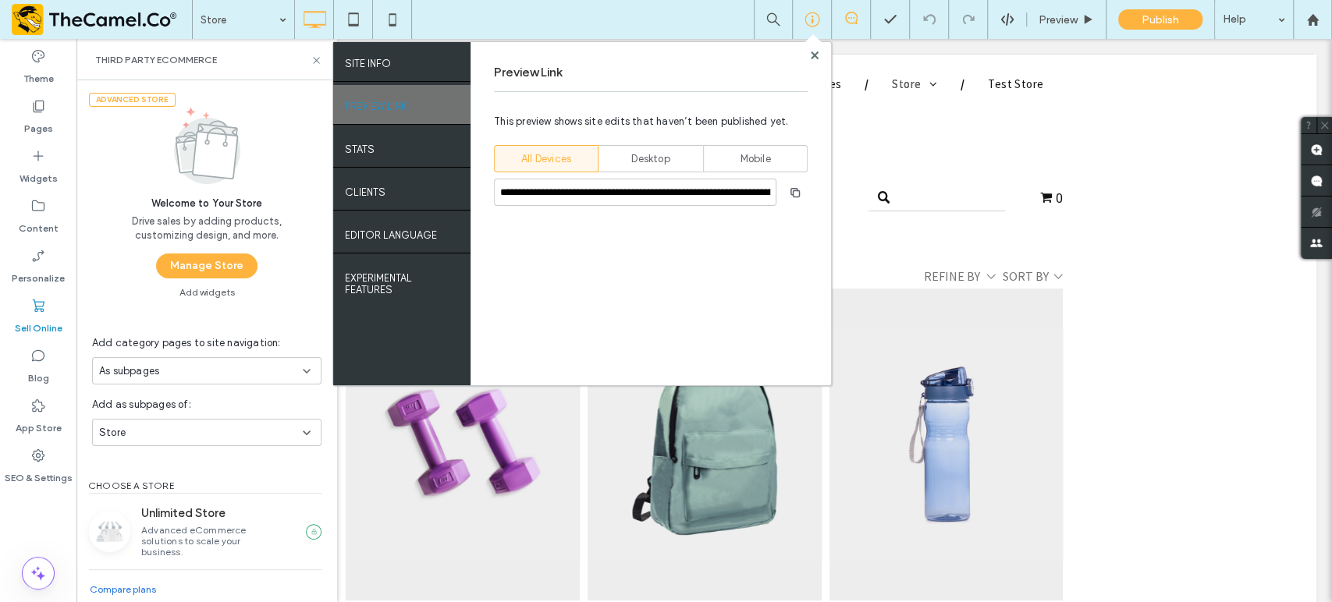
click at [233, 272] on button "Manage Store" at bounding box center [206, 266] width 101 height 25
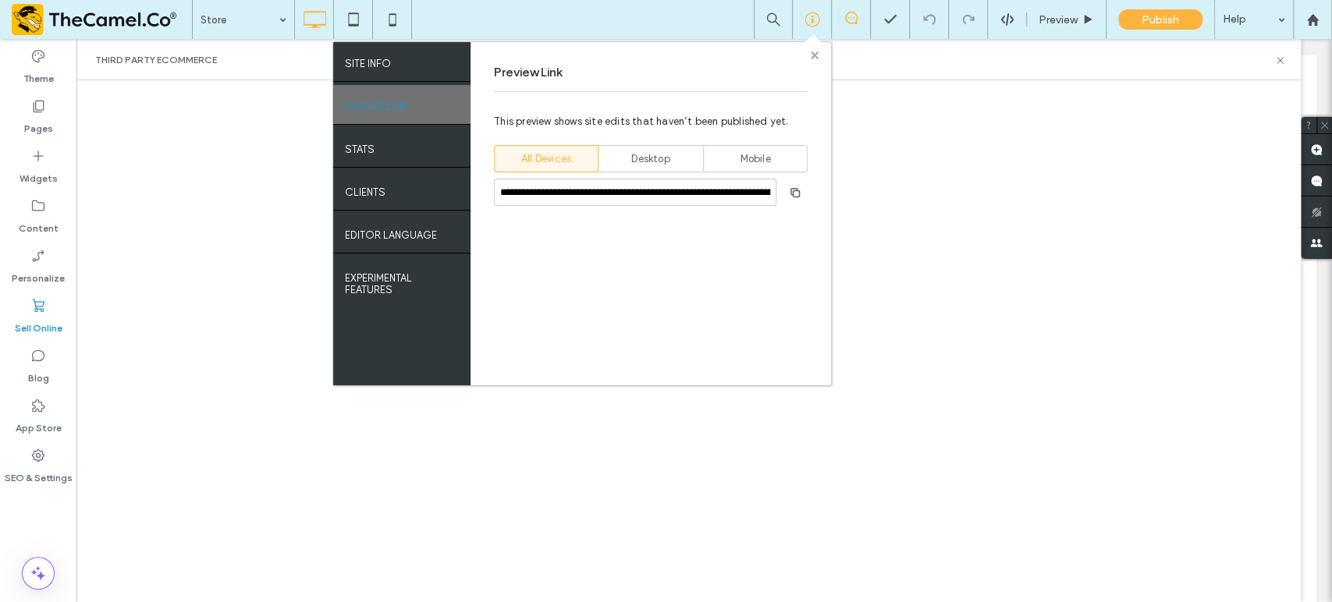
click at [814, 54] on use at bounding box center [814, 55] width 8 height 8
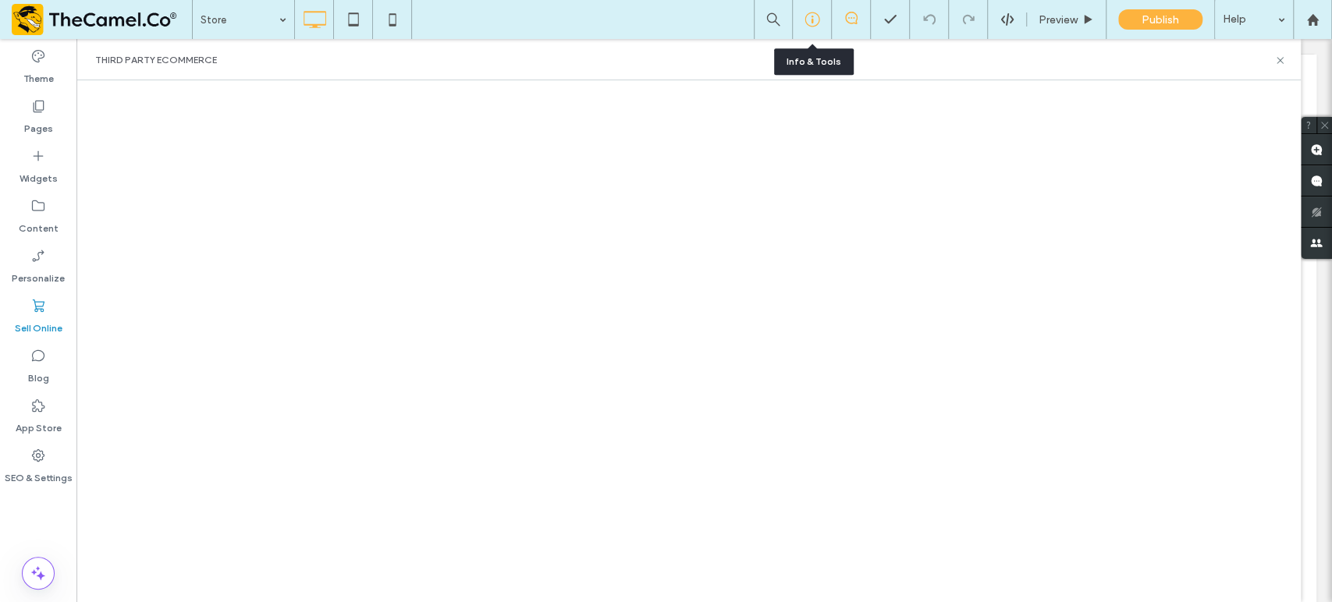
click at [813, 14] on icon at bounding box center [812, 20] width 16 height 16
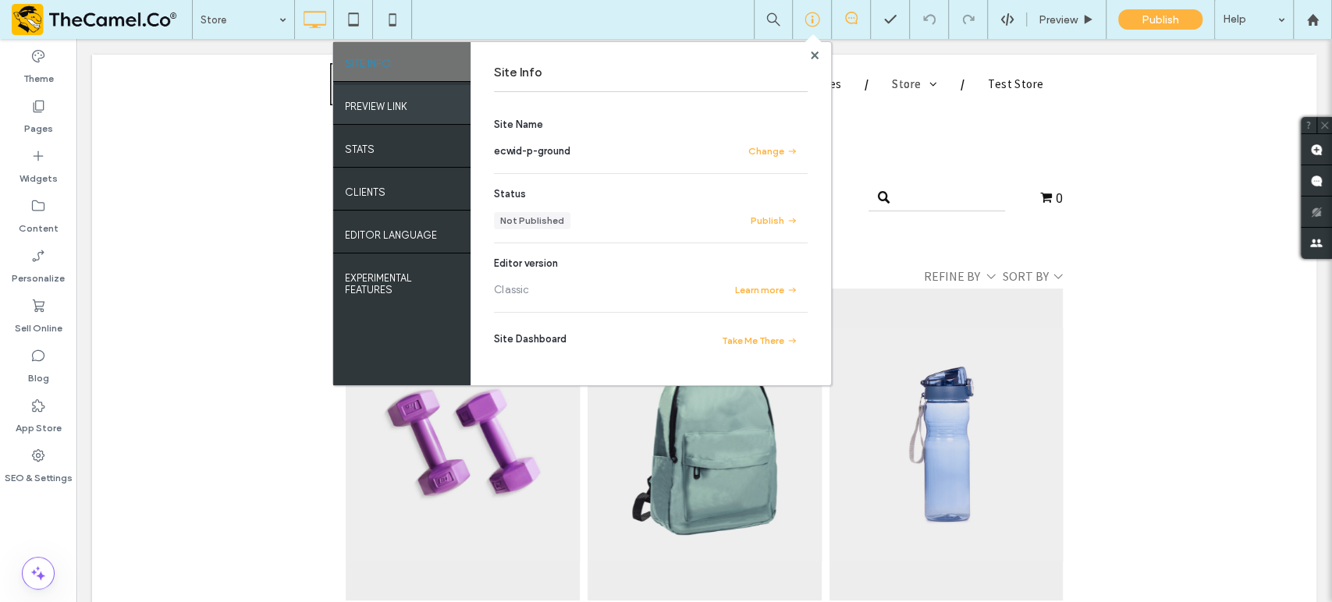
drag, startPoint x: 368, startPoint y: 100, endPoint x: 457, endPoint y: 115, distance: 90.2
click at [368, 99] on label "PREVIEW LINK" at bounding box center [376, 103] width 62 height 20
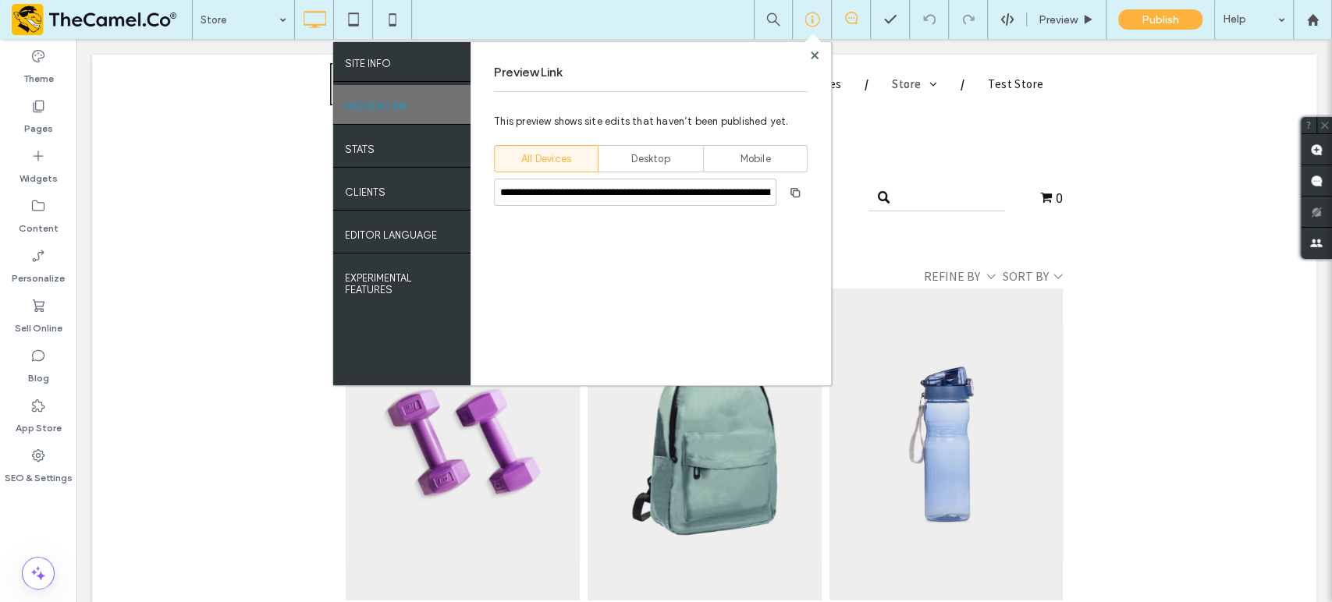
drag, startPoint x: 790, startPoint y: 192, endPoint x: 605, endPoint y: 98, distance: 207.6
click at [792, 192] on use "button" at bounding box center [794, 191] width 9 height 9
